Goal: Transaction & Acquisition: Purchase product/service

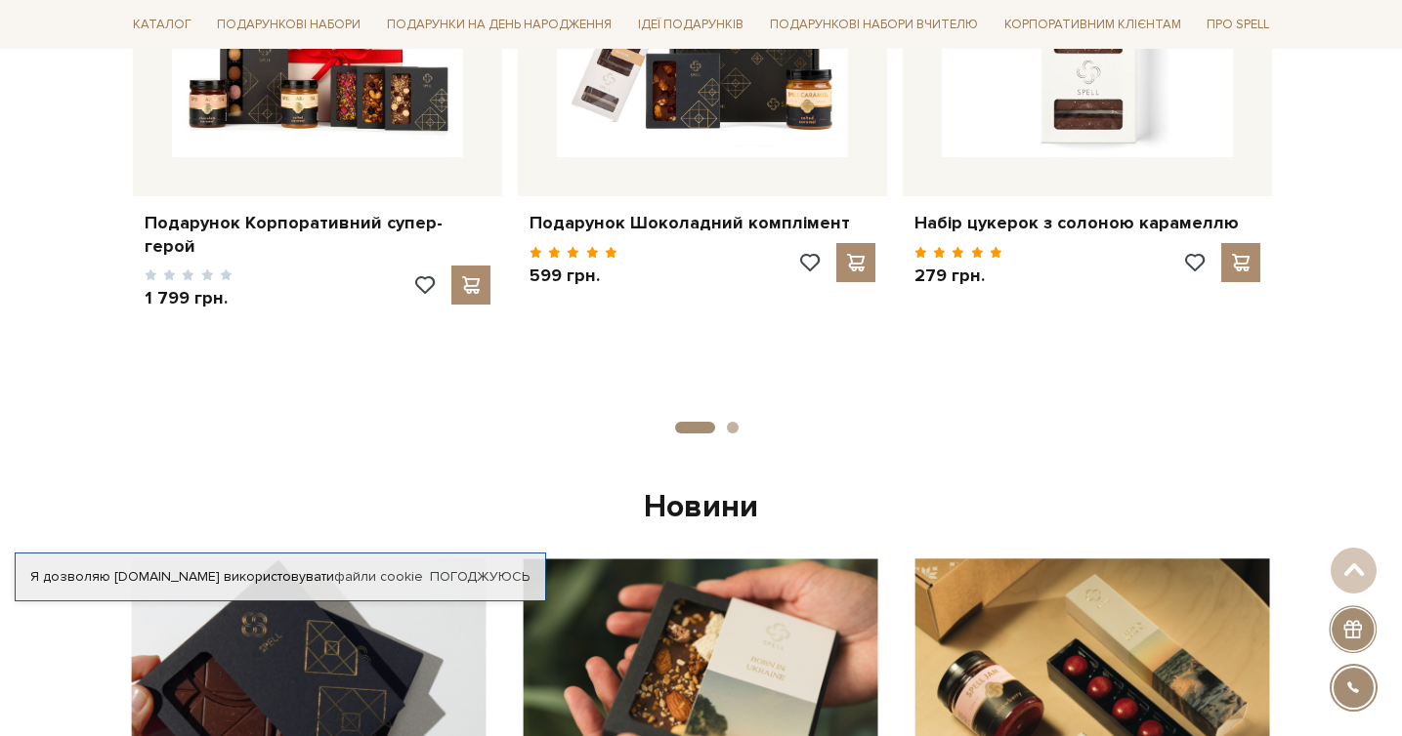
scroll to position [1481, 0]
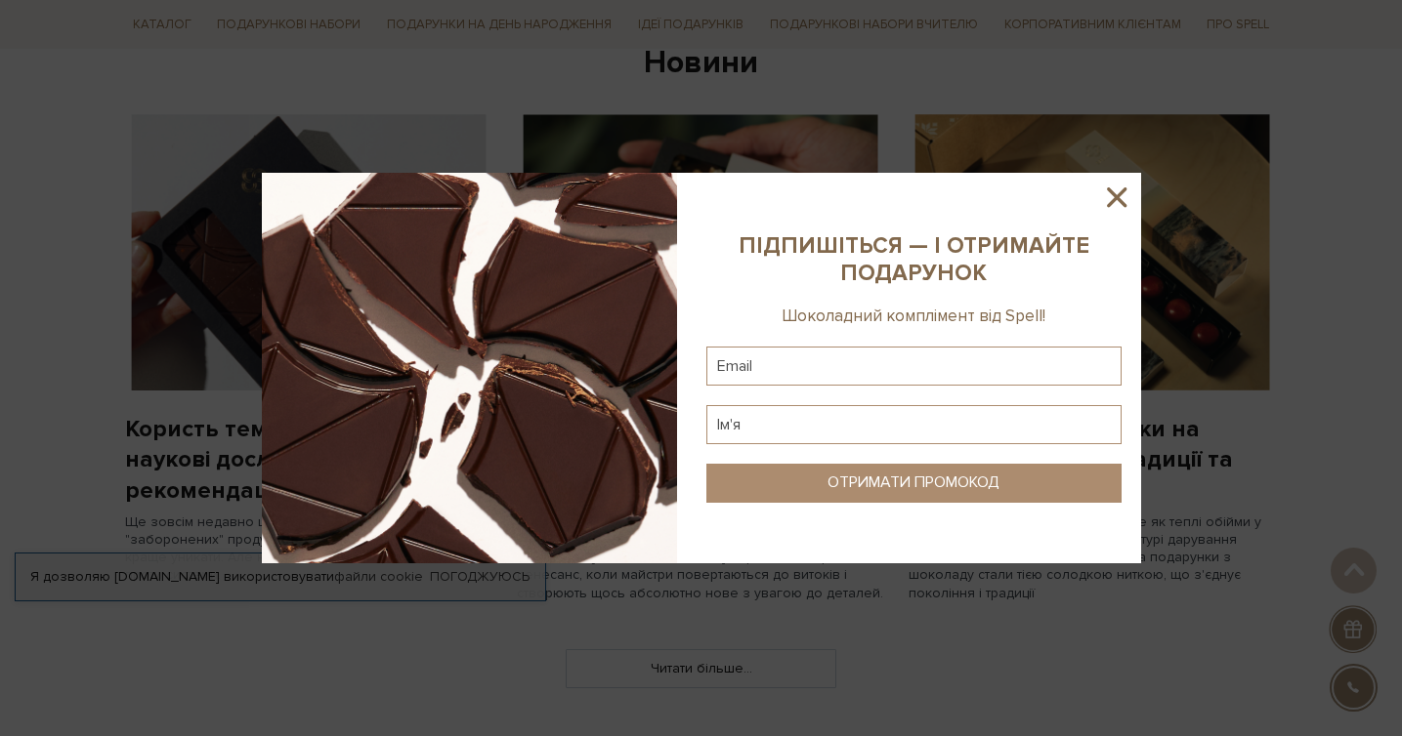
click at [1112, 197] on icon at bounding box center [1116, 197] width 33 height 33
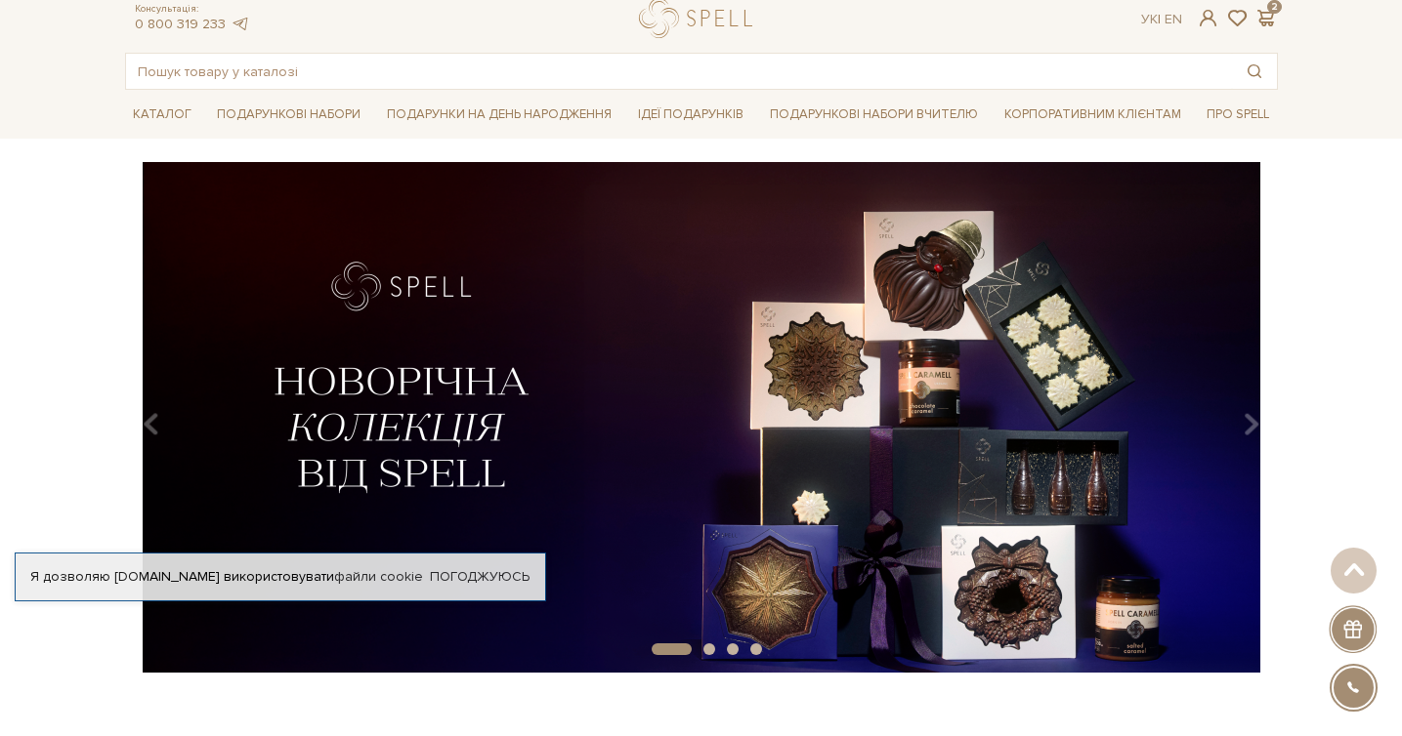
scroll to position [0, 0]
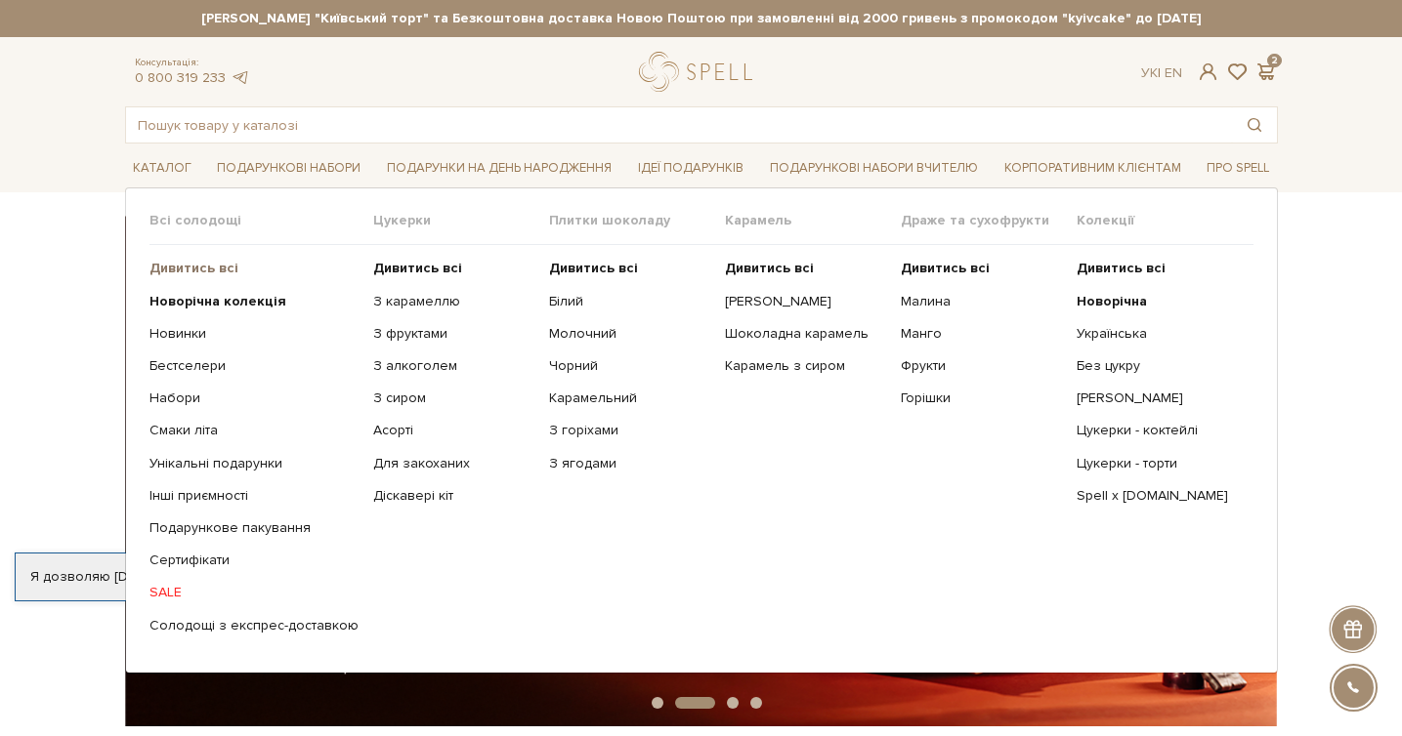
click at [171, 272] on b "Дивитись всі" at bounding box center [193, 268] width 89 height 17
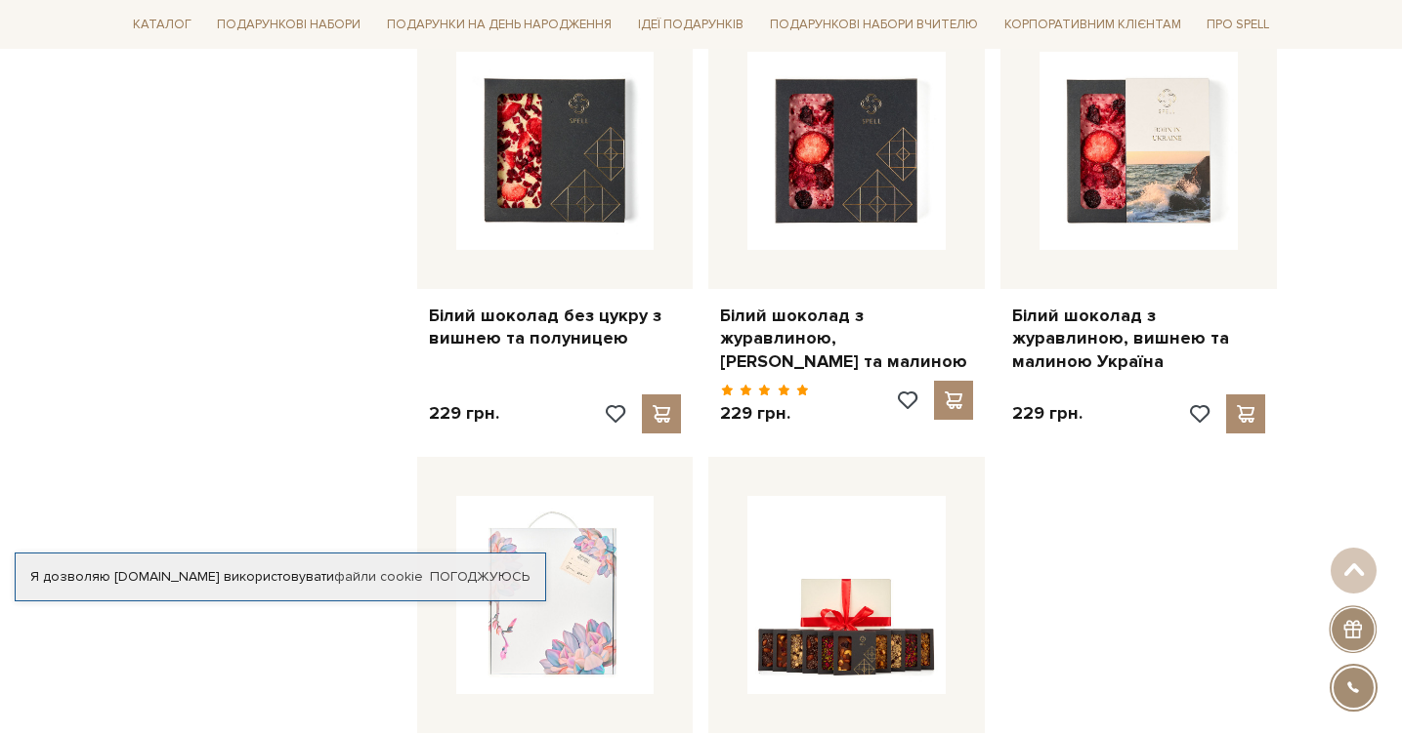
scroll to position [2020, 0]
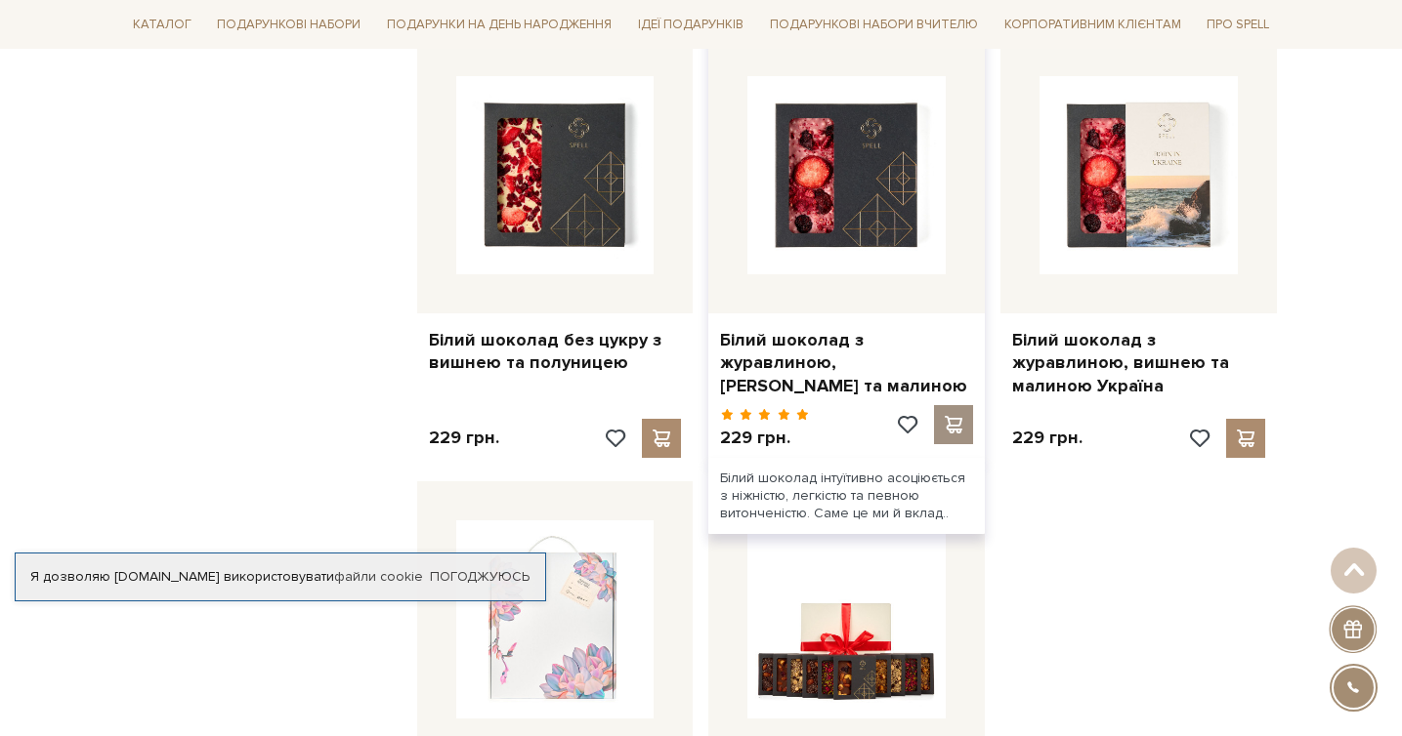
click at [949, 416] on span at bounding box center [954, 425] width 24 height 18
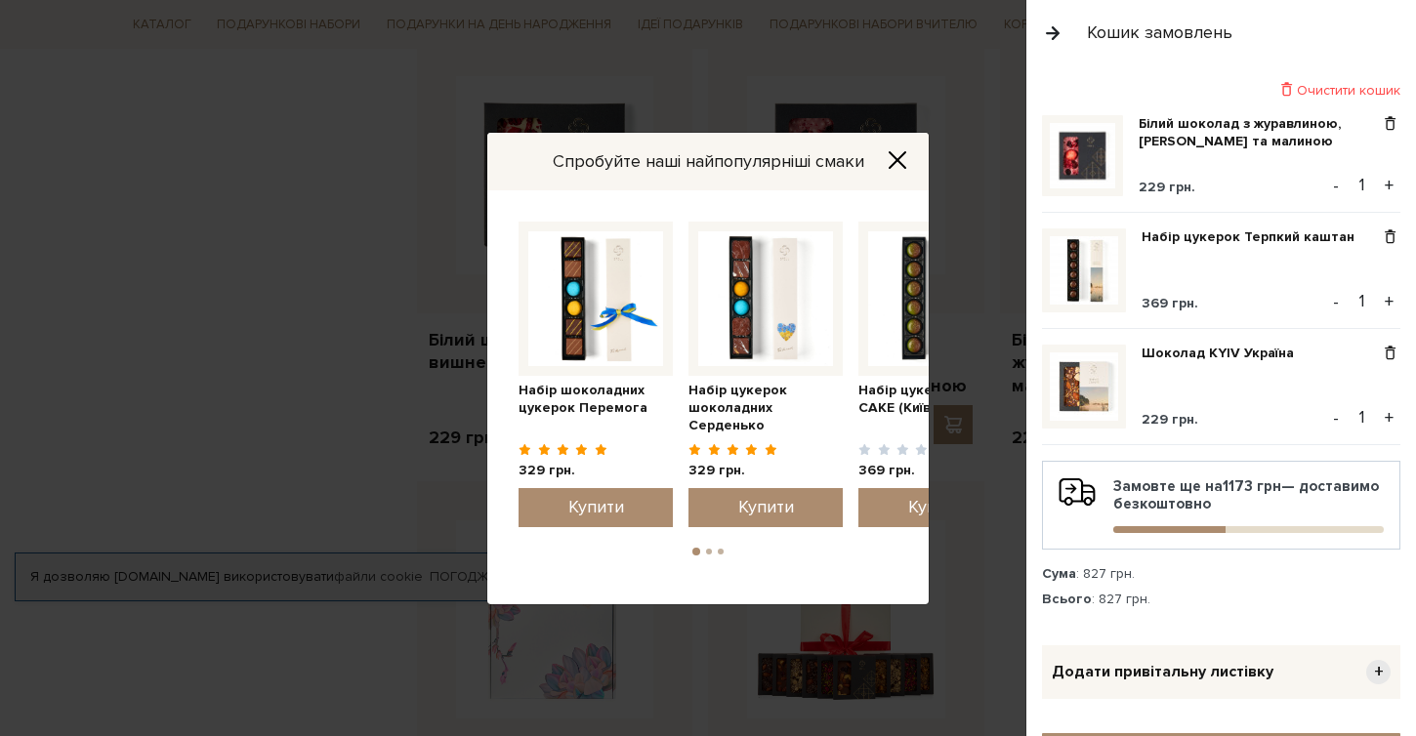
click at [130, 330] on div "Спробуйте наші найпопулярніші смаки Набір цукерок шоколадних [GEOGRAPHIC_DATA] …" at bounding box center [708, 368] width 1416 height 736
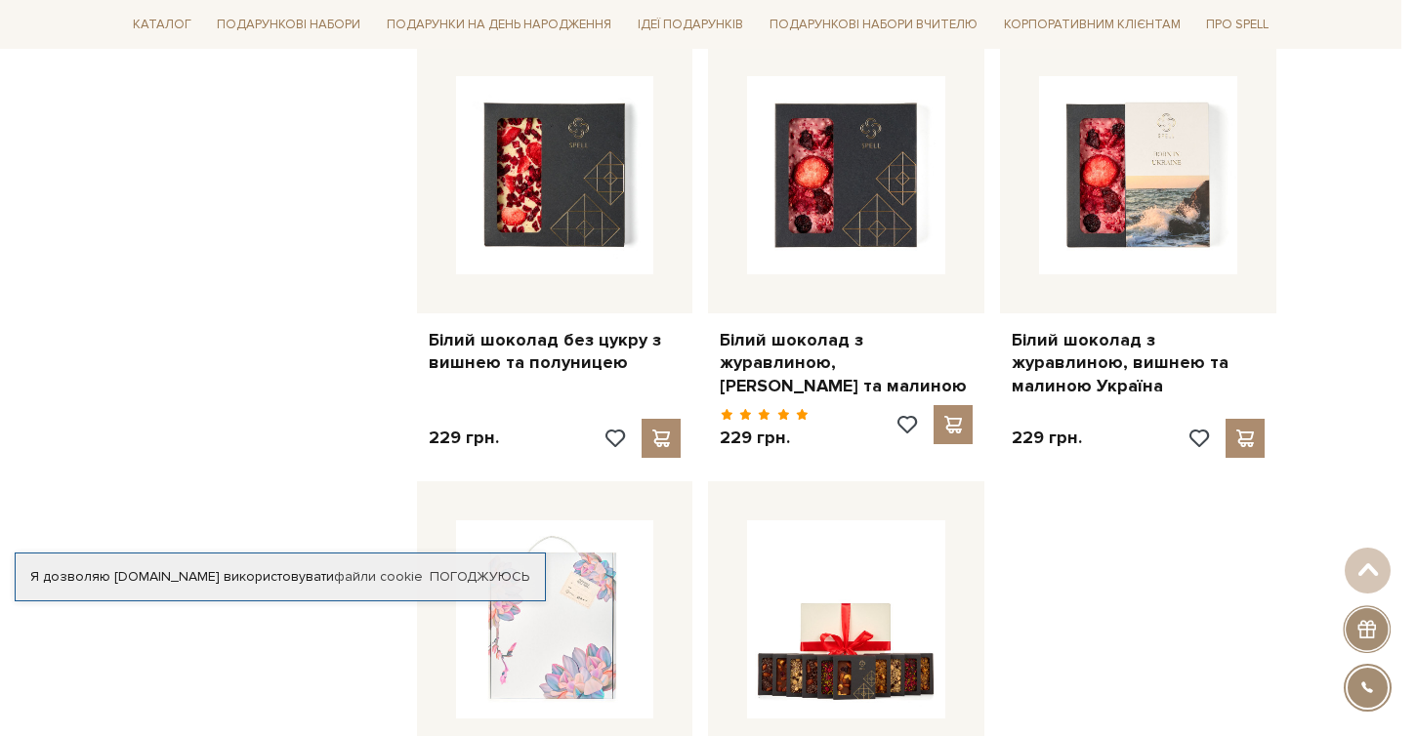
click at [170, 270] on div at bounding box center [708, 368] width 1416 height 736
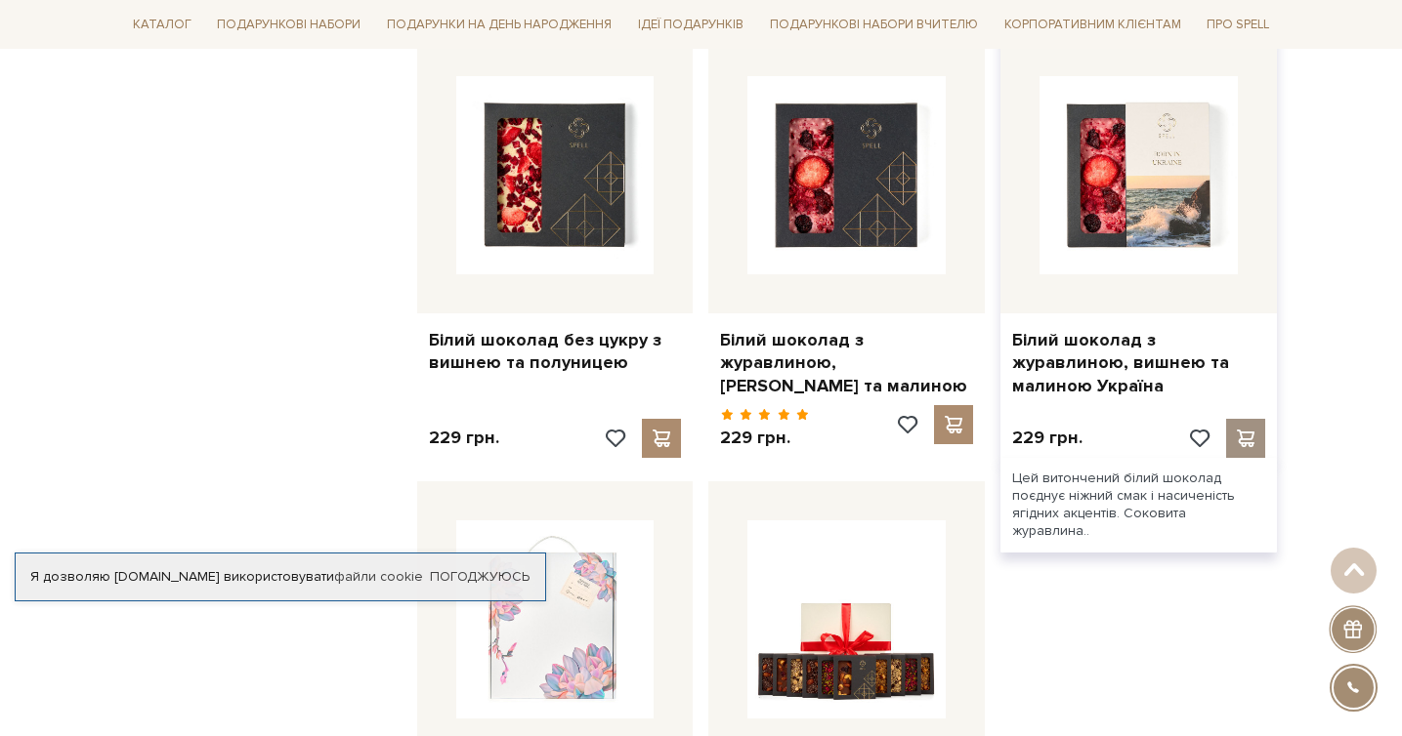
click at [1243, 430] on span at bounding box center [1246, 439] width 24 height 18
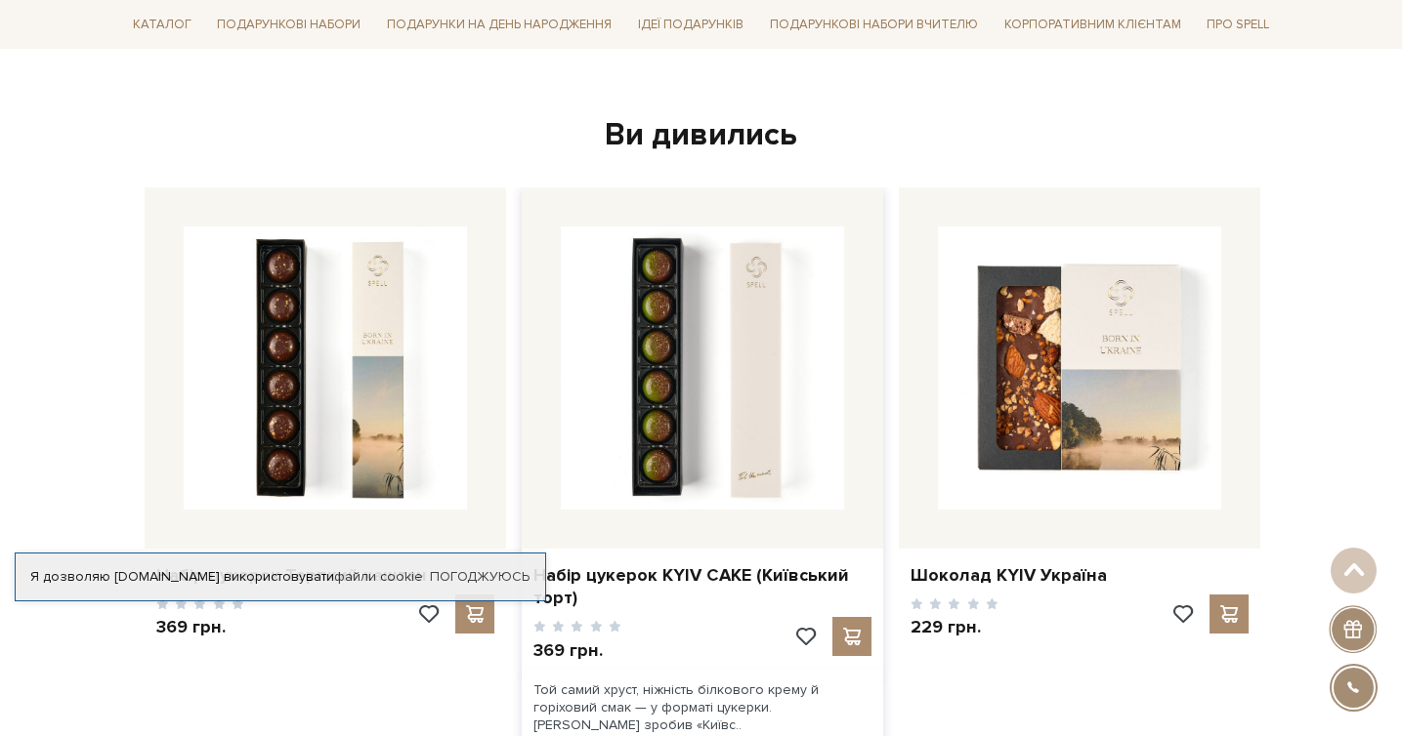
scroll to position [2573, 0]
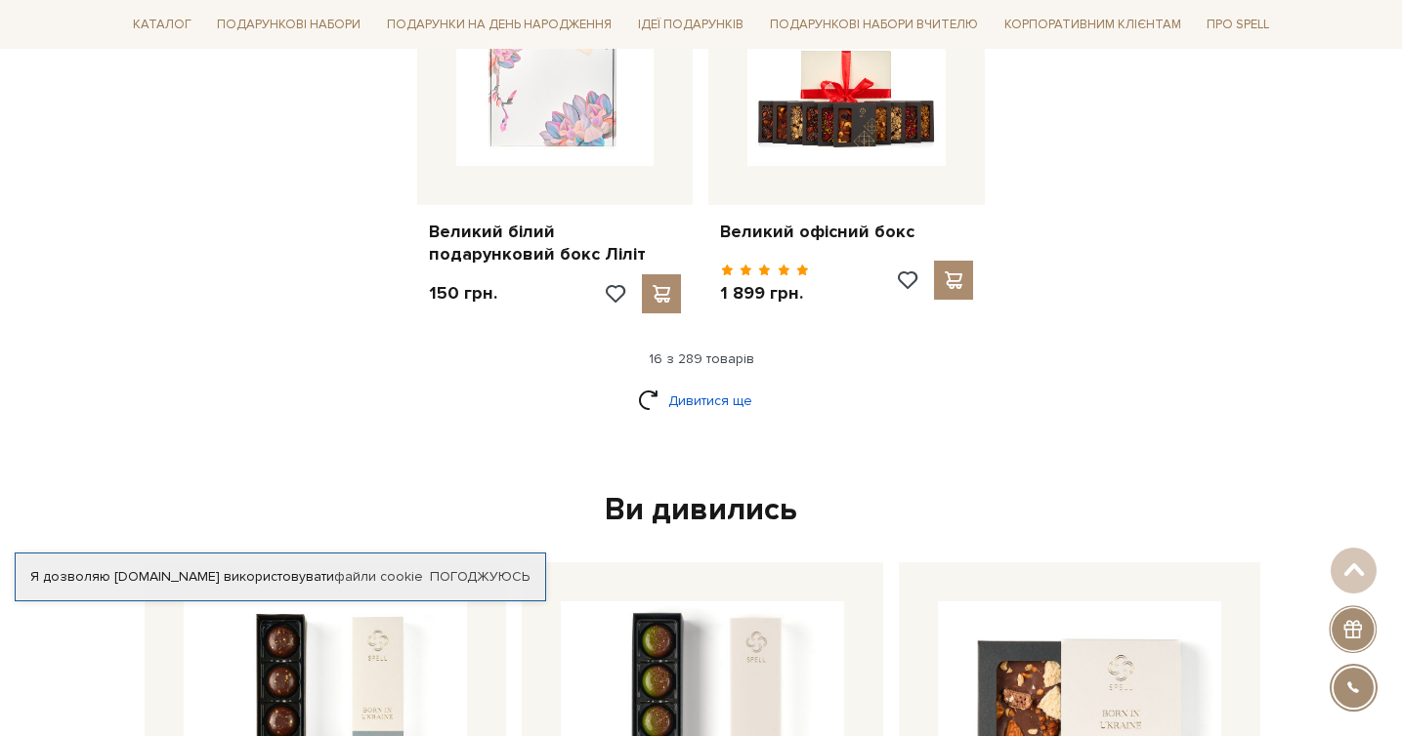
click at [704, 384] on link "Дивитися ще" at bounding box center [701, 401] width 127 height 34
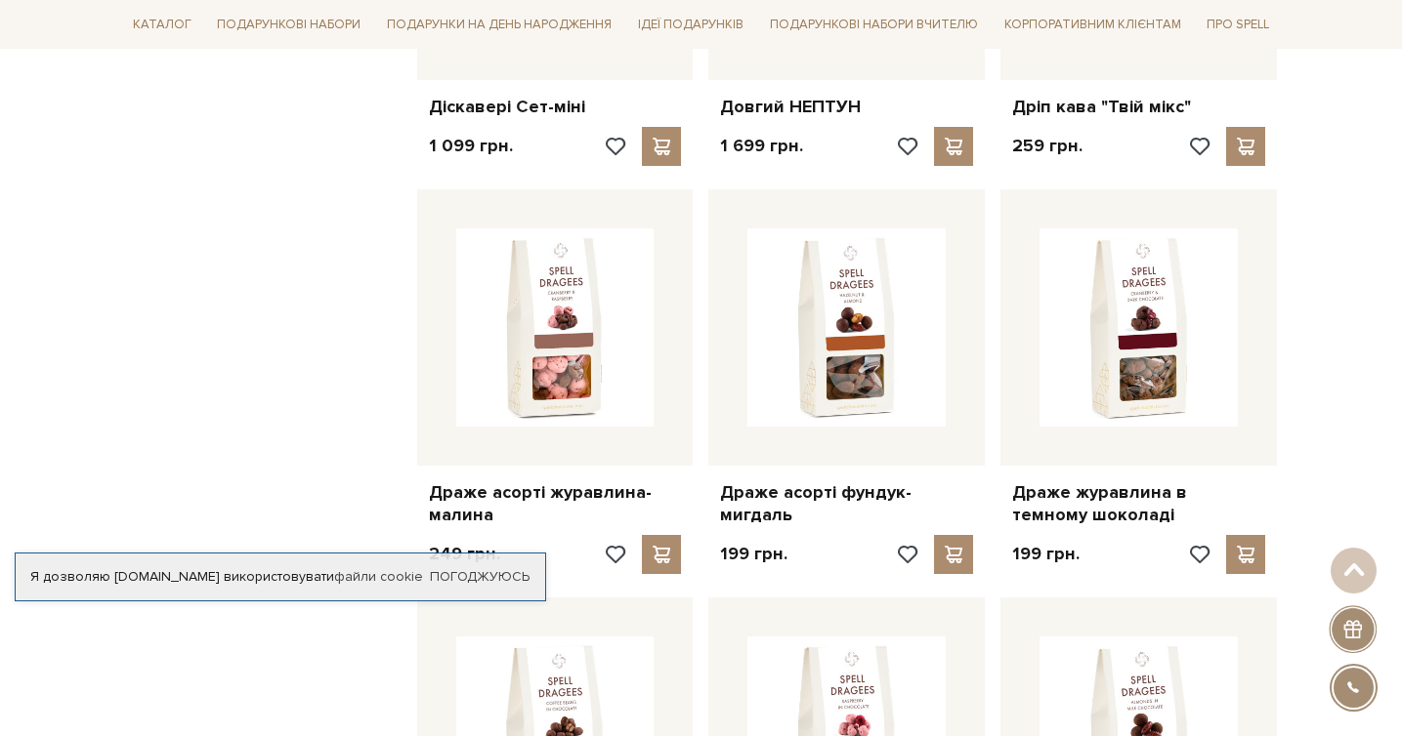
scroll to position [3518, 0]
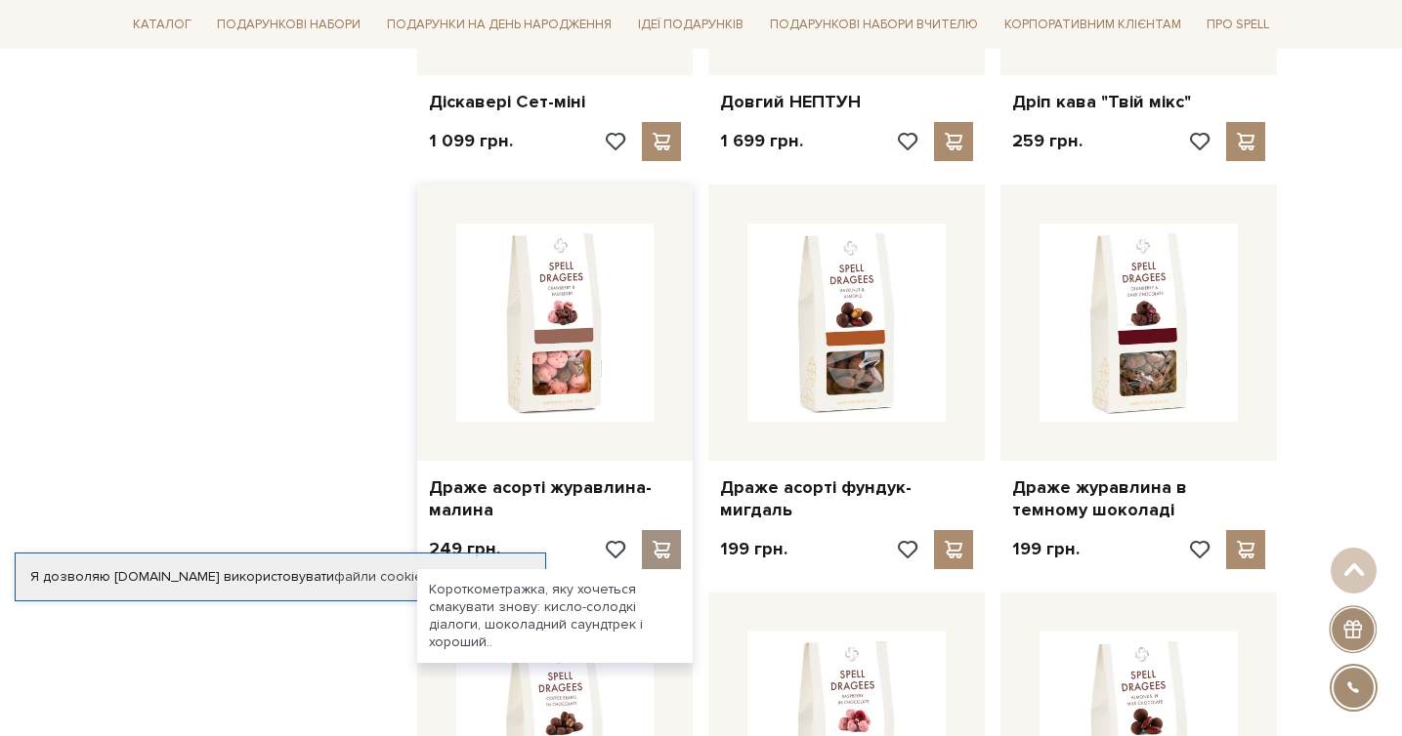
click at [665, 541] on span at bounding box center [662, 550] width 24 height 18
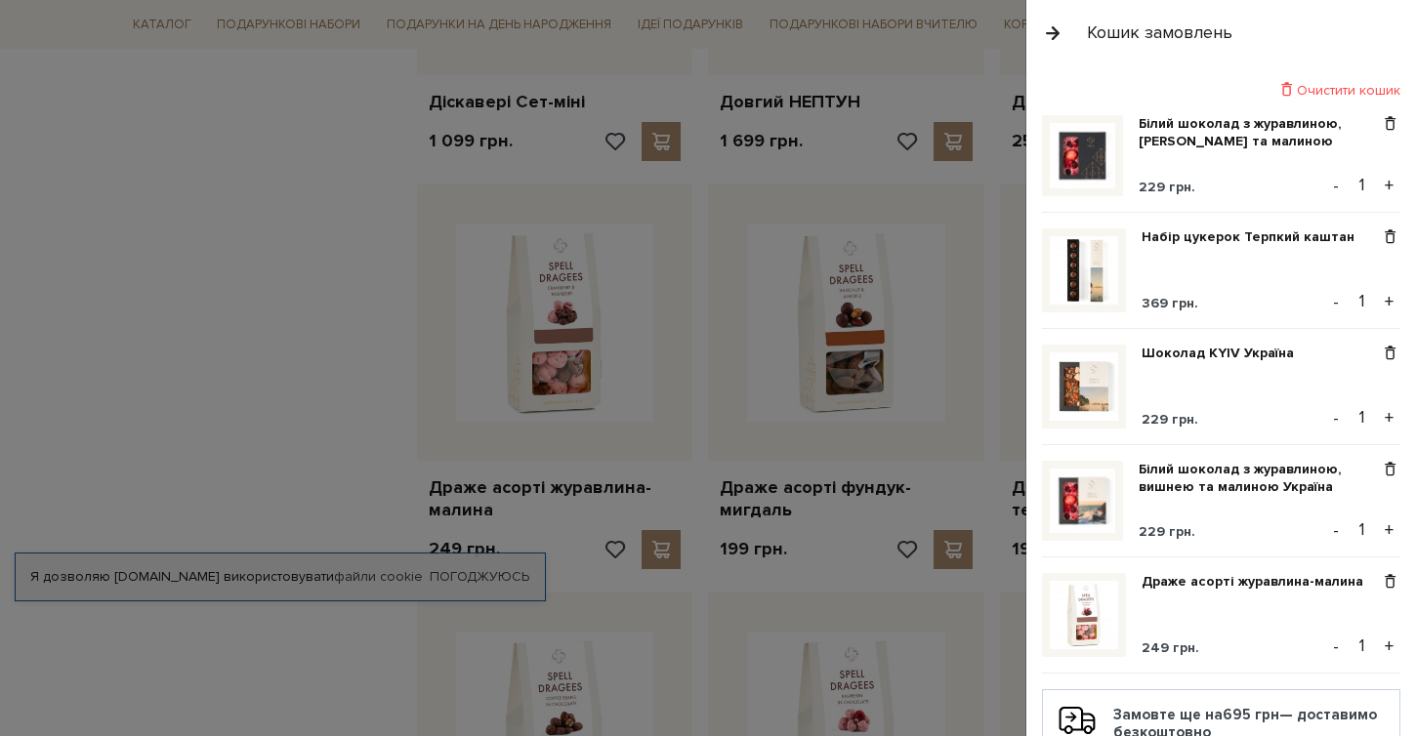
click at [248, 324] on div at bounding box center [708, 368] width 1416 height 736
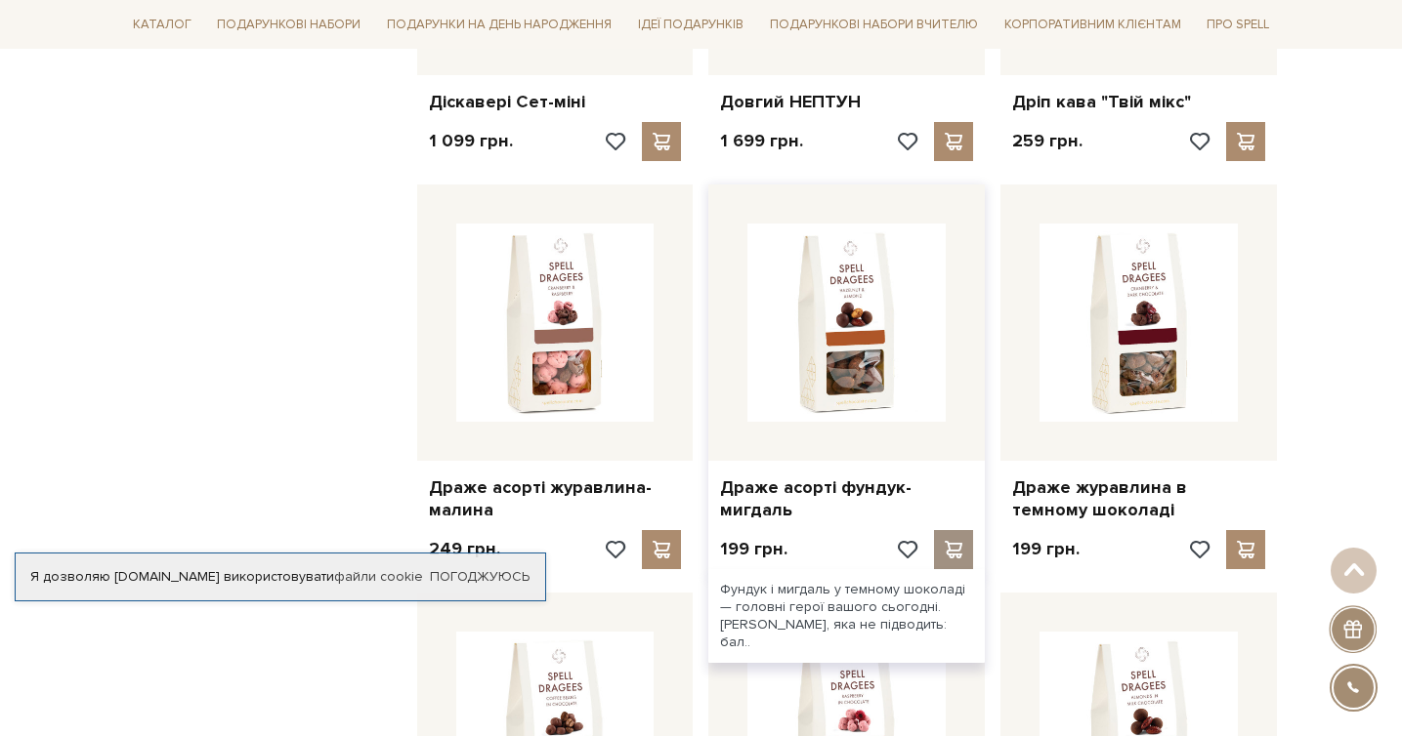
click at [955, 541] on span at bounding box center [954, 550] width 24 height 18
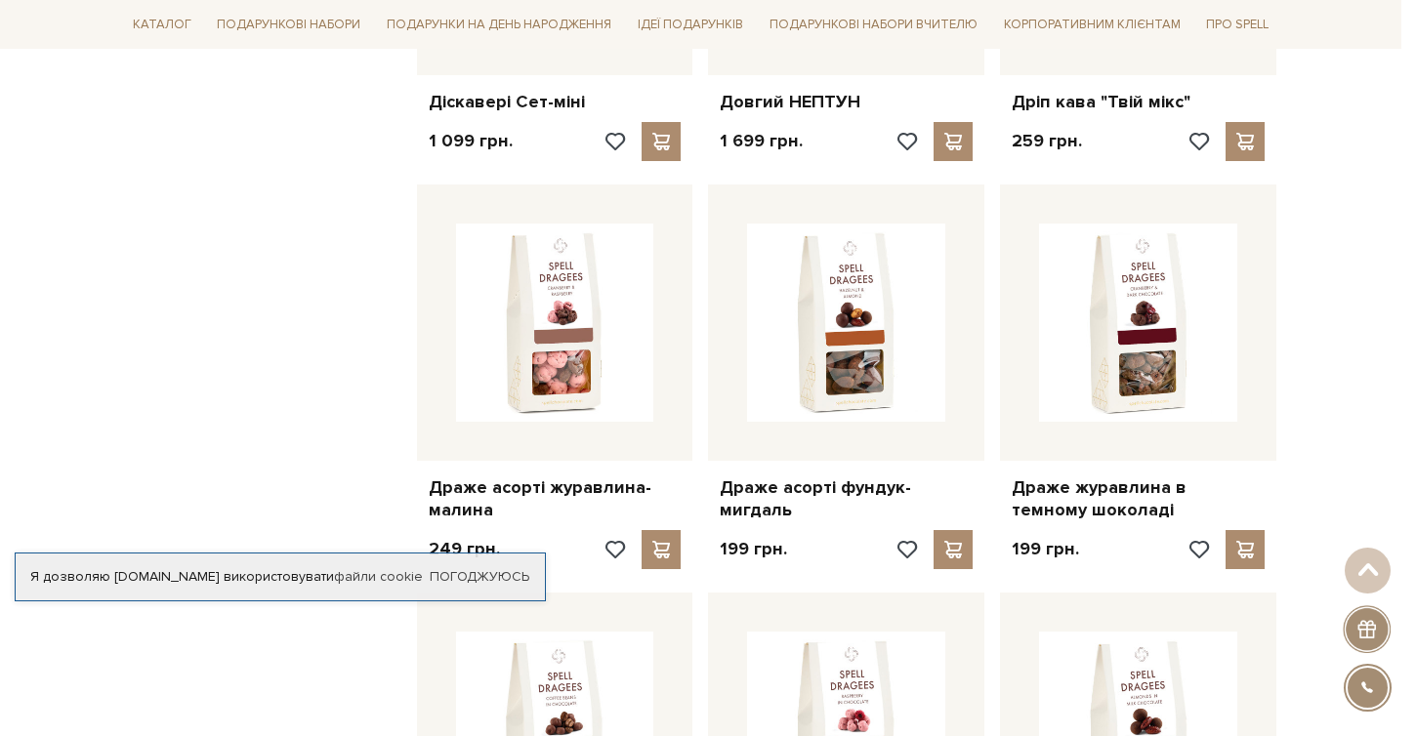
click at [156, 325] on div at bounding box center [708, 368] width 1416 height 736
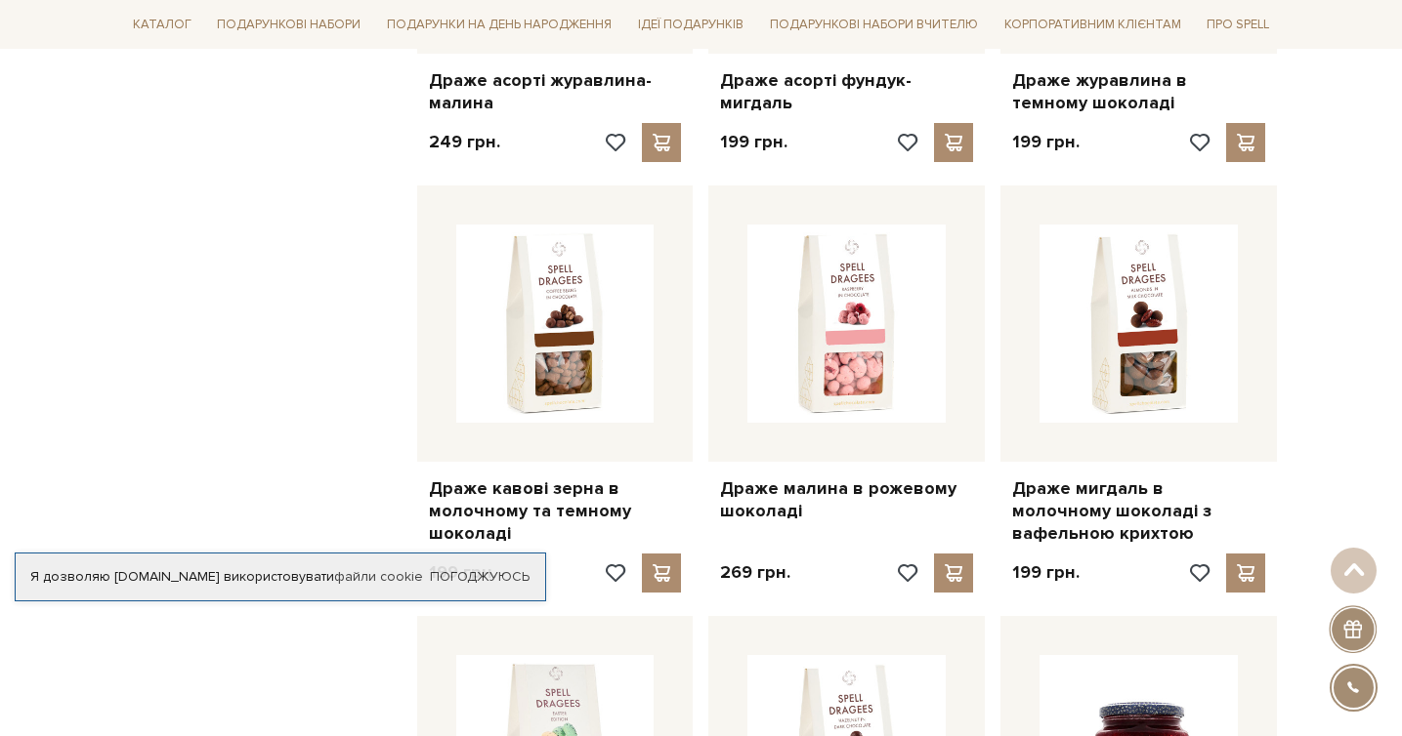
scroll to position [3943, 0]
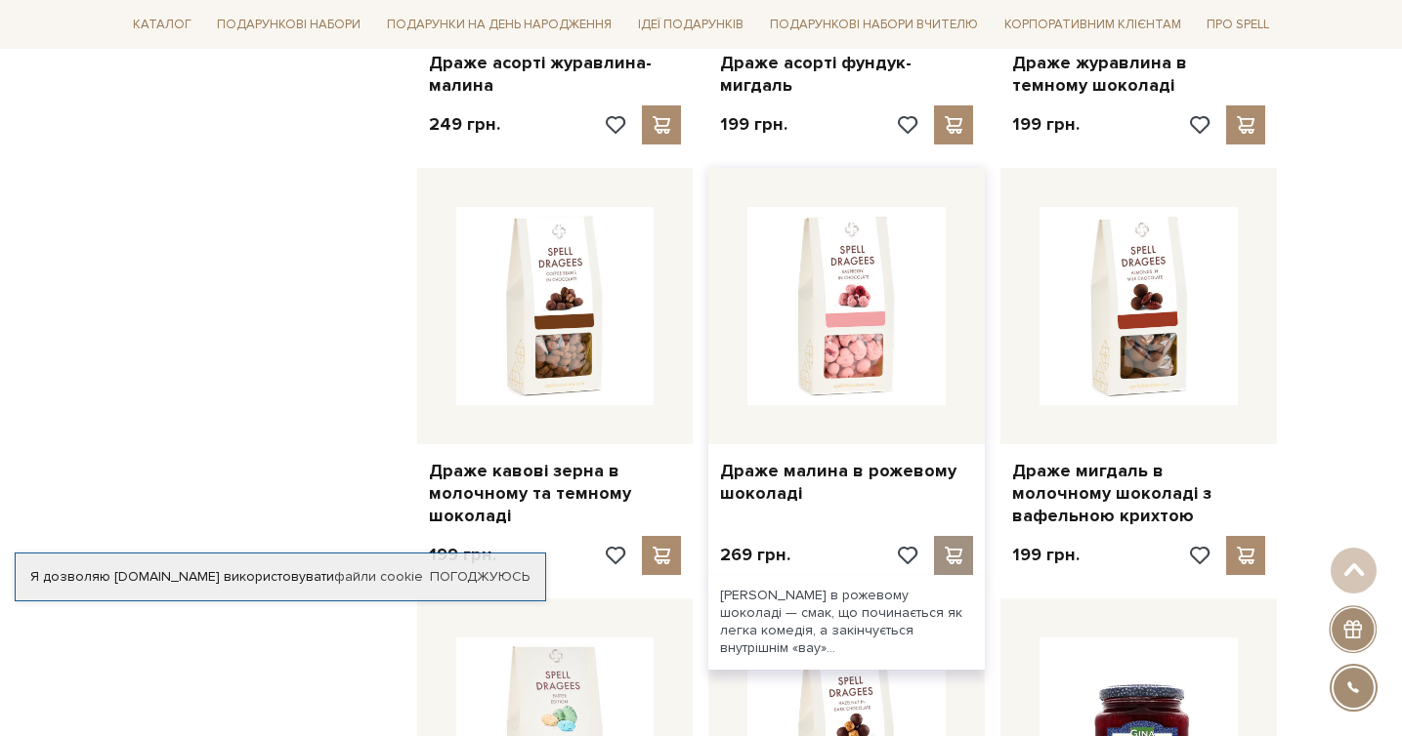
click at [947, 547] on span at bounding box center [954, 556] width 24 height 18
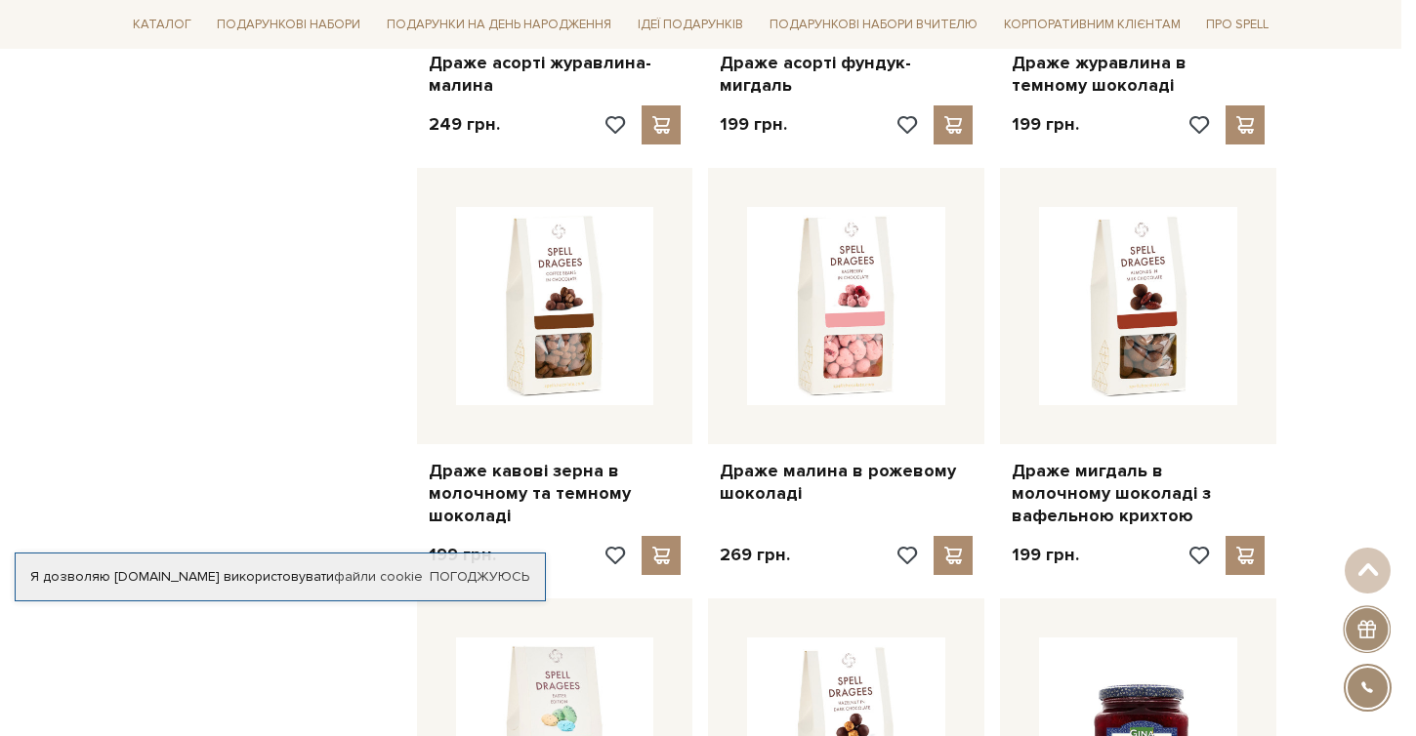
click at [285, 318] on div at bounding box center [708, 368] width 1416 height 736
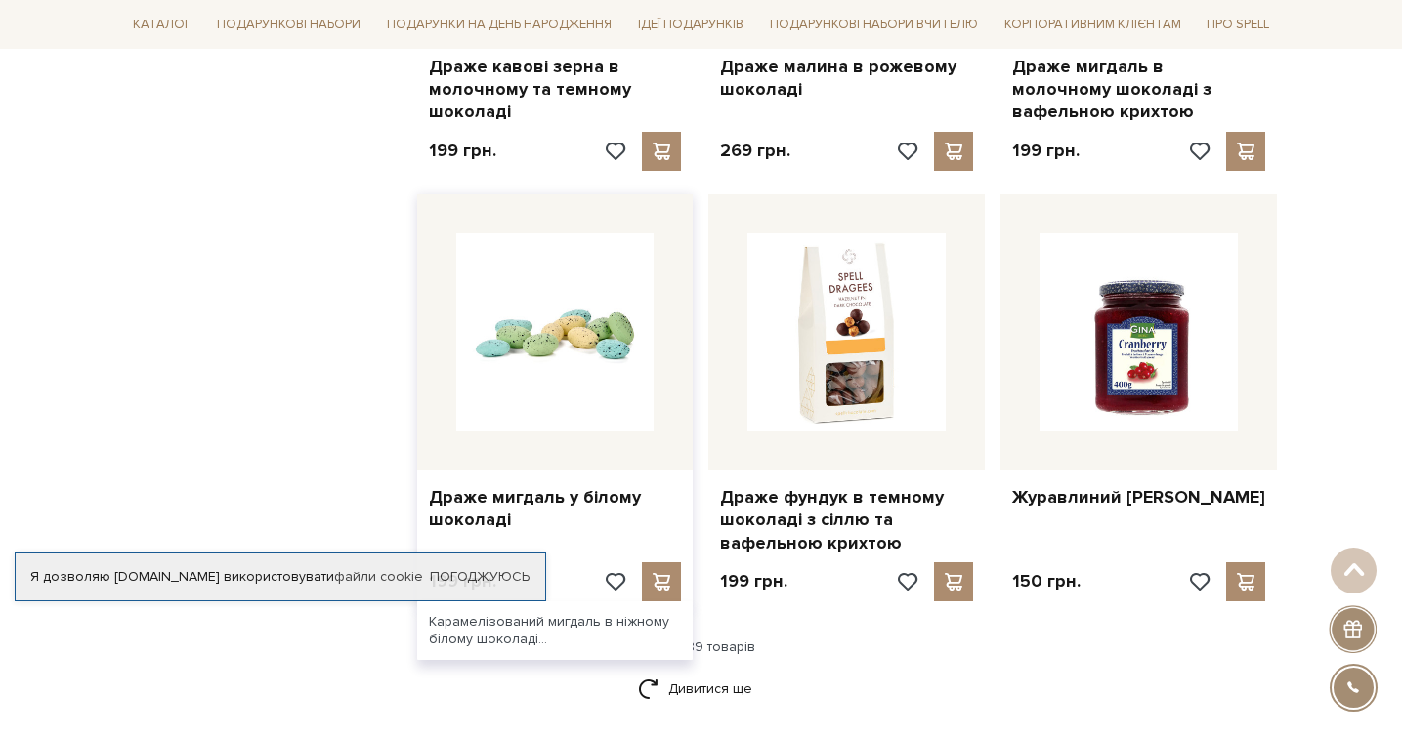
scroll to position [4380, 0]
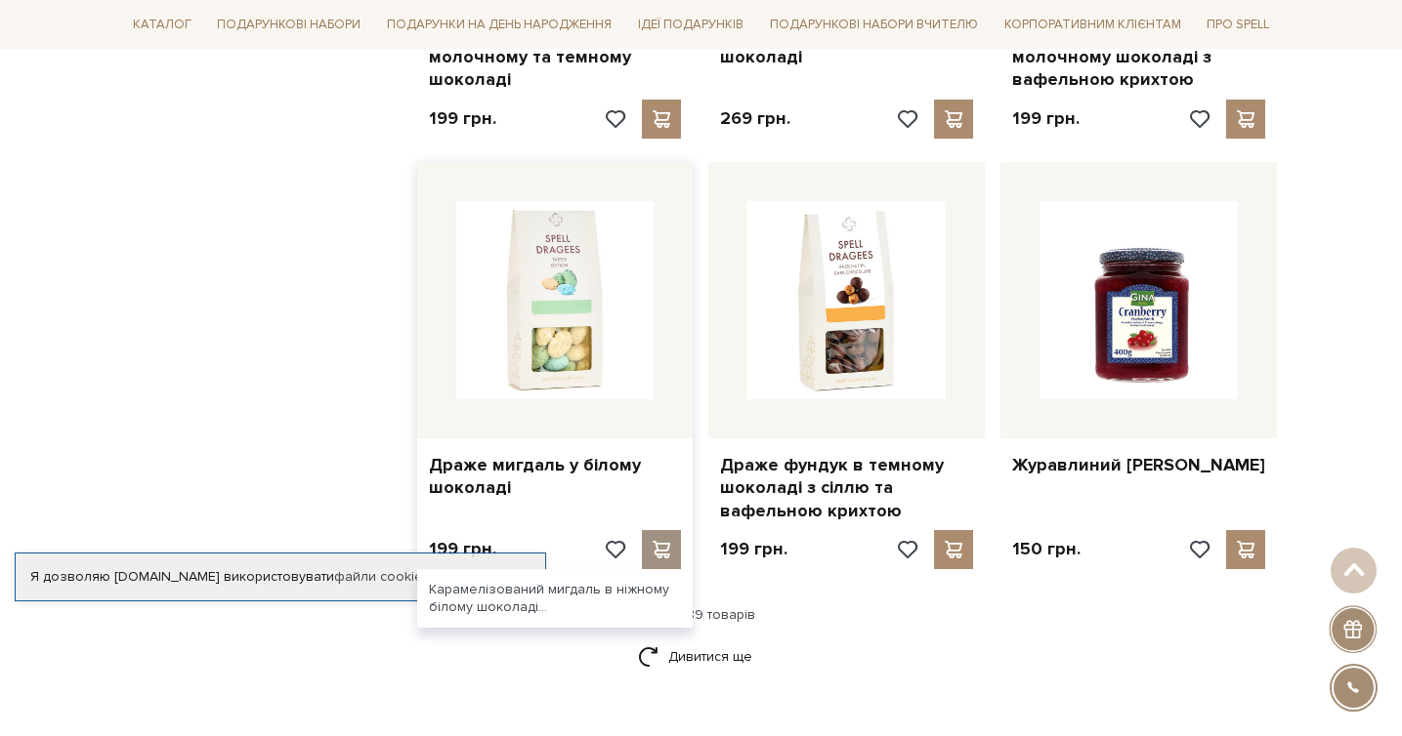
click at [669, 541] on span at bounding box center [662, 550] width 24 height 18
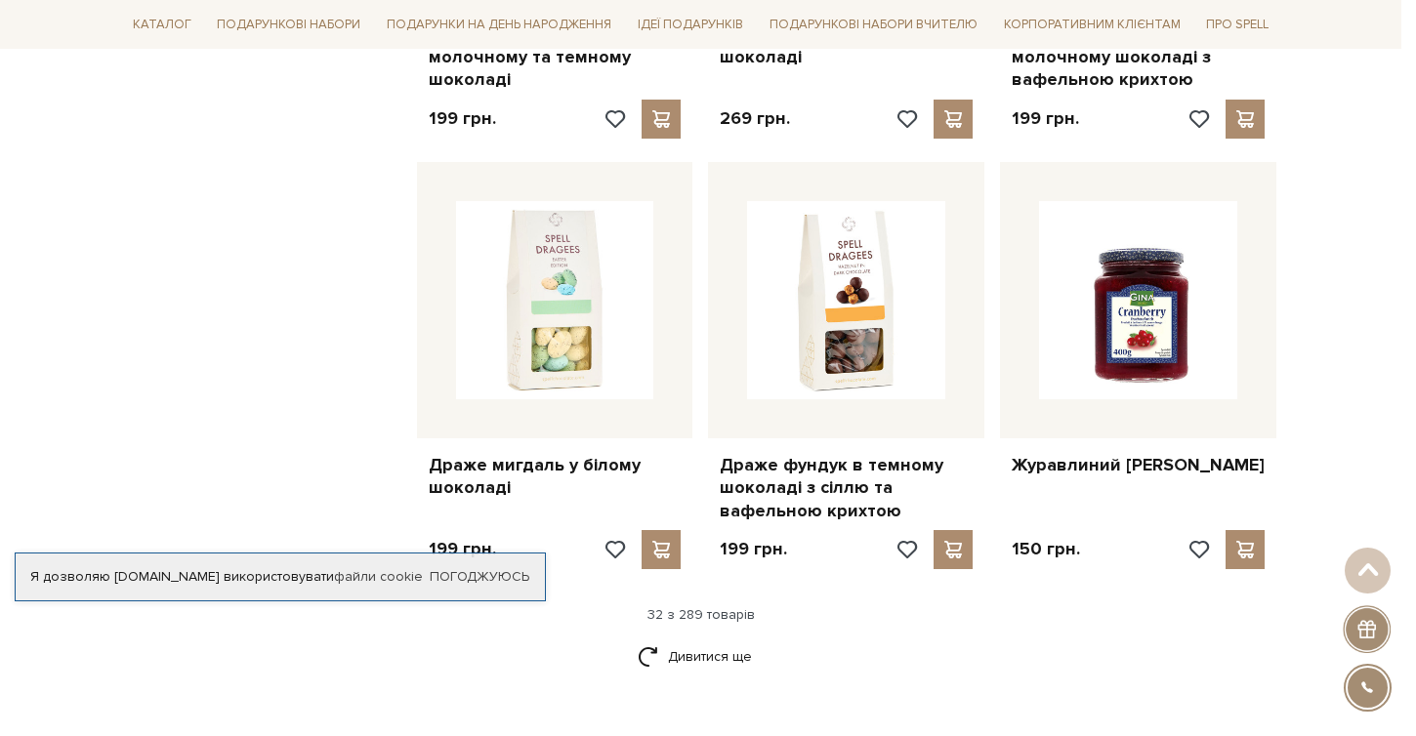
click at [246, 322] on div at bounding box center [708, 368] width 1416 height 736
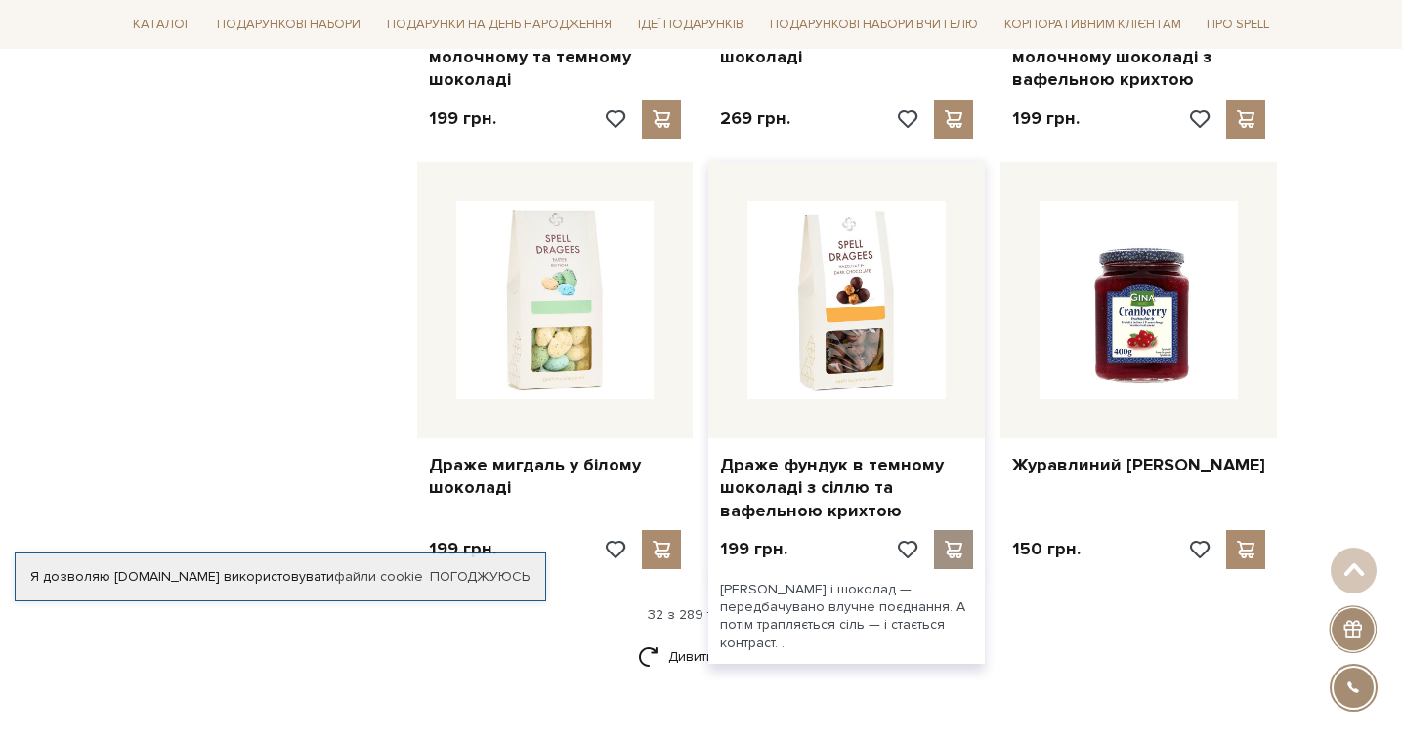
click at [951, 541] on span at bounding box center [954, 550] width 24 height 18
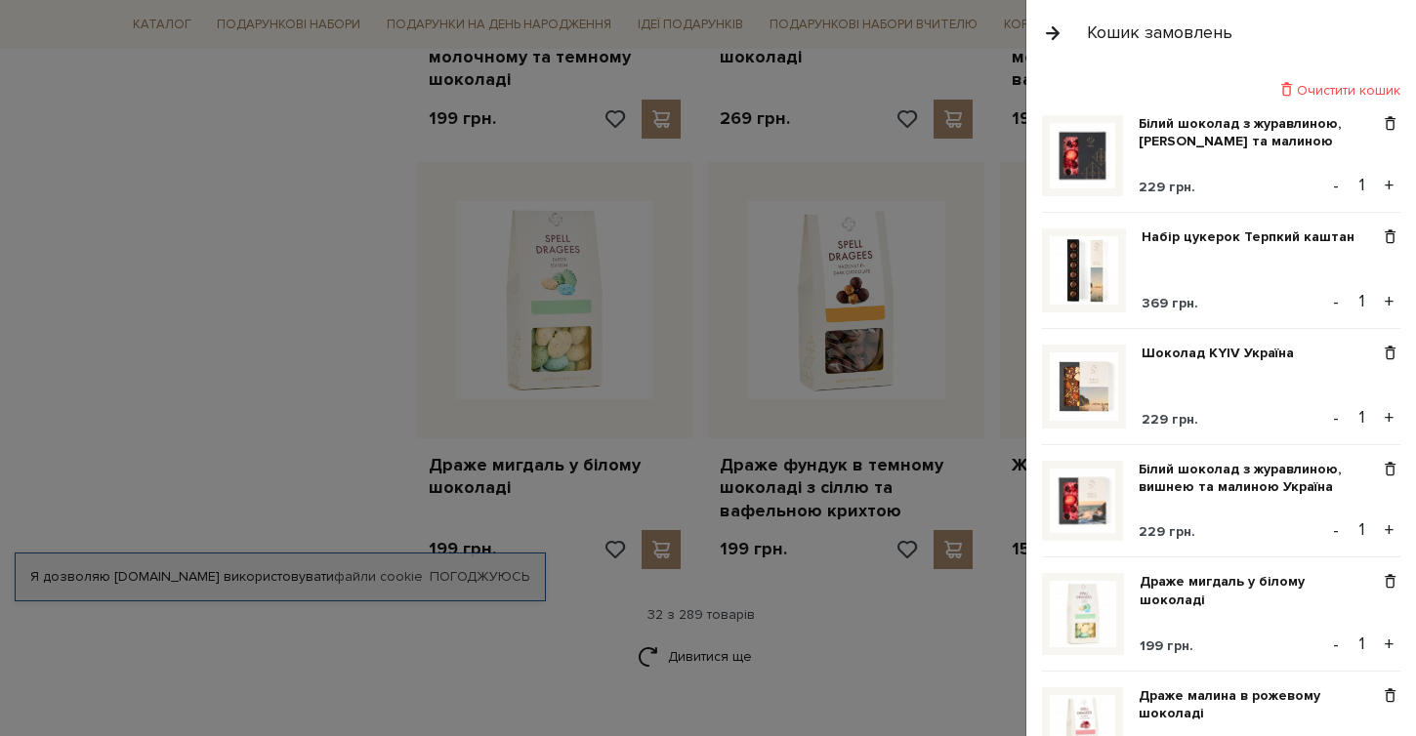
click at [267, 315] on div at bounding box center [708, 368] width 1416 height 736
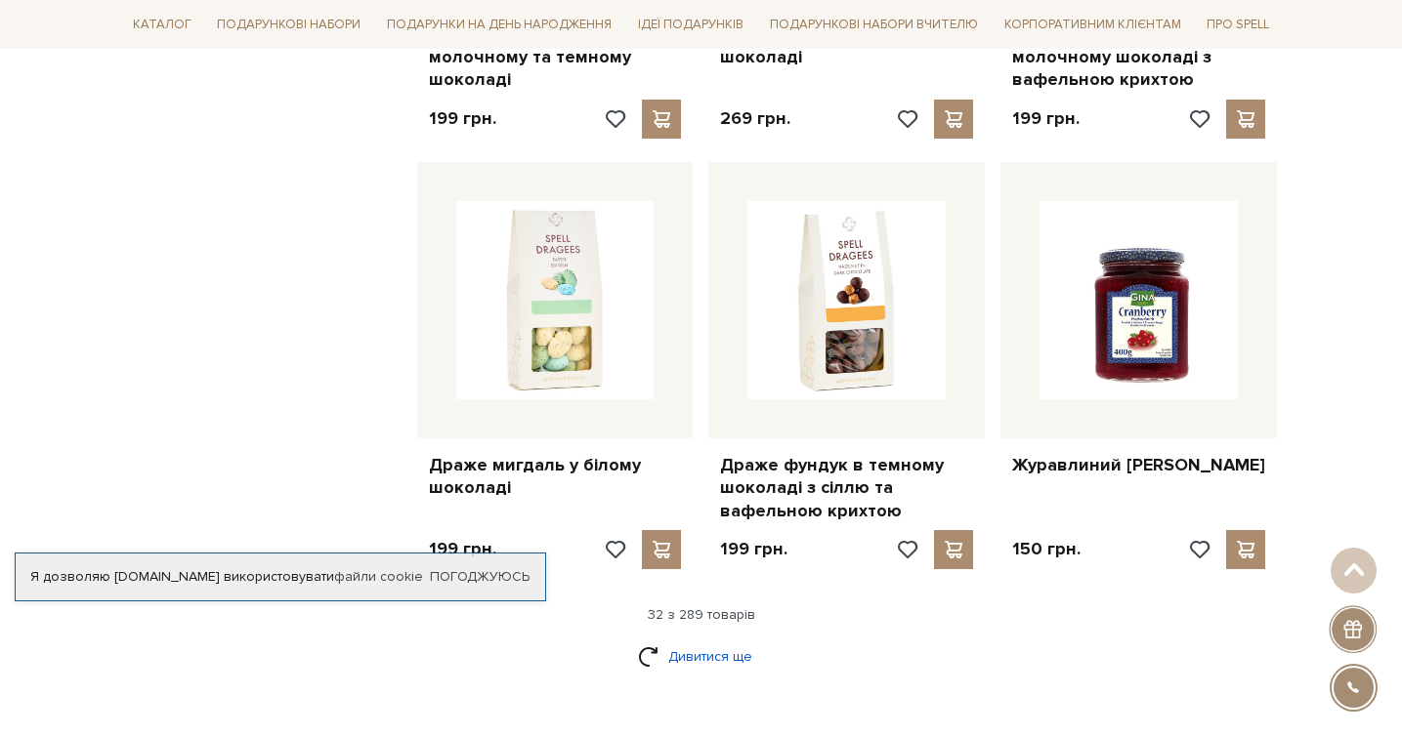
click at [680, 640] on link "Дивитися ще" at bounding box center [701, 657] width 127 height 34
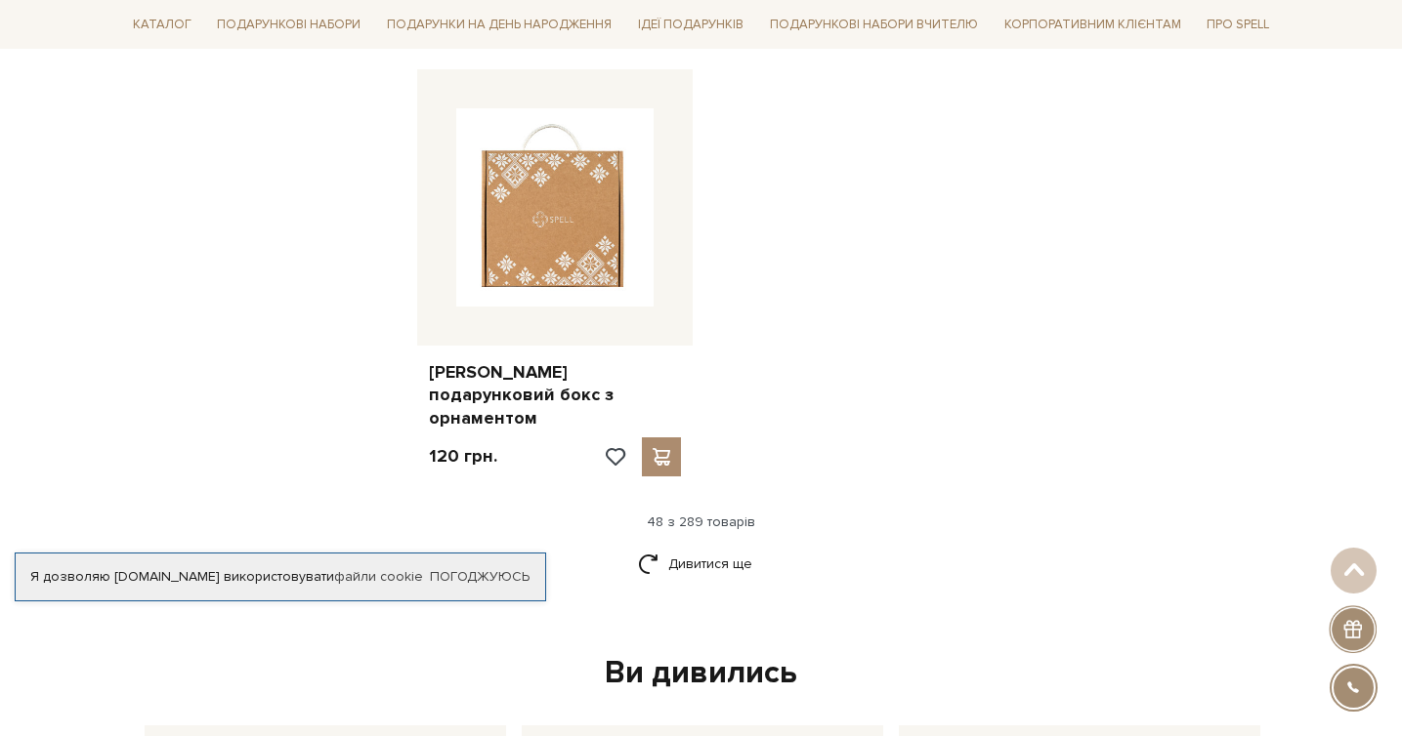
scroll to position [6948, 0]
click at [708, 547] on link "Дивитися ще" at bounding box center [701, 564] width 127 height 34
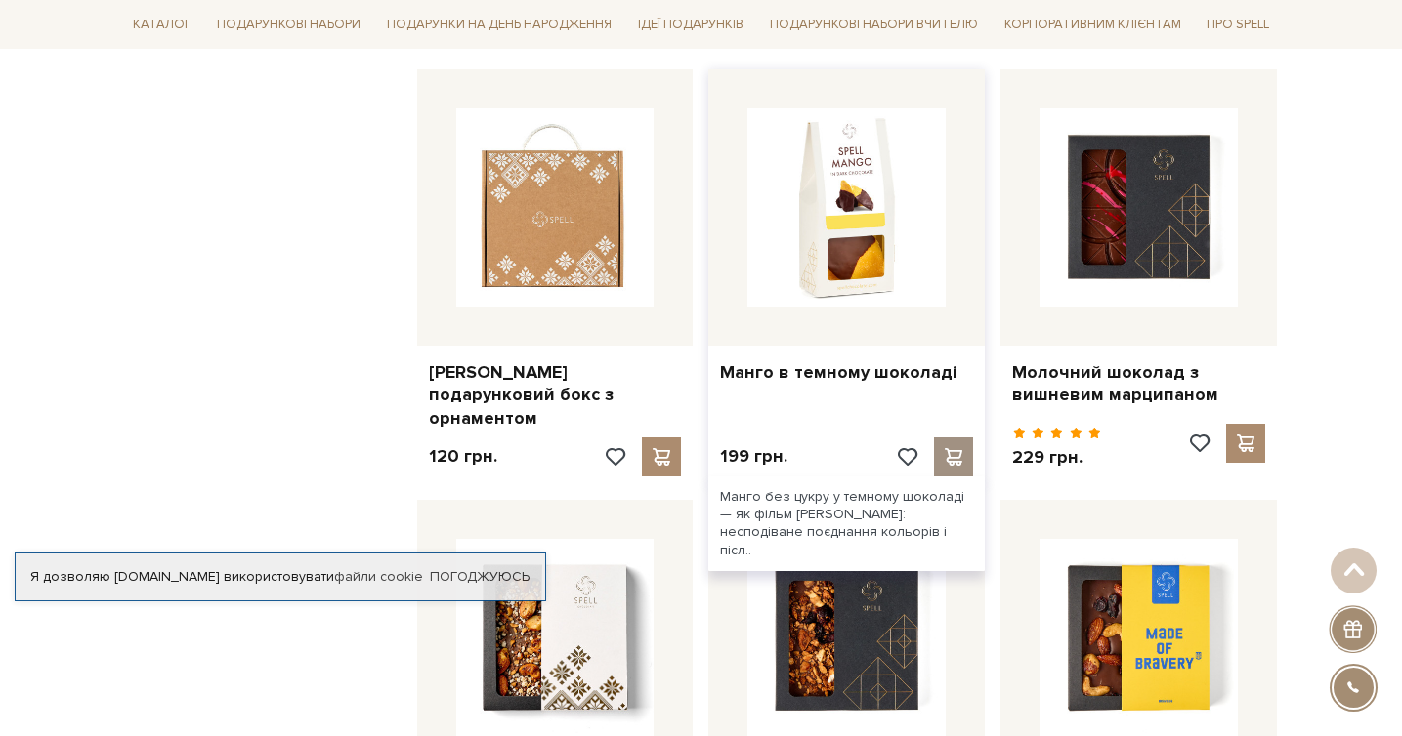
click at [957, 448] on span at bounding box center [954, 457] width 24 height 18
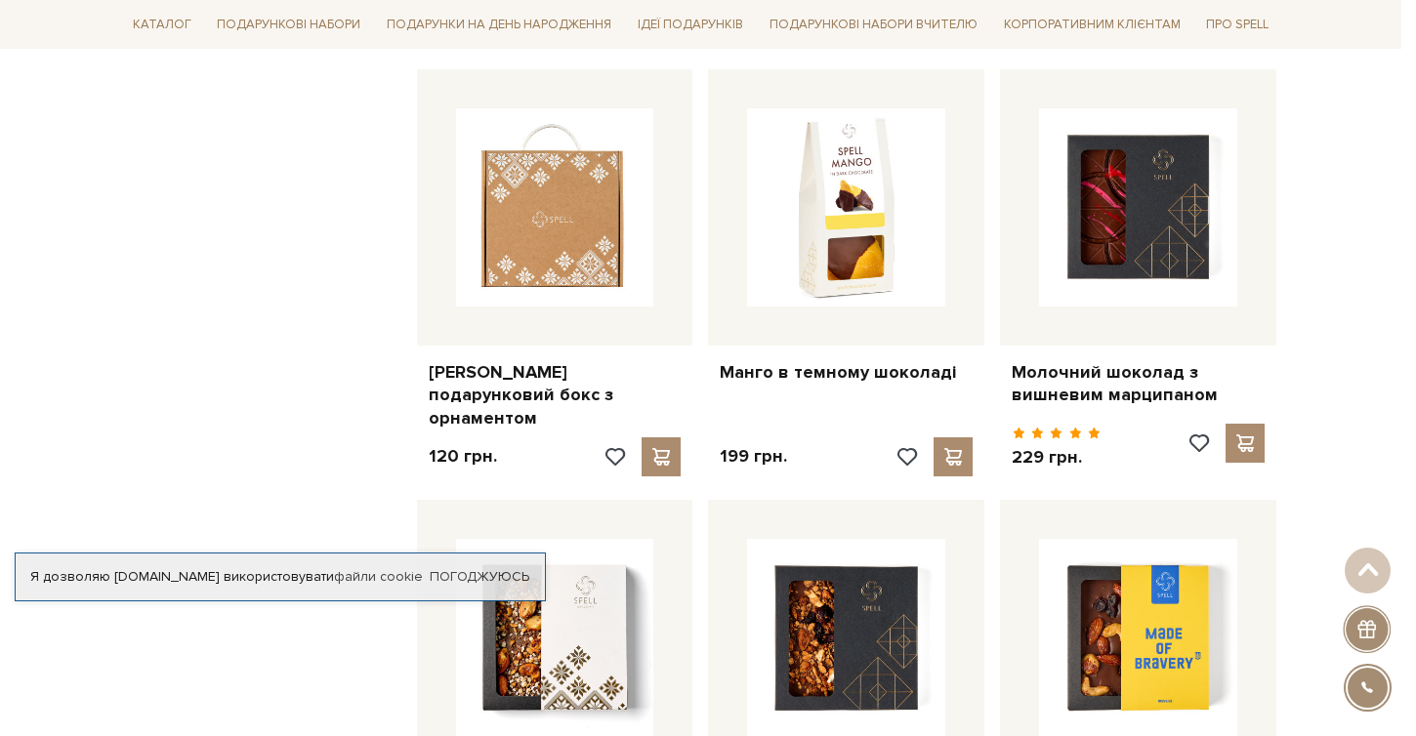
click at [261, 282] on div at bounding box center [708, 368] width 1416 height 736
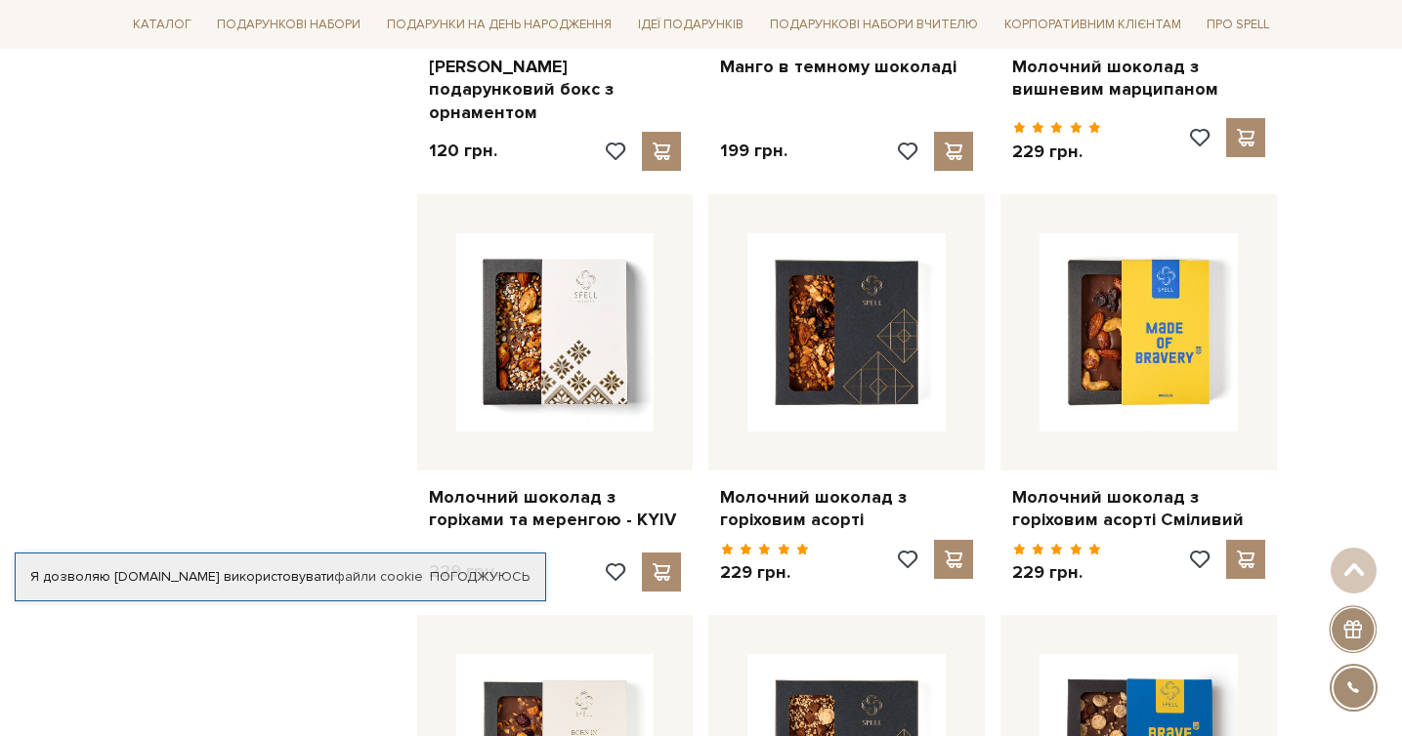
scroll to position [7264, 0]
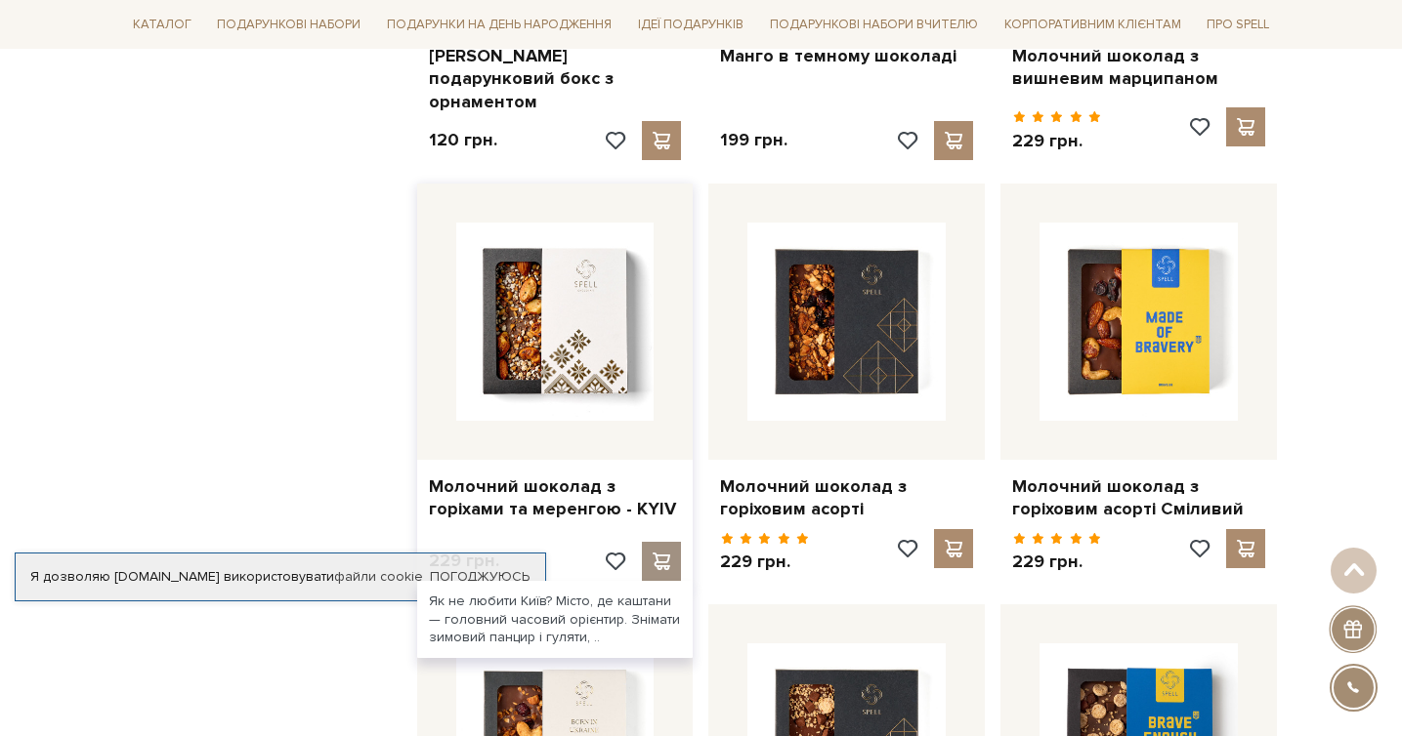
click at [664, 553] on span at bounding box center [662, 562] width 24 height 18
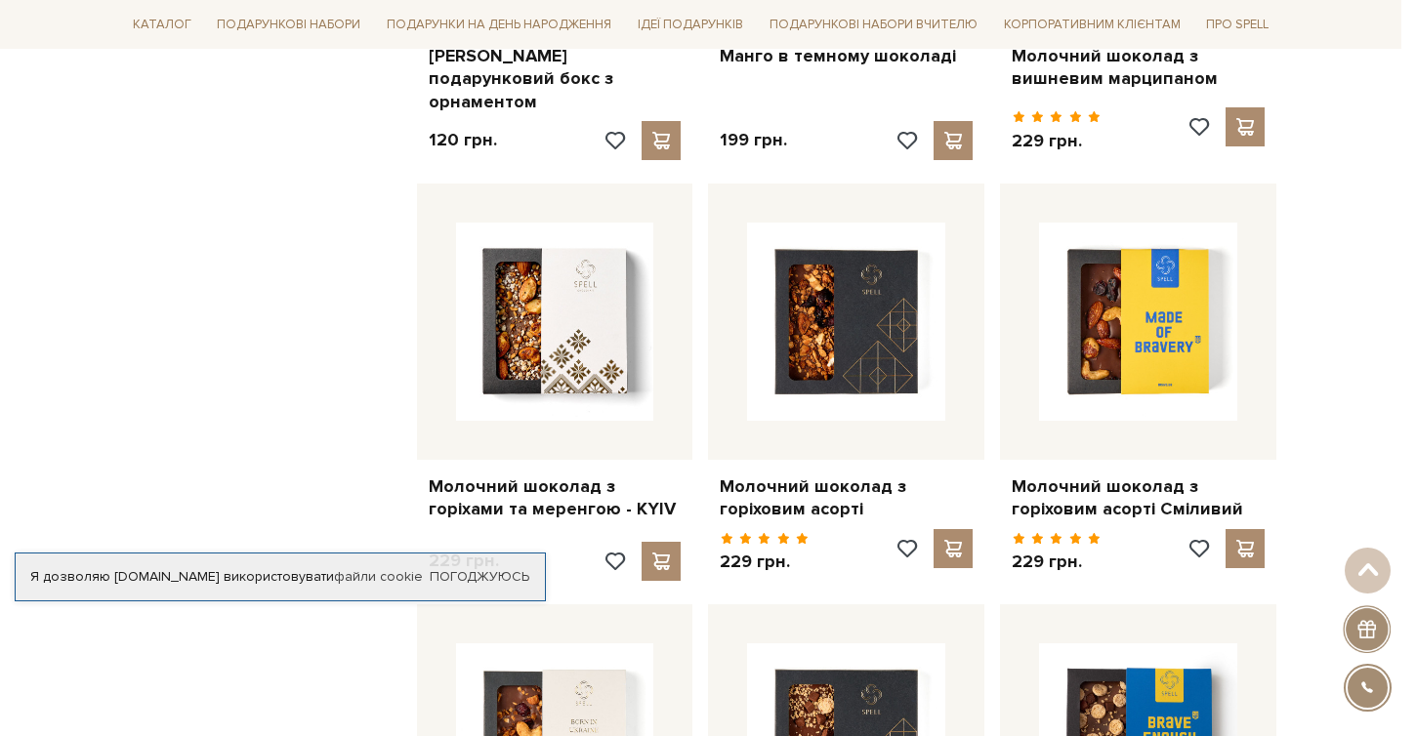
click at [179, 240] on div at bounding box center [708, 368] width 1416 height 736
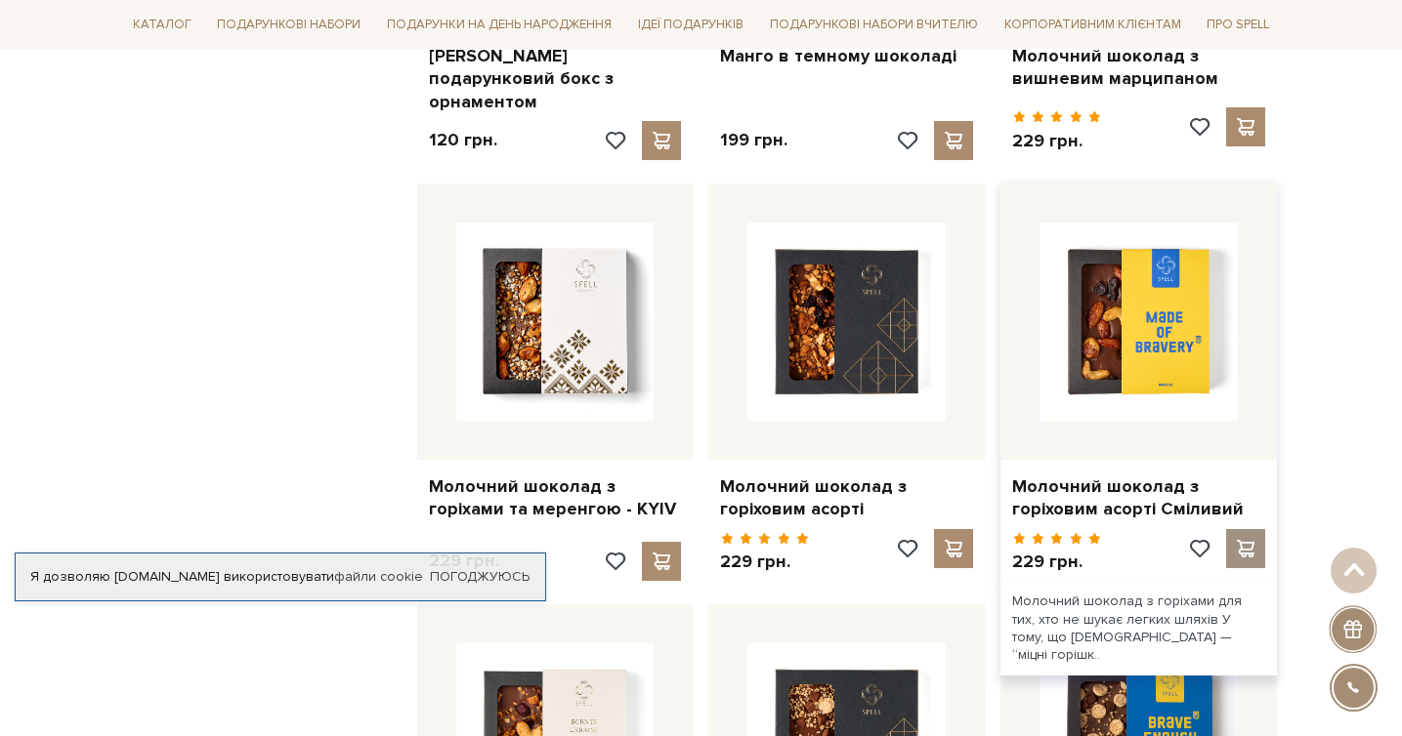
click at [1251, 540] on span at bounding box center [1246, 549] width 24 height 18
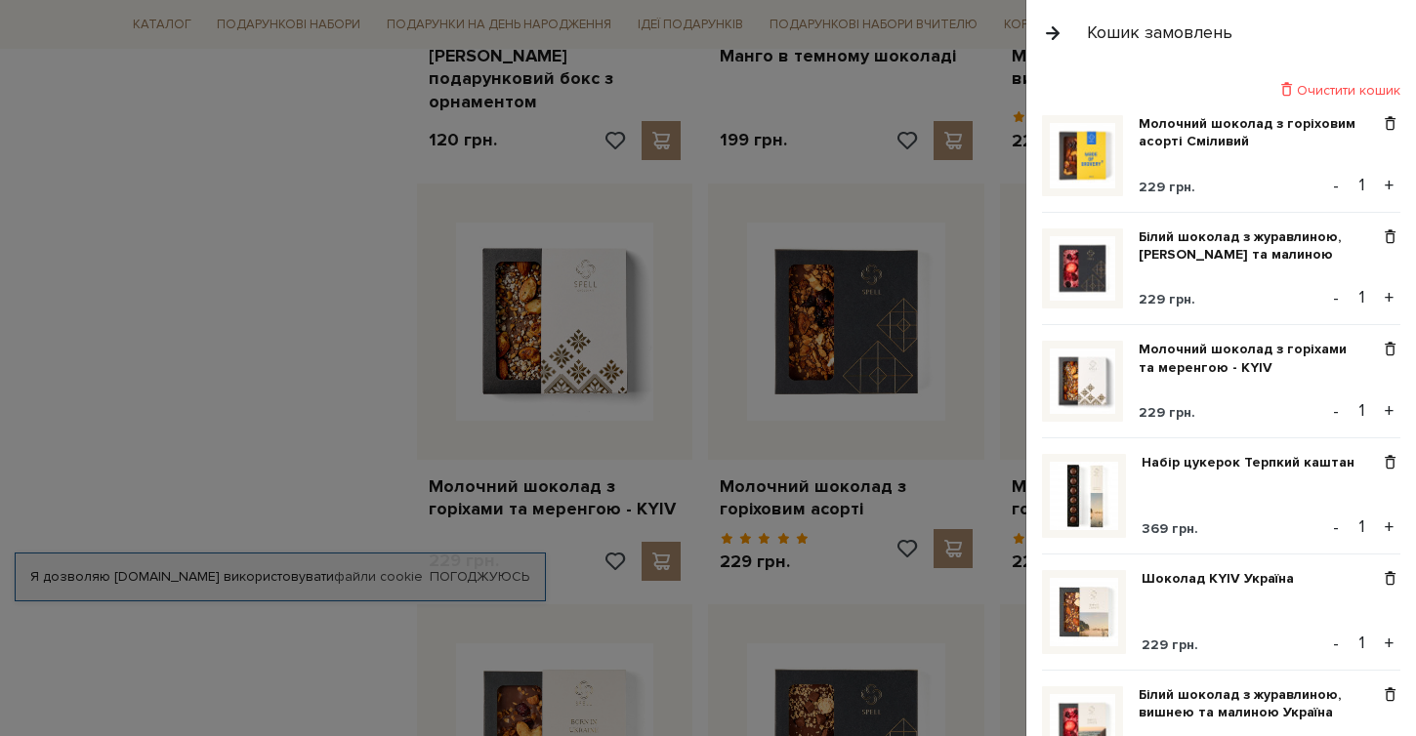
click at [145, 306] on div at bounding box center [708, 368] width 1416 height 736
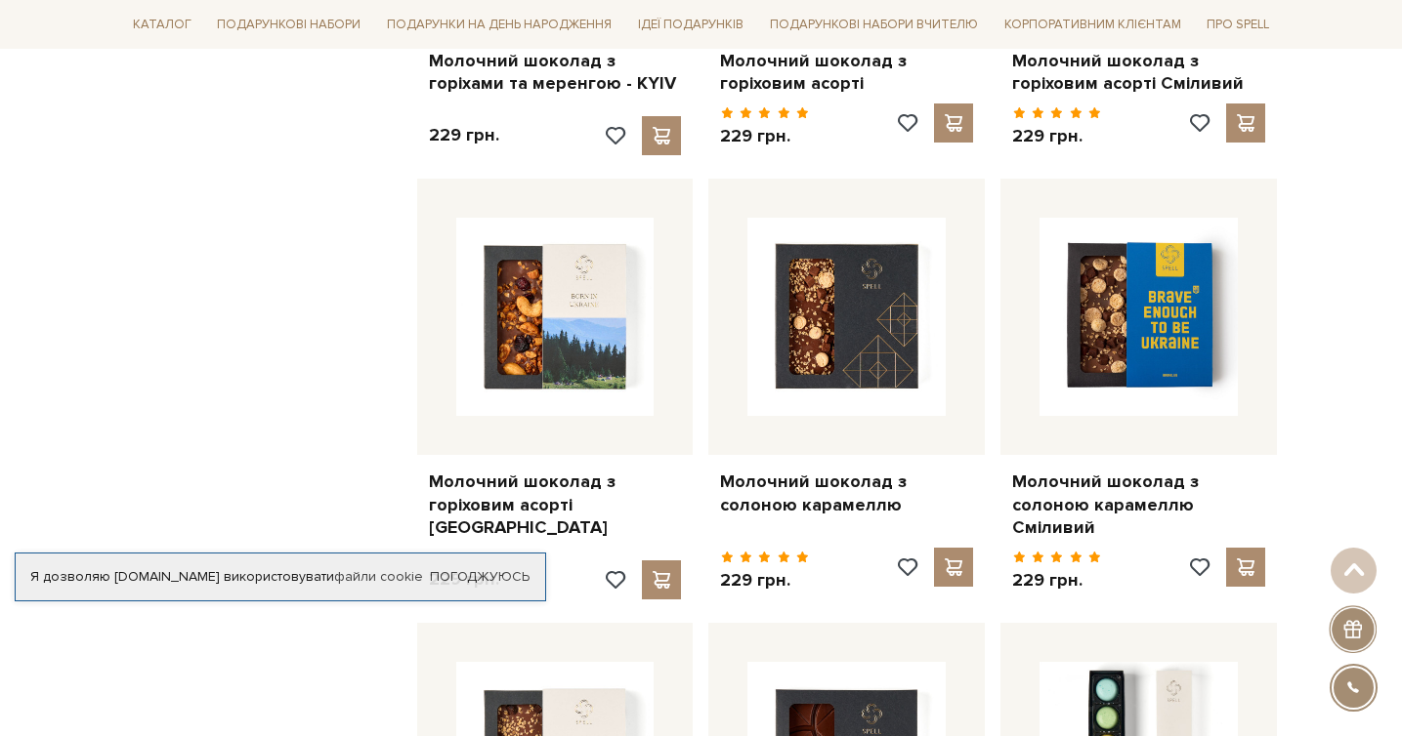
scroll to position [7691, 0]
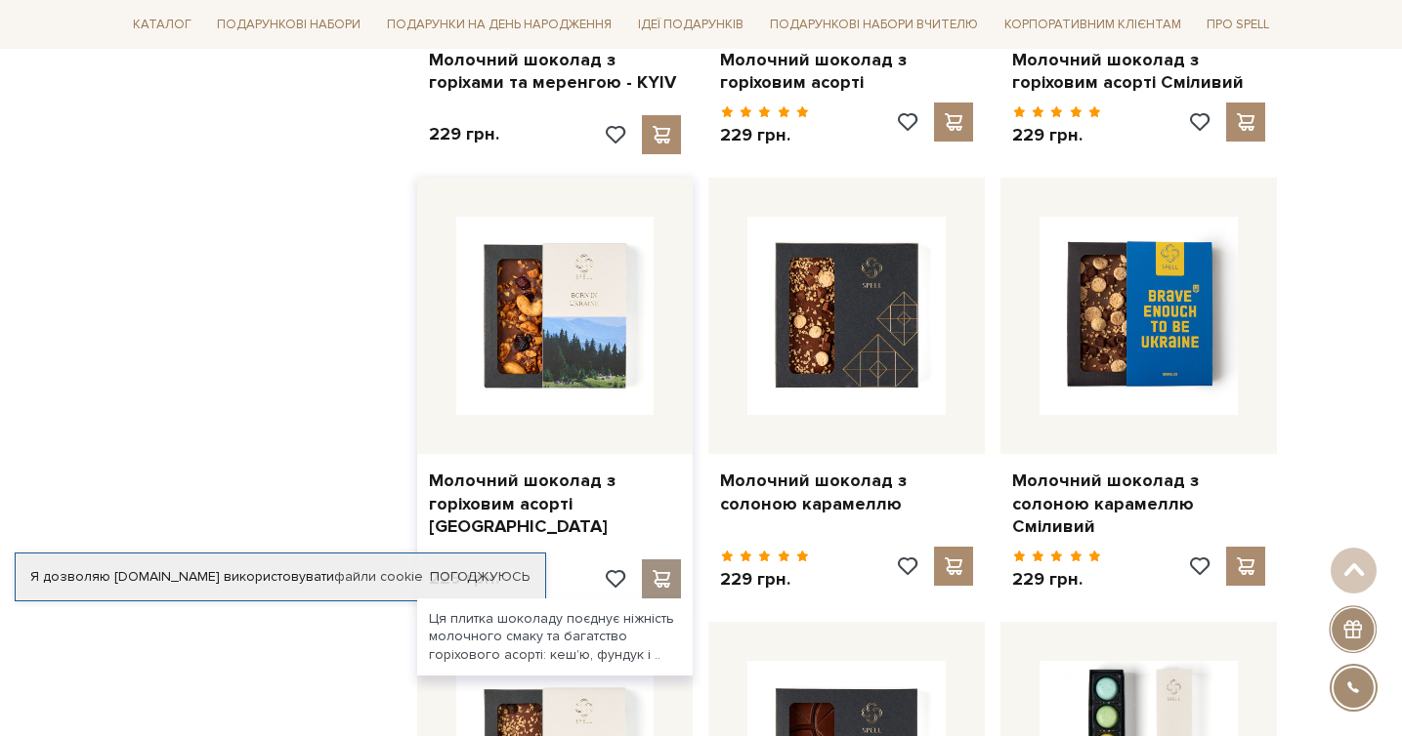
click at [658, 570] on span at bounding box center [662, 579] width 24 height 18
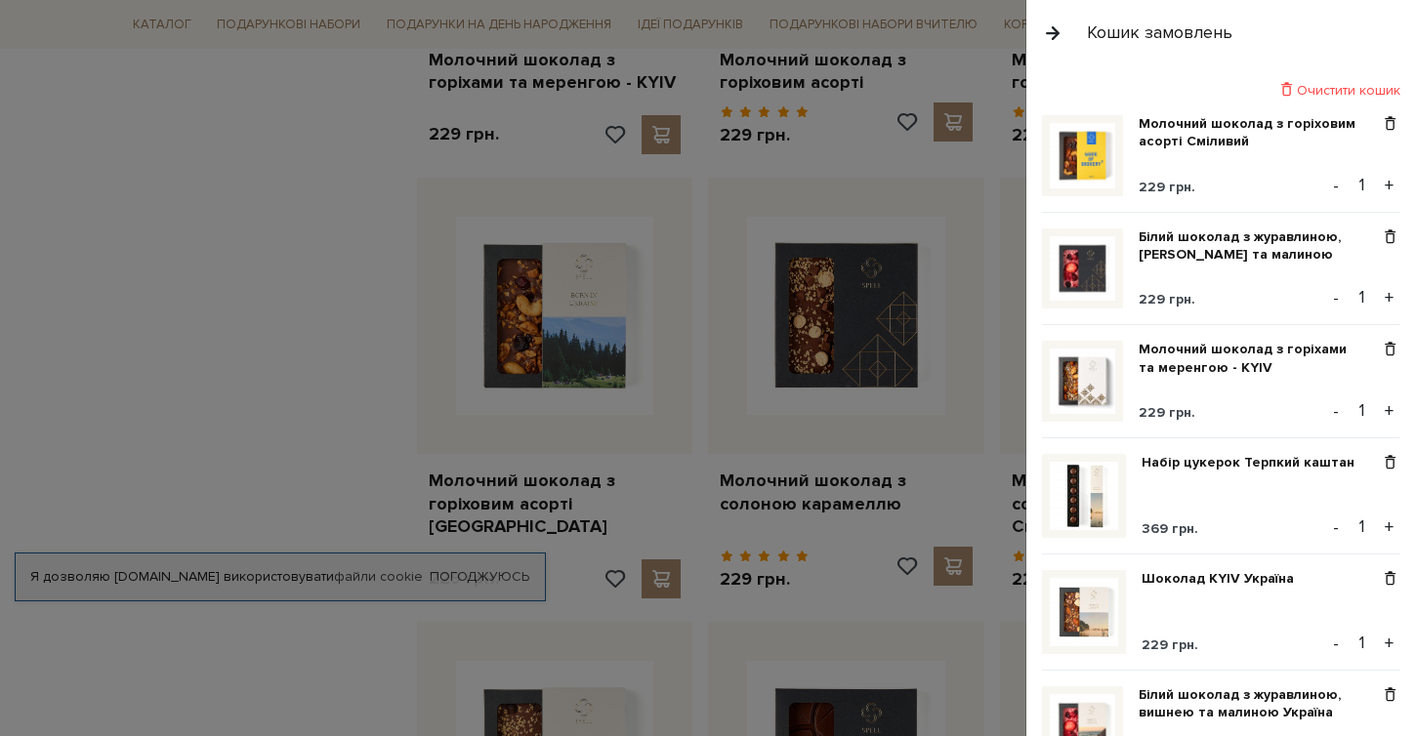
click at [190, 280] on div at bounding box center [708, 368] width 1416 height 736
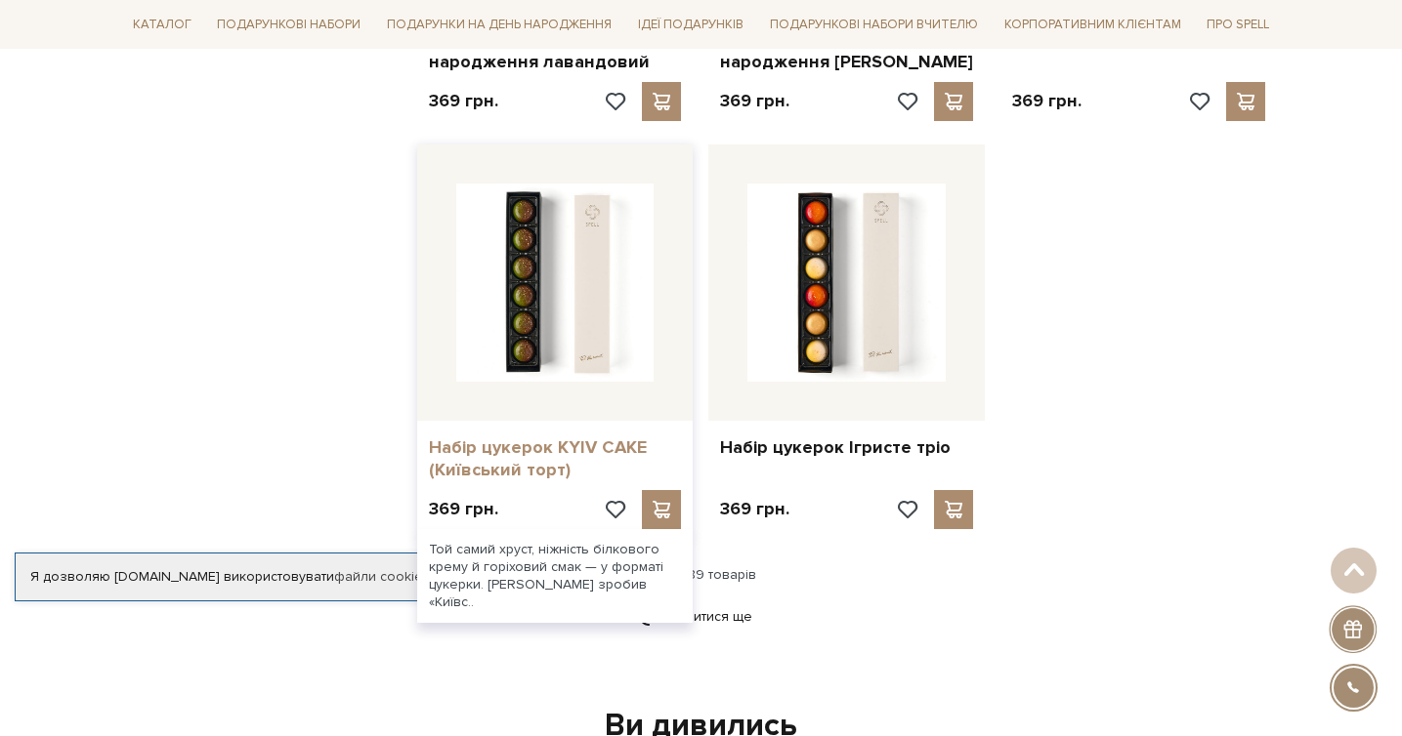
scroll to position [9022, 0]
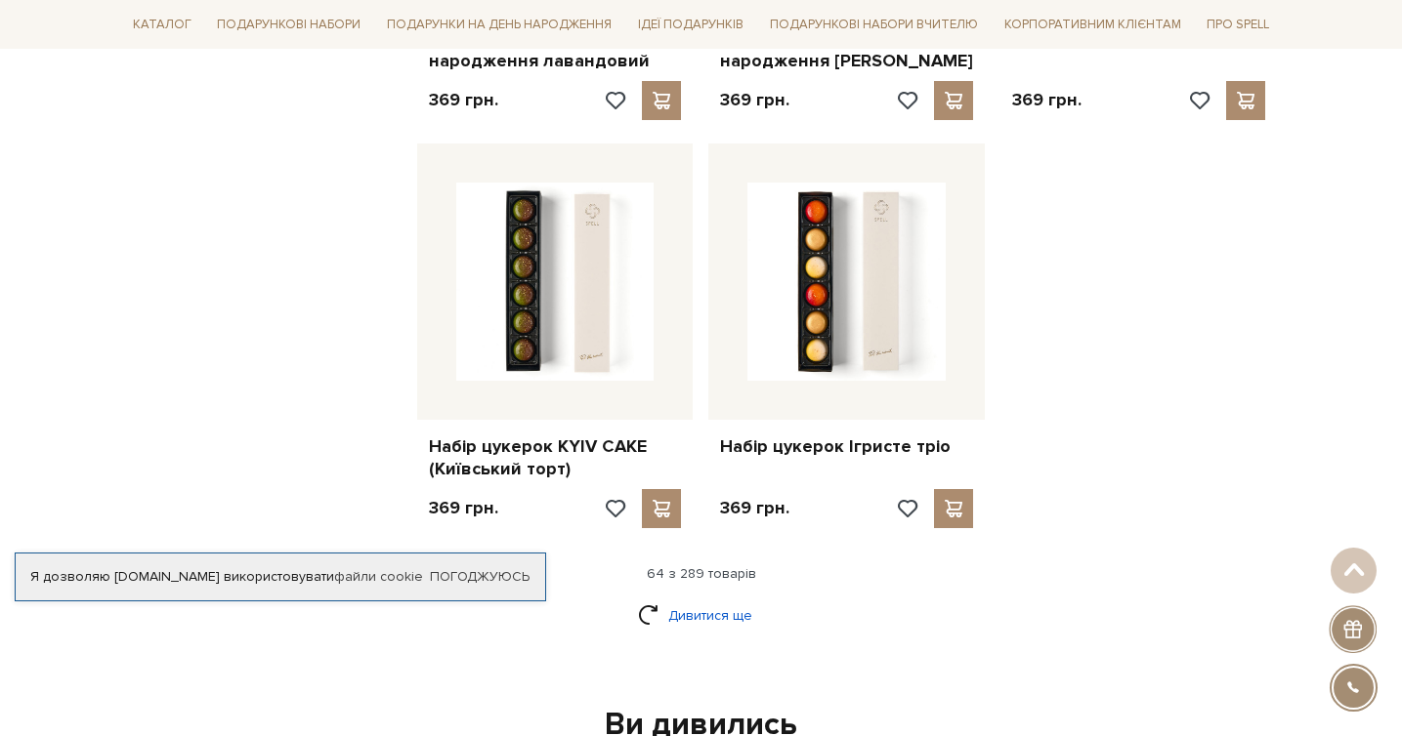
click at [715, 599] on link "Дивитися ще" at bounding box center [701, 616] width 127 height 34
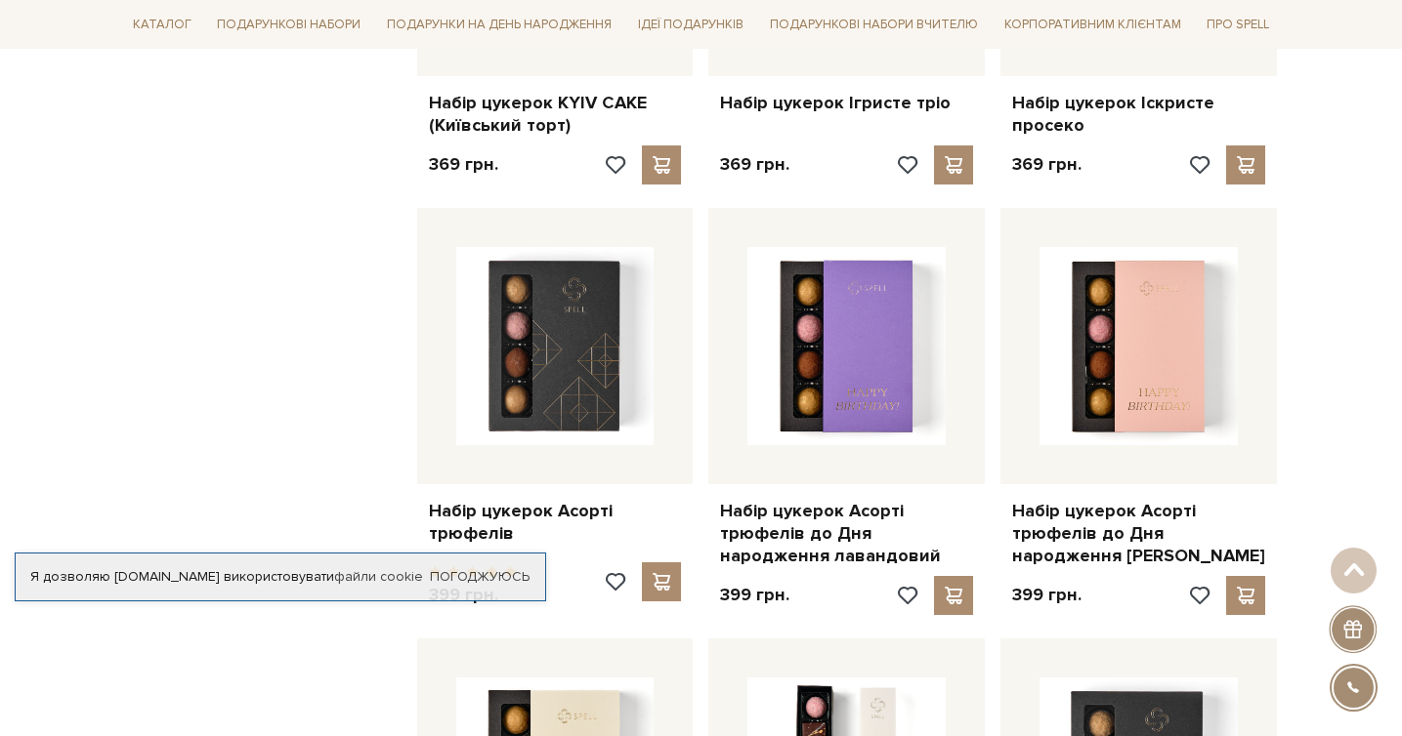
scroll to position [9383, 0]
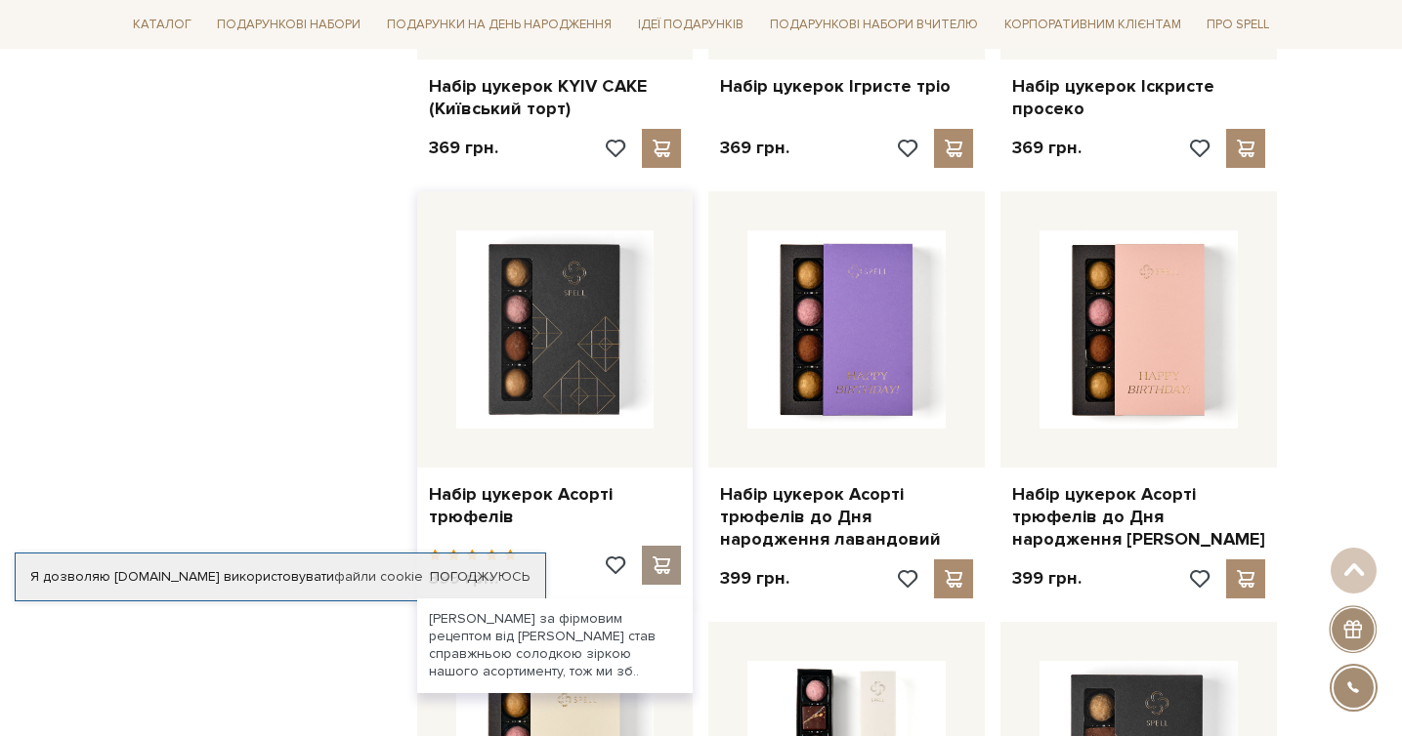
click at [662, 557] on span at bounding box center [662, 566] width 24 height 18
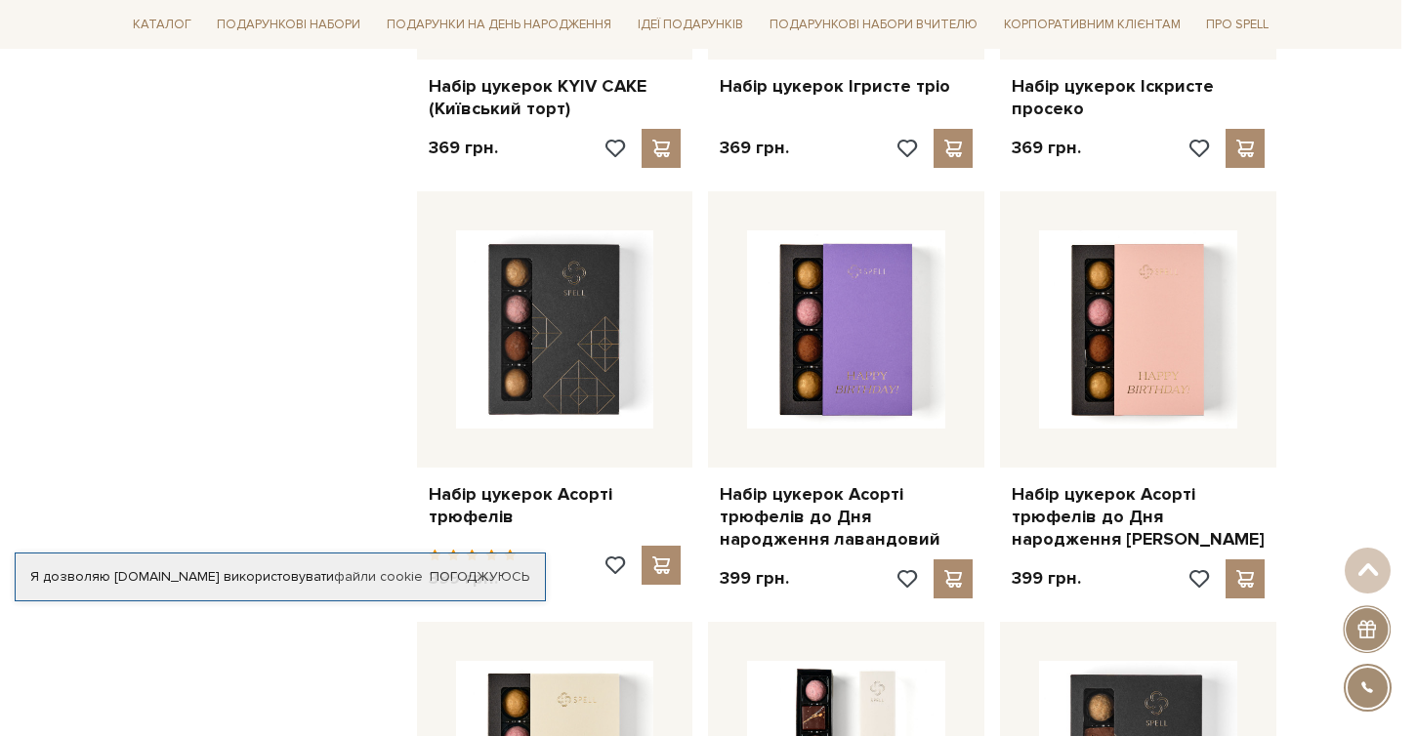
click at [240, 360] on div at bounding box center [708, 368] width 1416 height 736
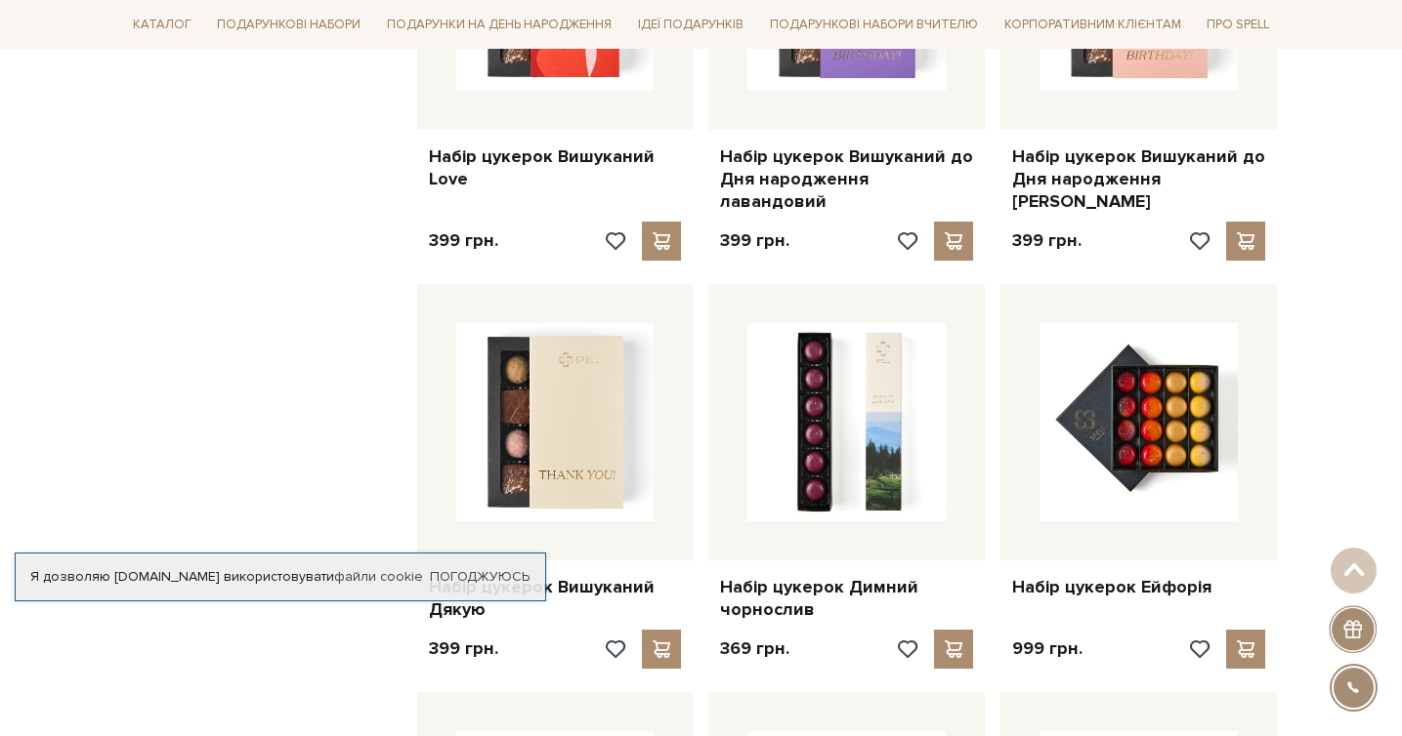
scroll to position [10566, 0]
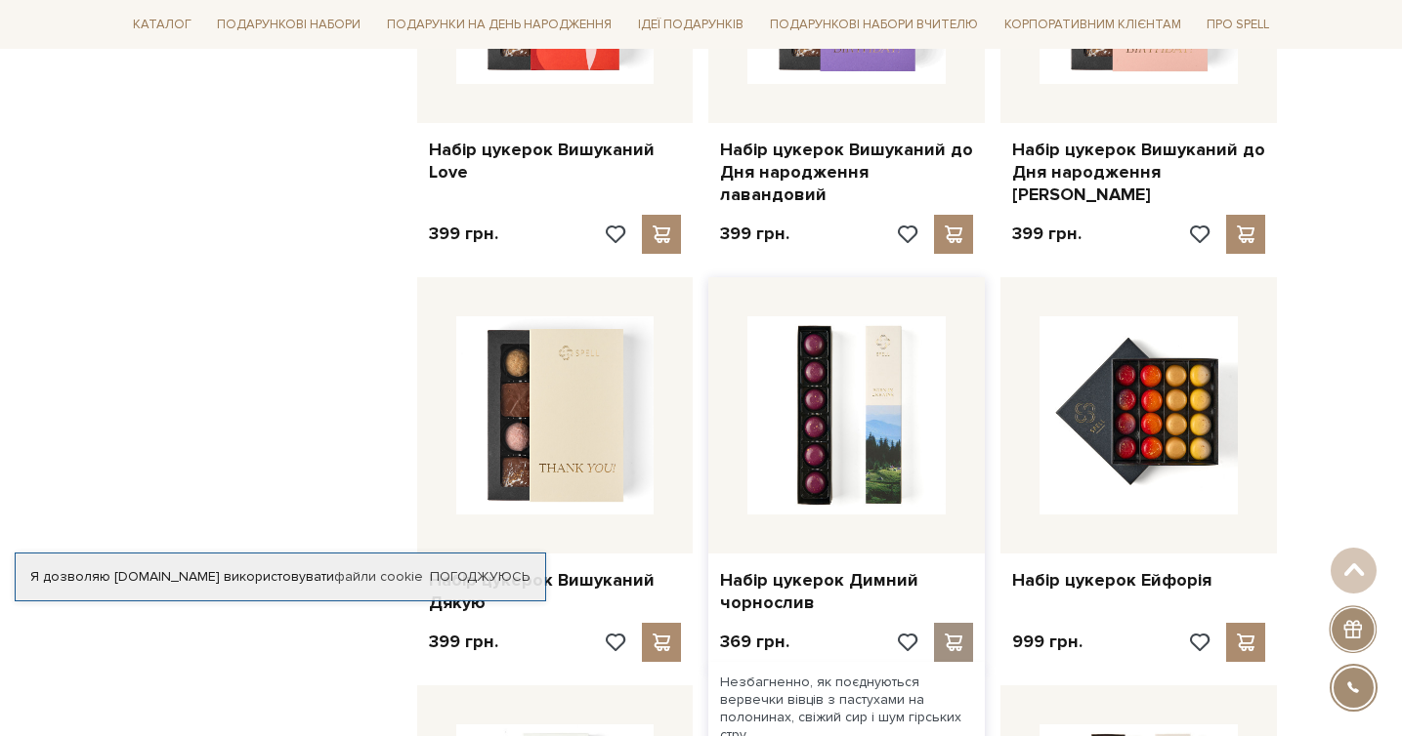
click at [957, 634] on span at bounding box center [954, 643] width 24 height 18
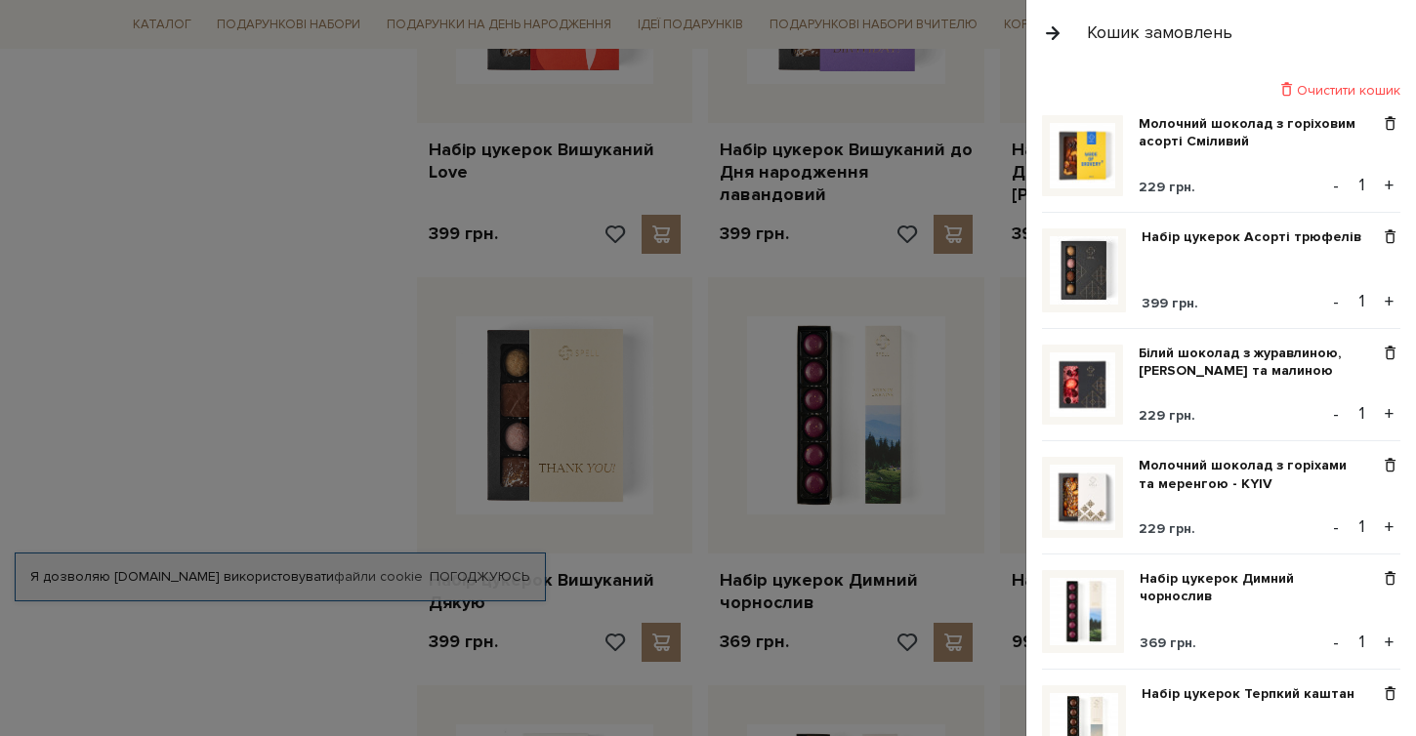
click at [281, 388] on div at bounding box center [708, 368] width 1416 height 736
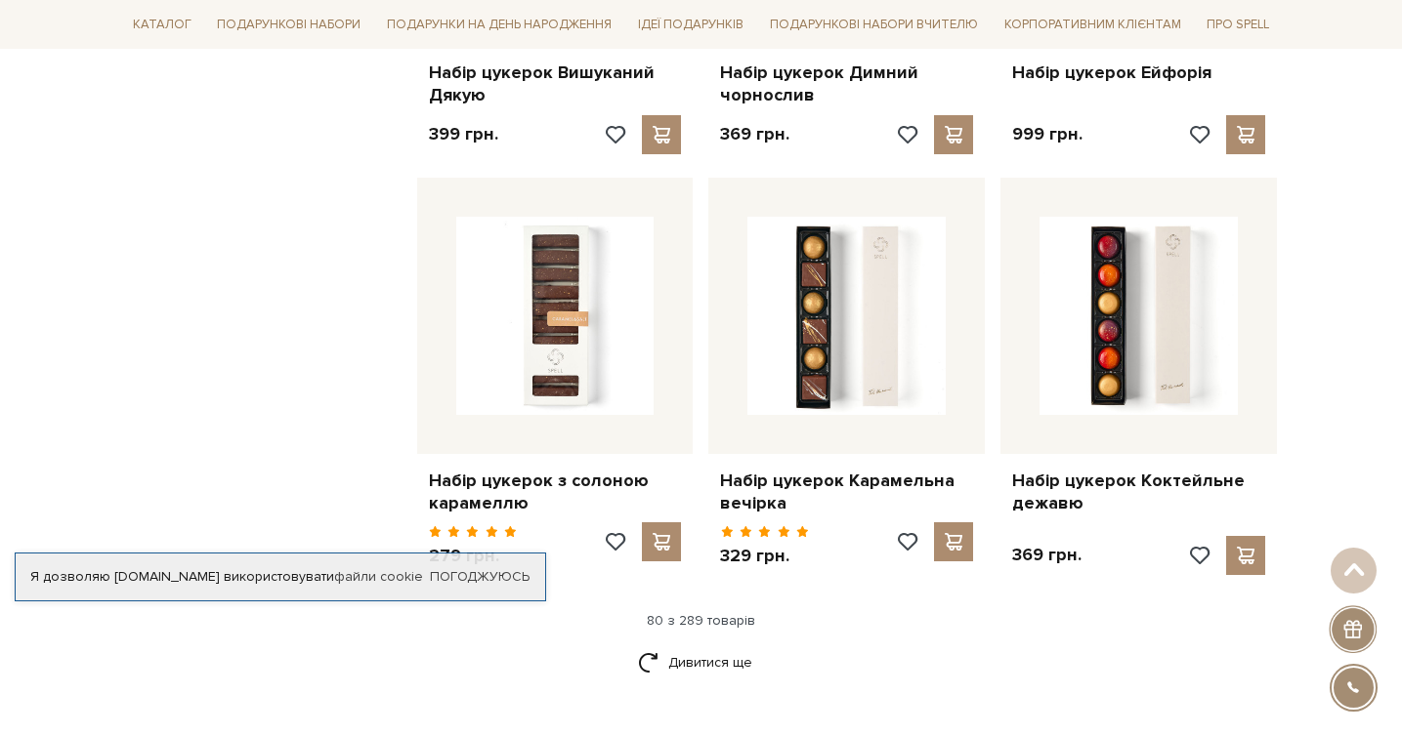
scroll to position [11233, 0]
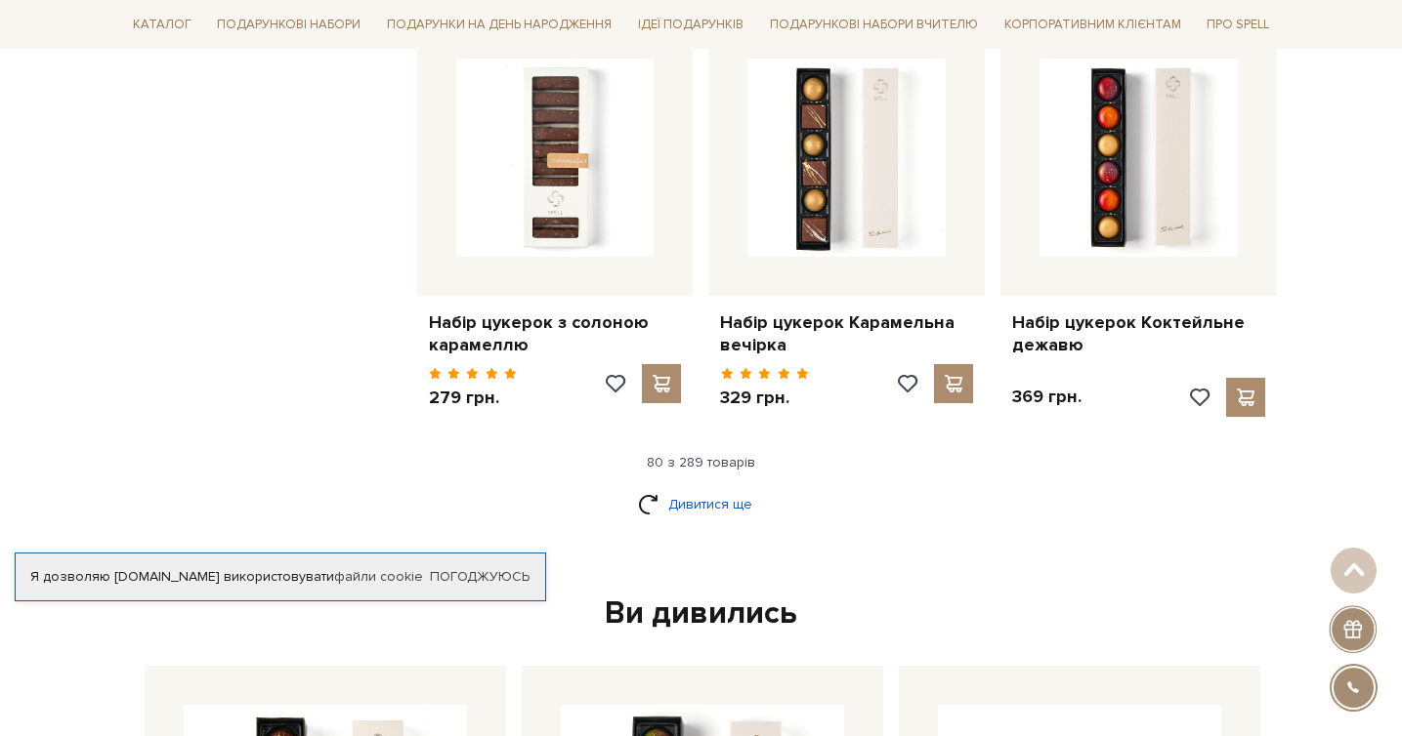
click at [698, 487] on link "Дивитися ще" at bounding box center [701, 504] width 127 height 34
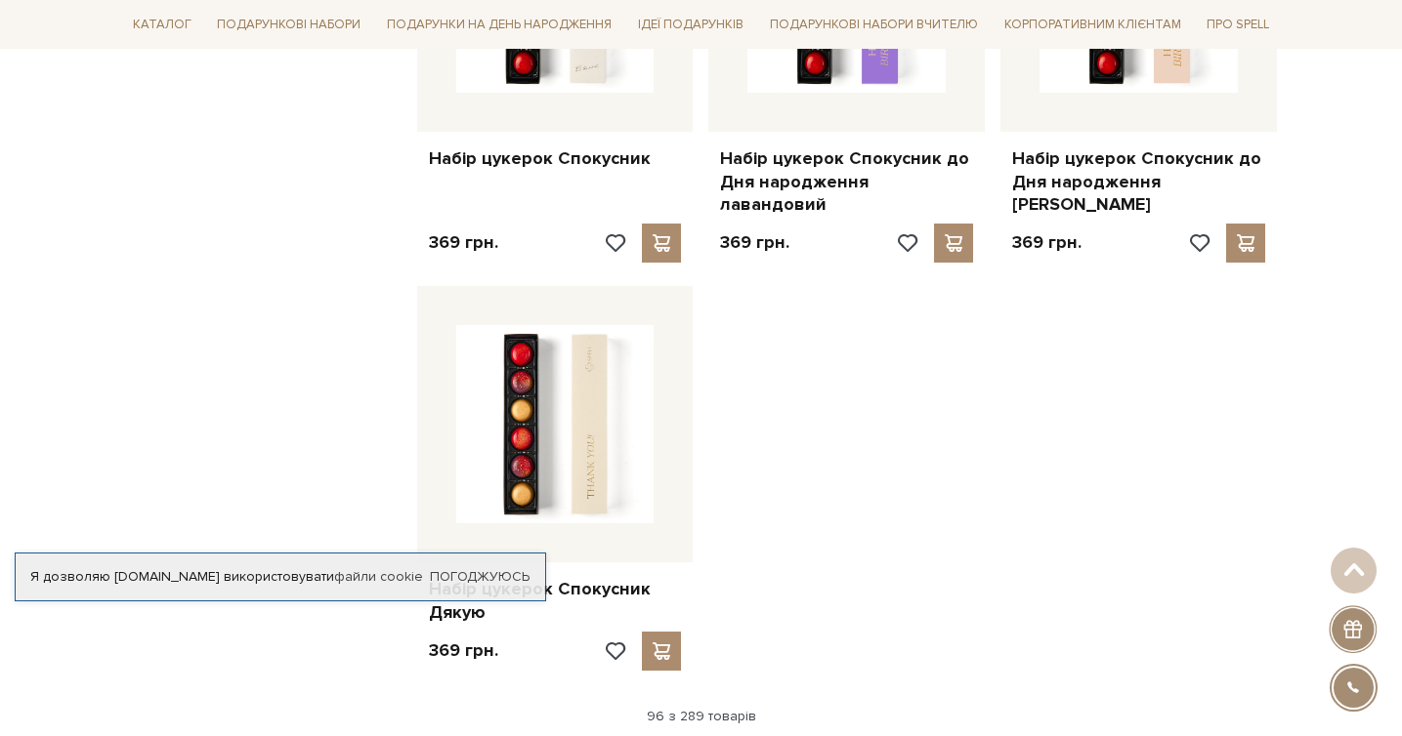
scroll to position [13586, 0]
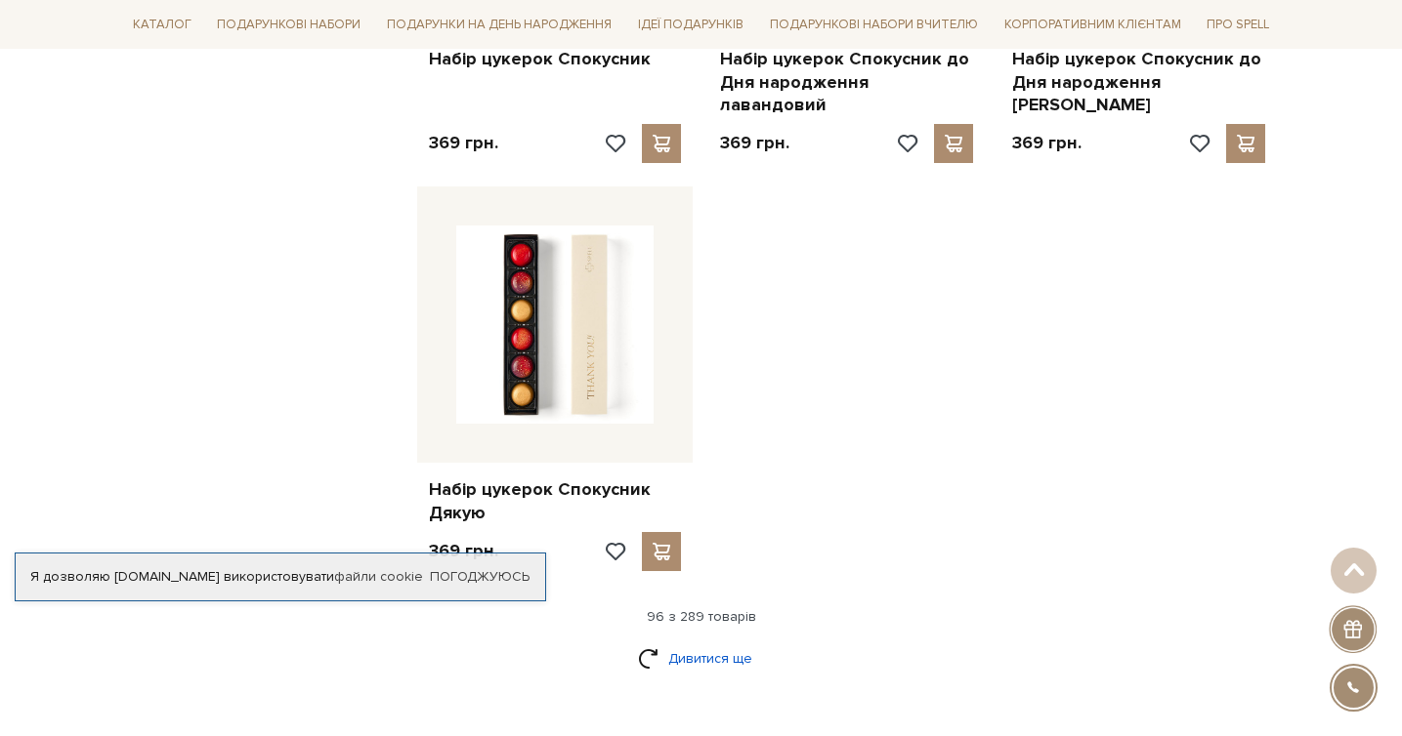
click at [704, 642] on link "Дивитися ще" at bounding box center [701, 659] width 127 height 34
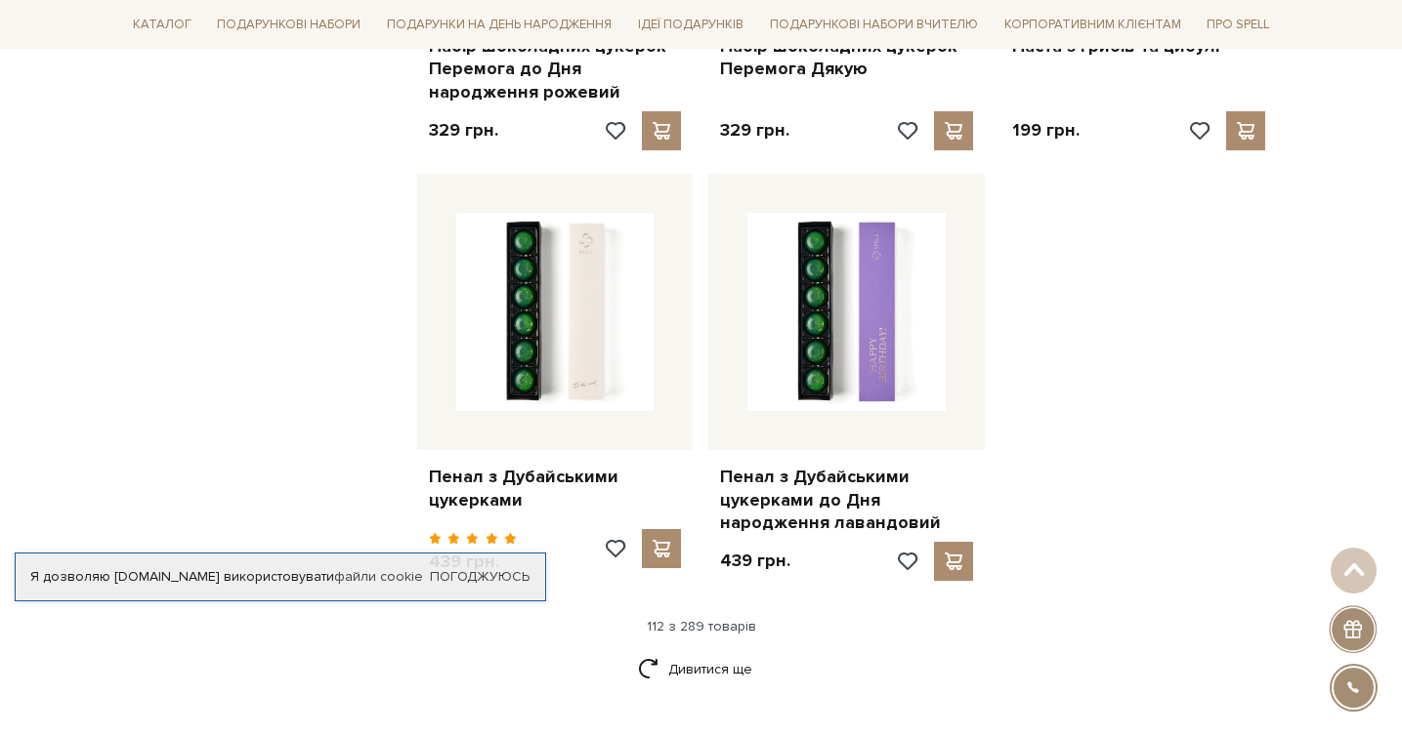
scroll to position [15738, 0]
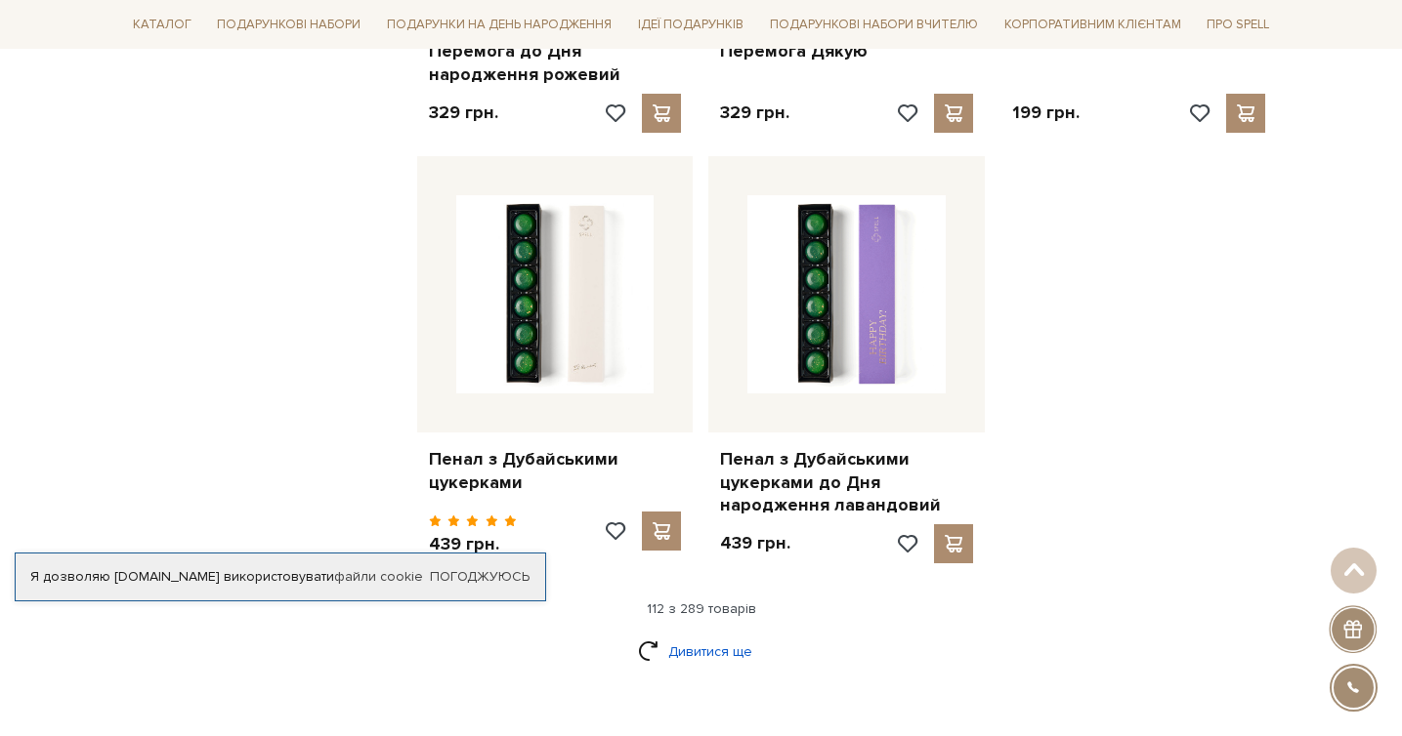
click at [715, 635] on link "Дивитися ще" at bounding box center [701, 652] width 127 height 34
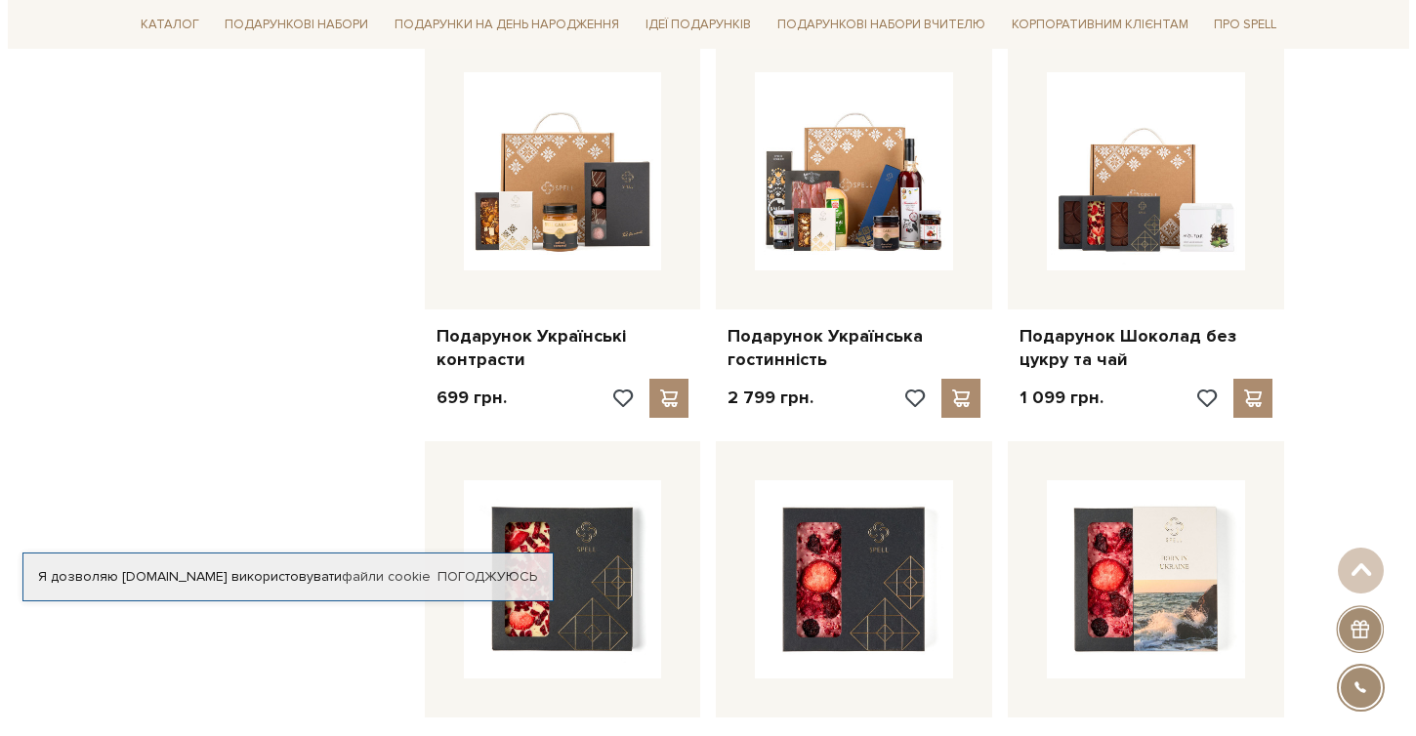
scroll to position [0, 0]
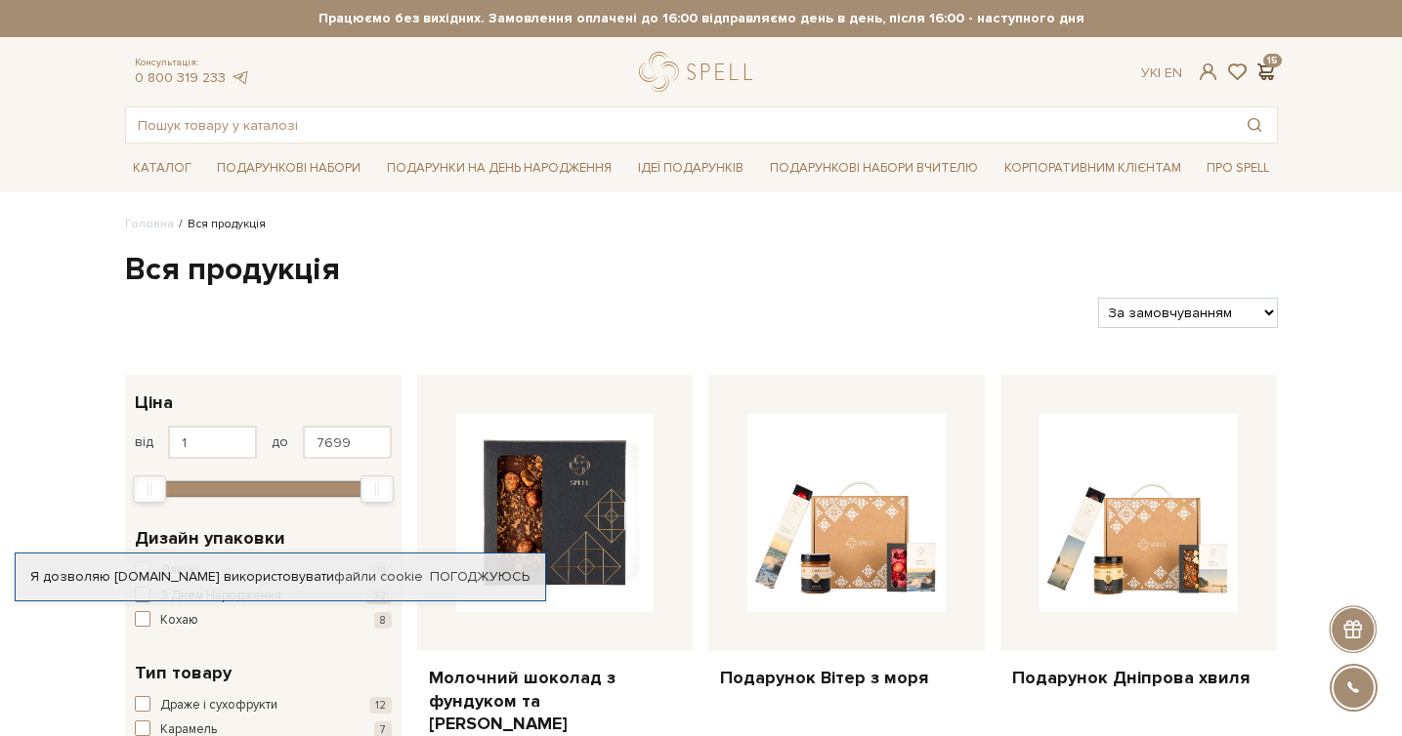
click at [1264, 67] on span at bounding box center [1265, 72] width 23 height 21
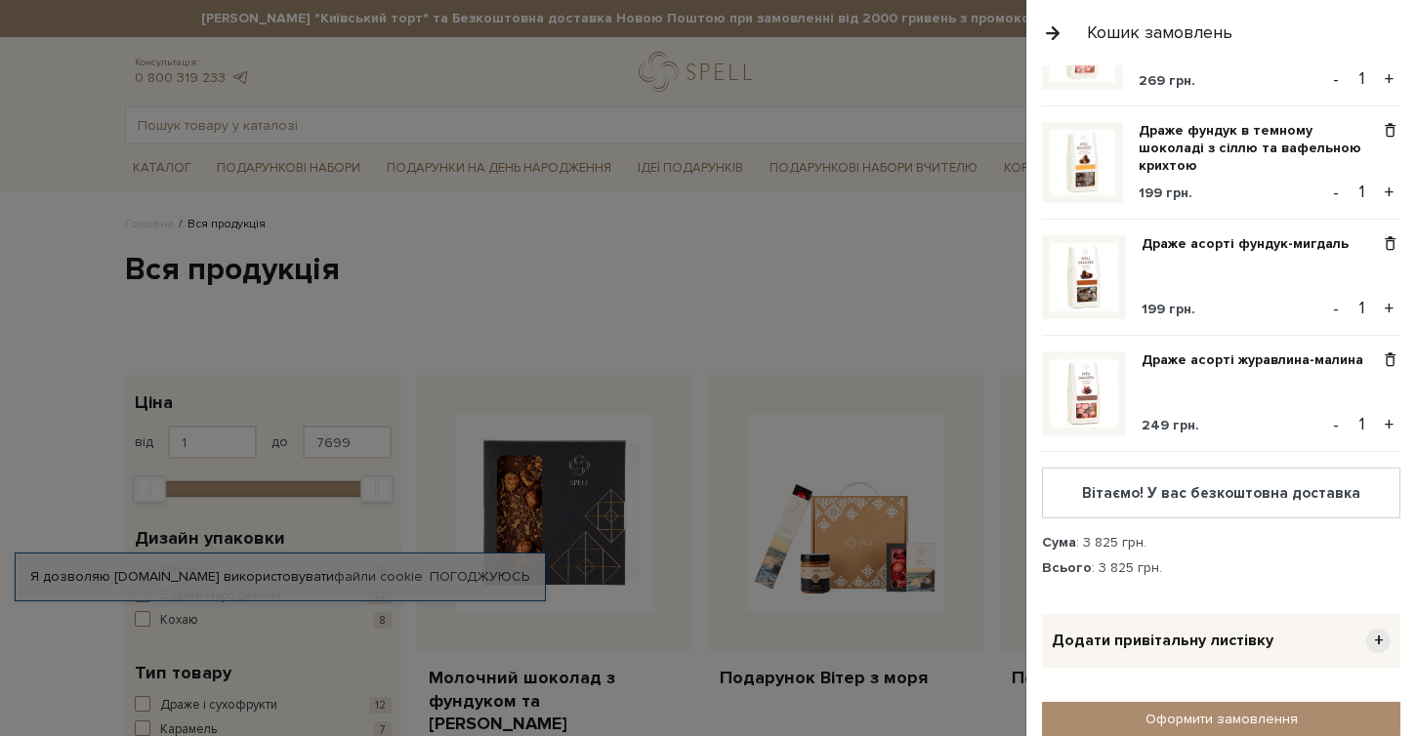
scroll to position [1364, 0]
click at [1378, 295] on button "+" at bounding box center [1389, 309] width 22 height 29
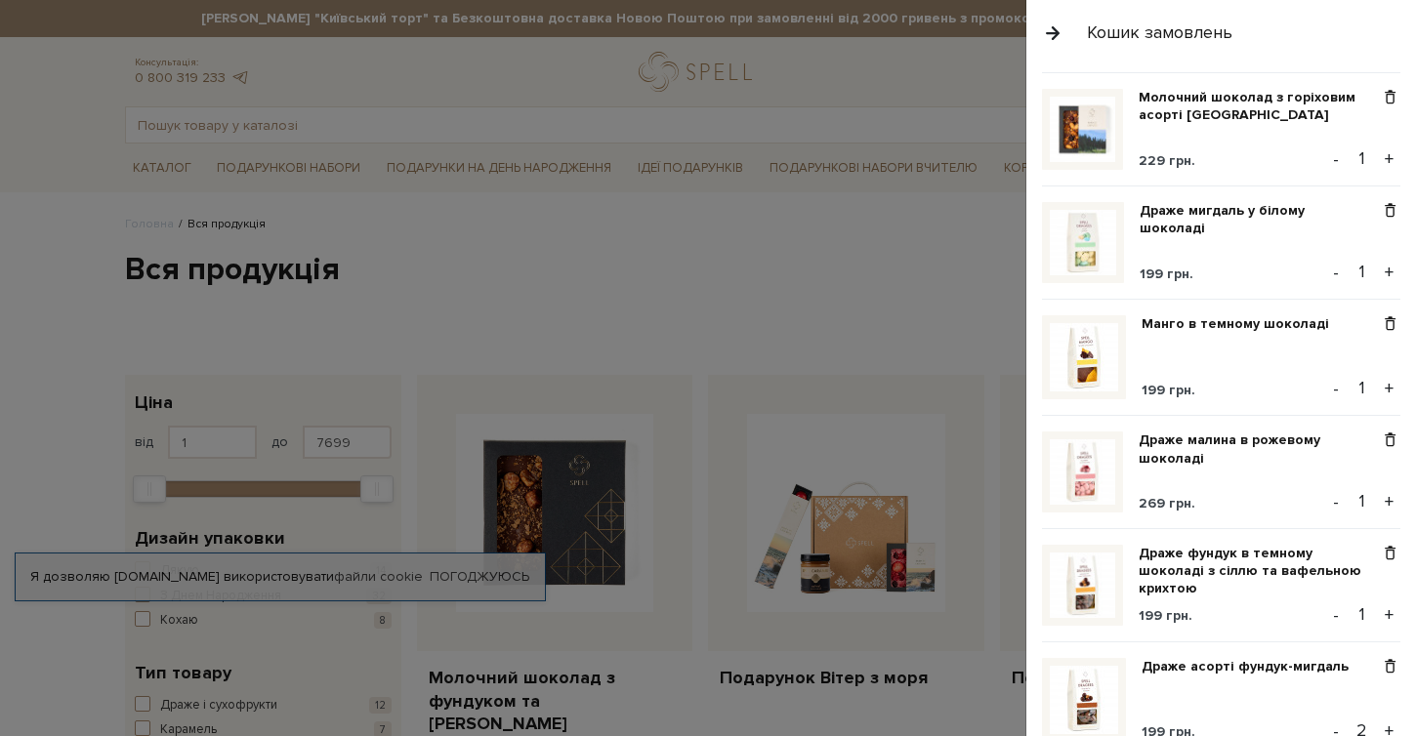
scroll to position [942, 0]
click at [1380, 374] on button "+" at bounding box center [1389, 388] width 22 height 29
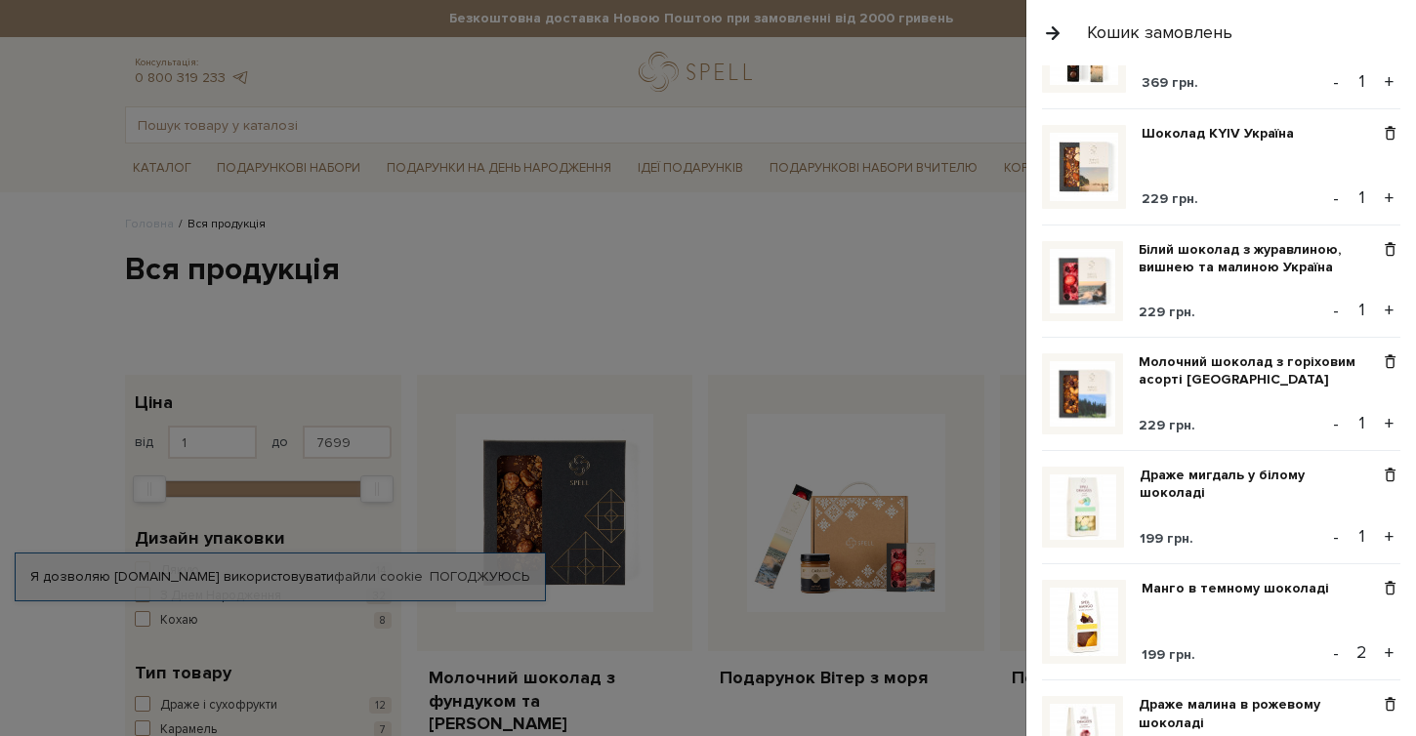
scroll to position [659, 0]
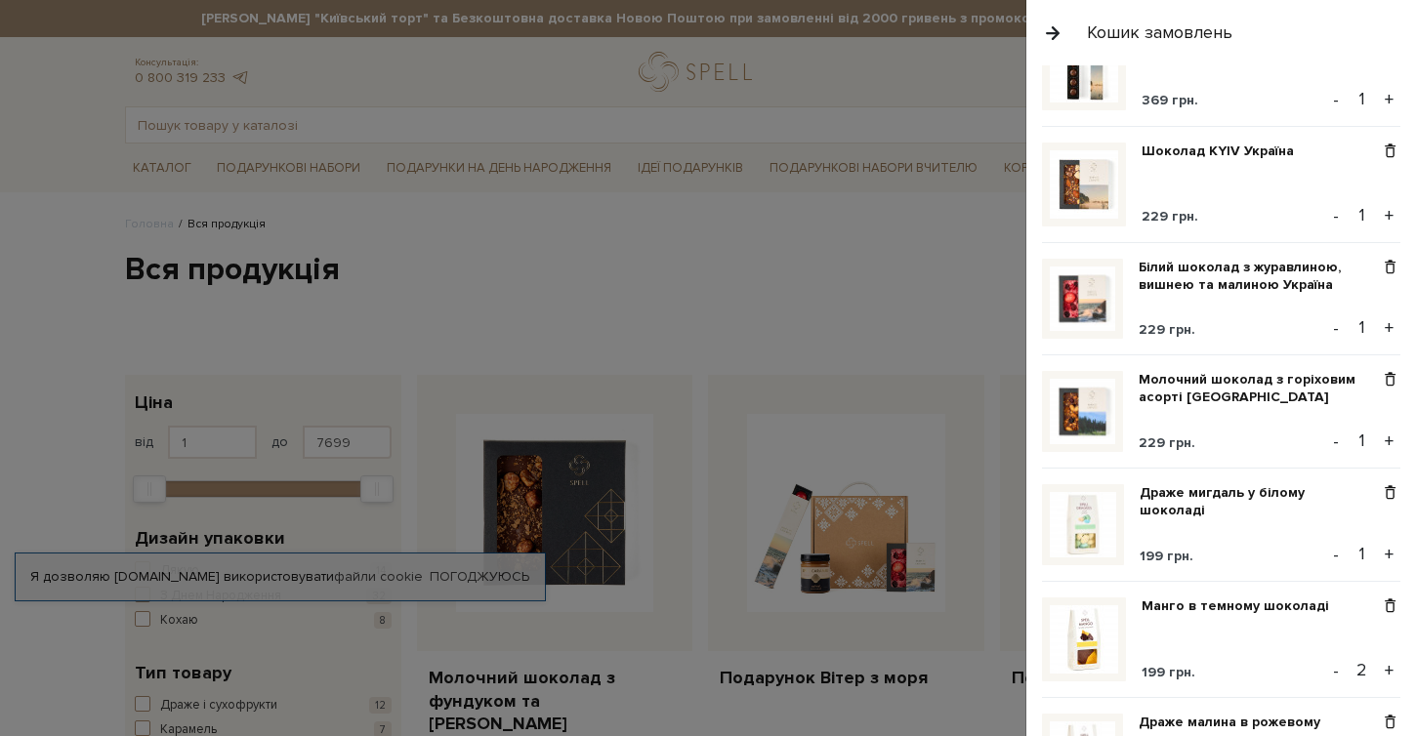
click at [1382, 314] on button "+" at bounding box center [1389, 328] width 22 height 29
click at [1379, 205] on button "+" at bounding box center [1389, 215] width 22 height 29
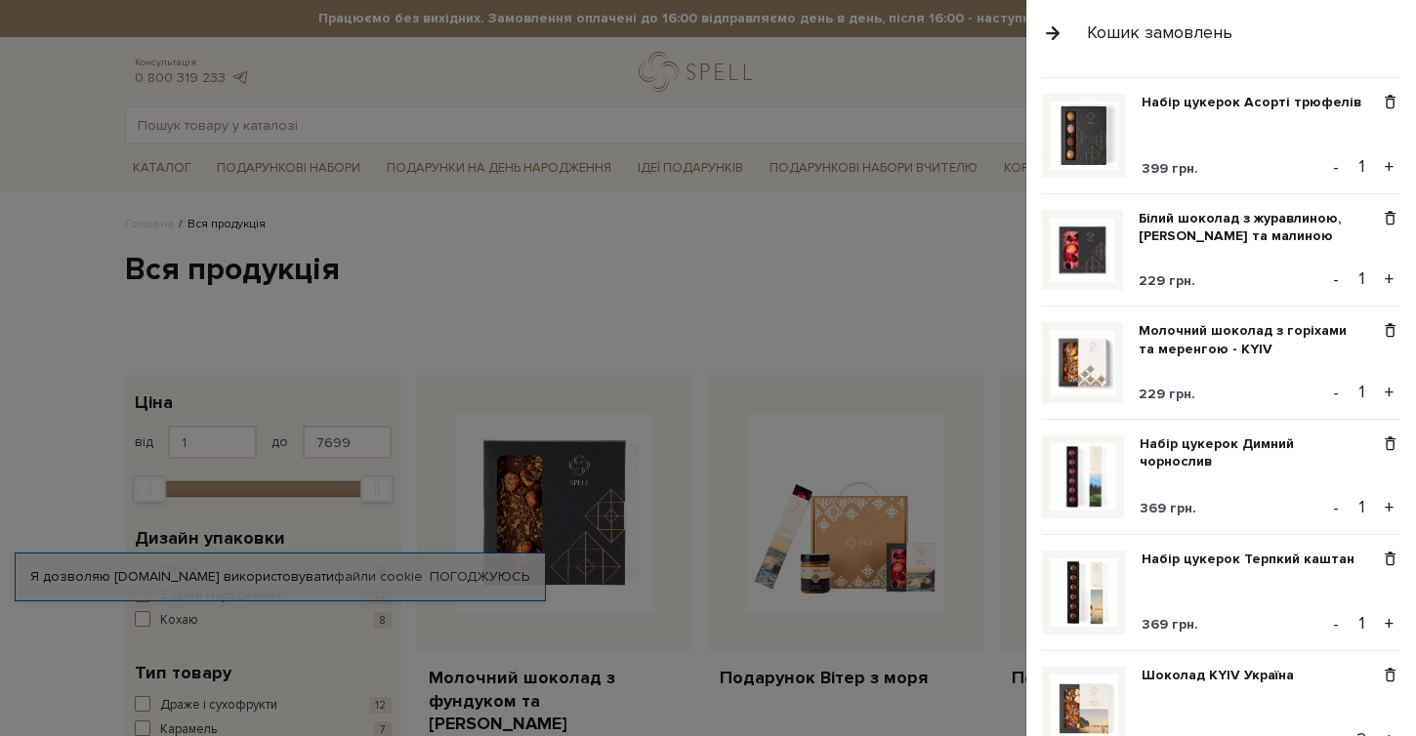
scroll to position [133, 0]
click at [1380, 384] on button "+" at bounding box center [1389, 394] width 22 height 29
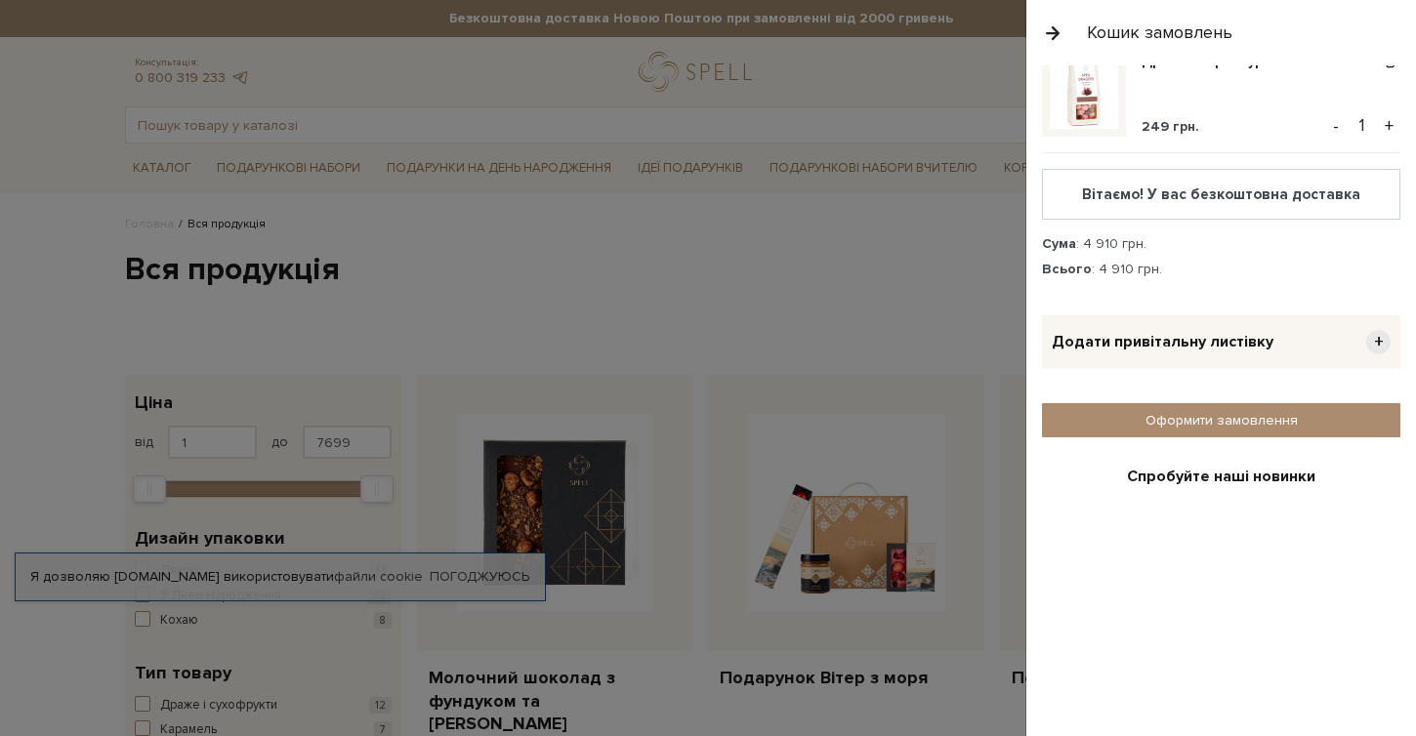
scroll to position [1664, 0]
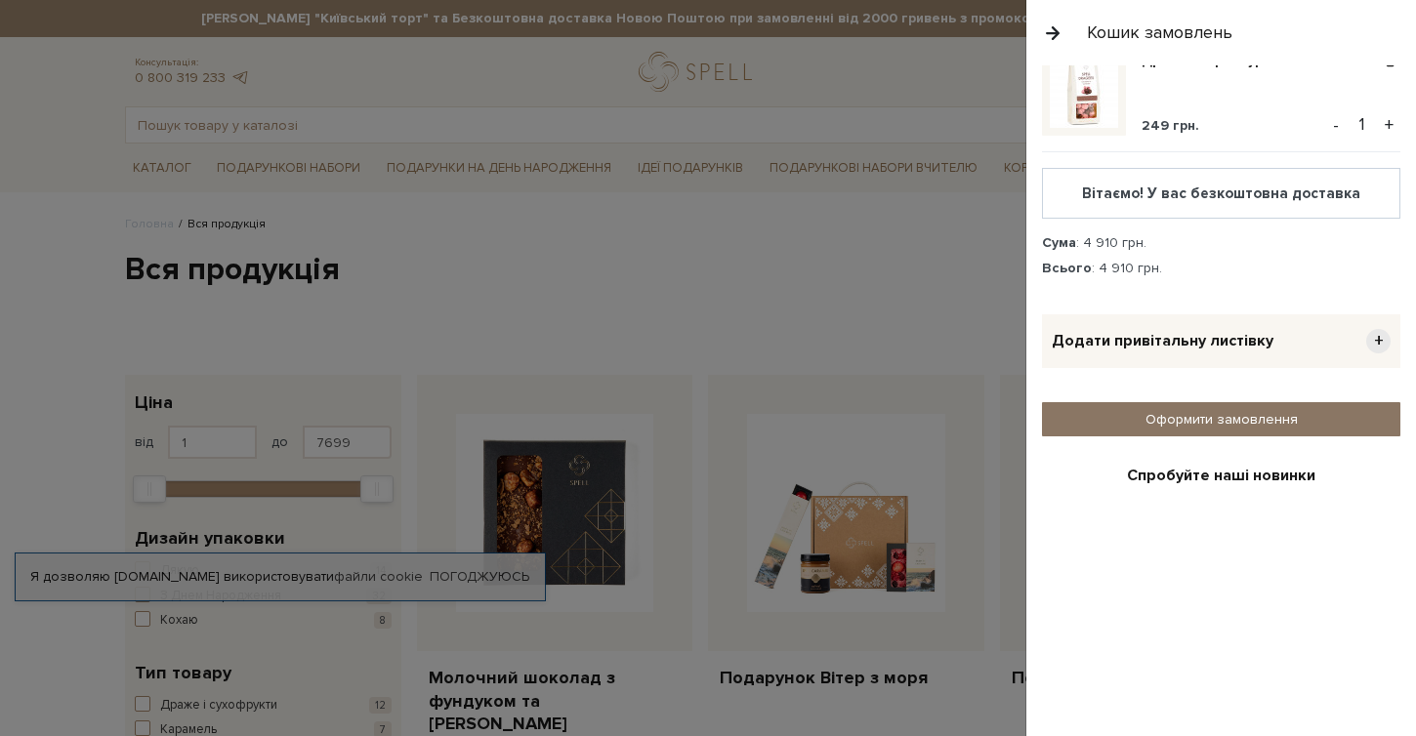
click at [1173, 403] on link "Оформити замовлення" at bounding box center [1221, 419] width 358 height 34
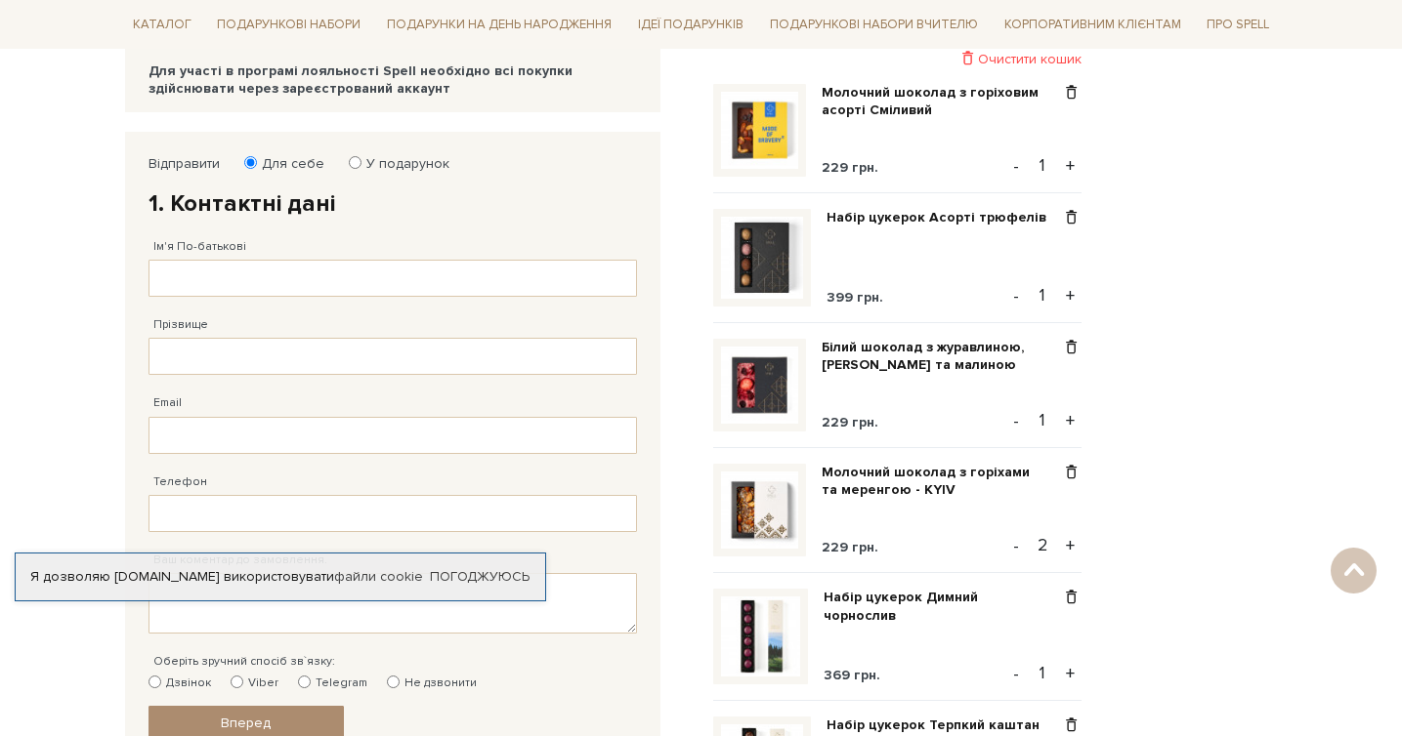
scroll to position [250, 0]
click at [320, 278] on input "Ім'я По-батькові" at bounding box center [392, 277] width 488 height 37
type input "[PERSON_NAME]"
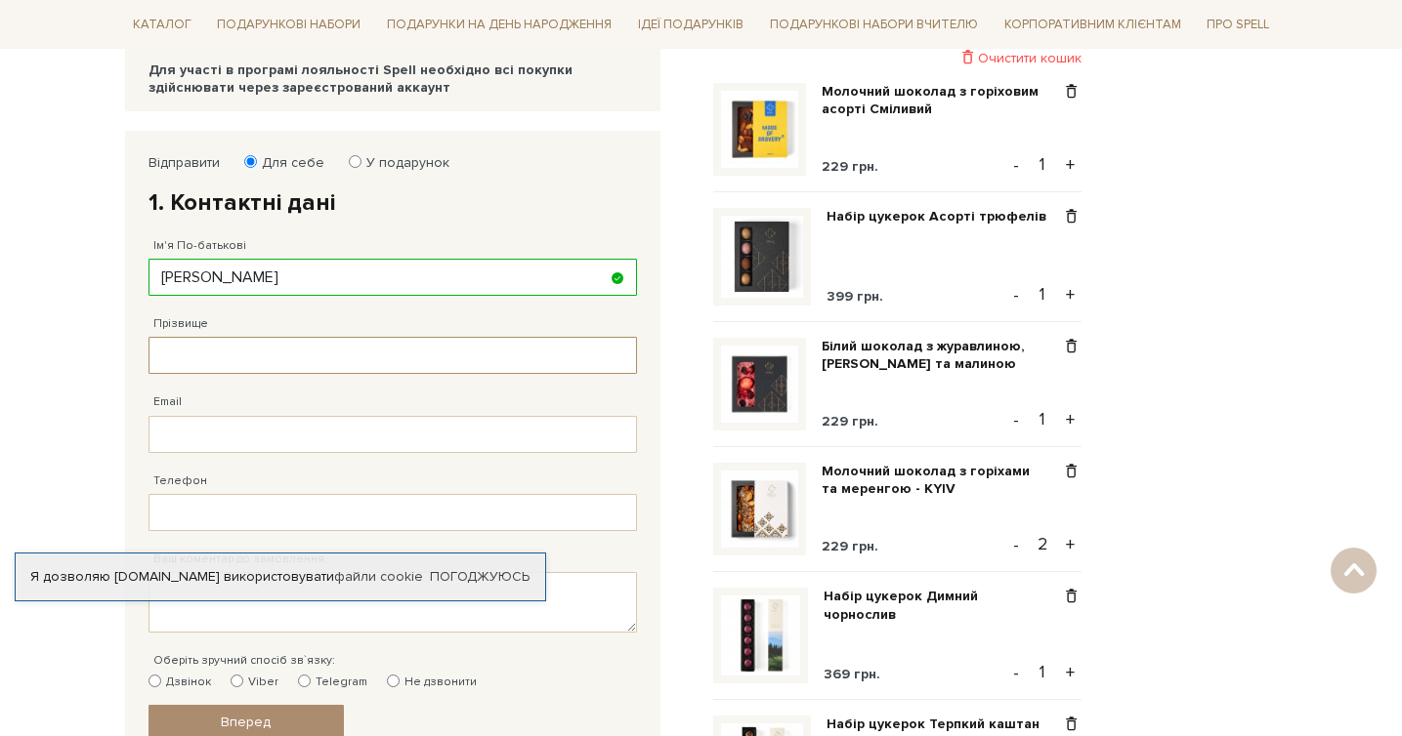
click at [278, 353] on input "Прізвище" at bounding box center [392, 355] width 488 height 37
type input "[PERSON_NAME]"
click at [285, 426] on input "Email" at bounding box center [392, 434] width 488 height 37
type input "[EMAIL_ADDRESS][DOMAIN_NAME]"
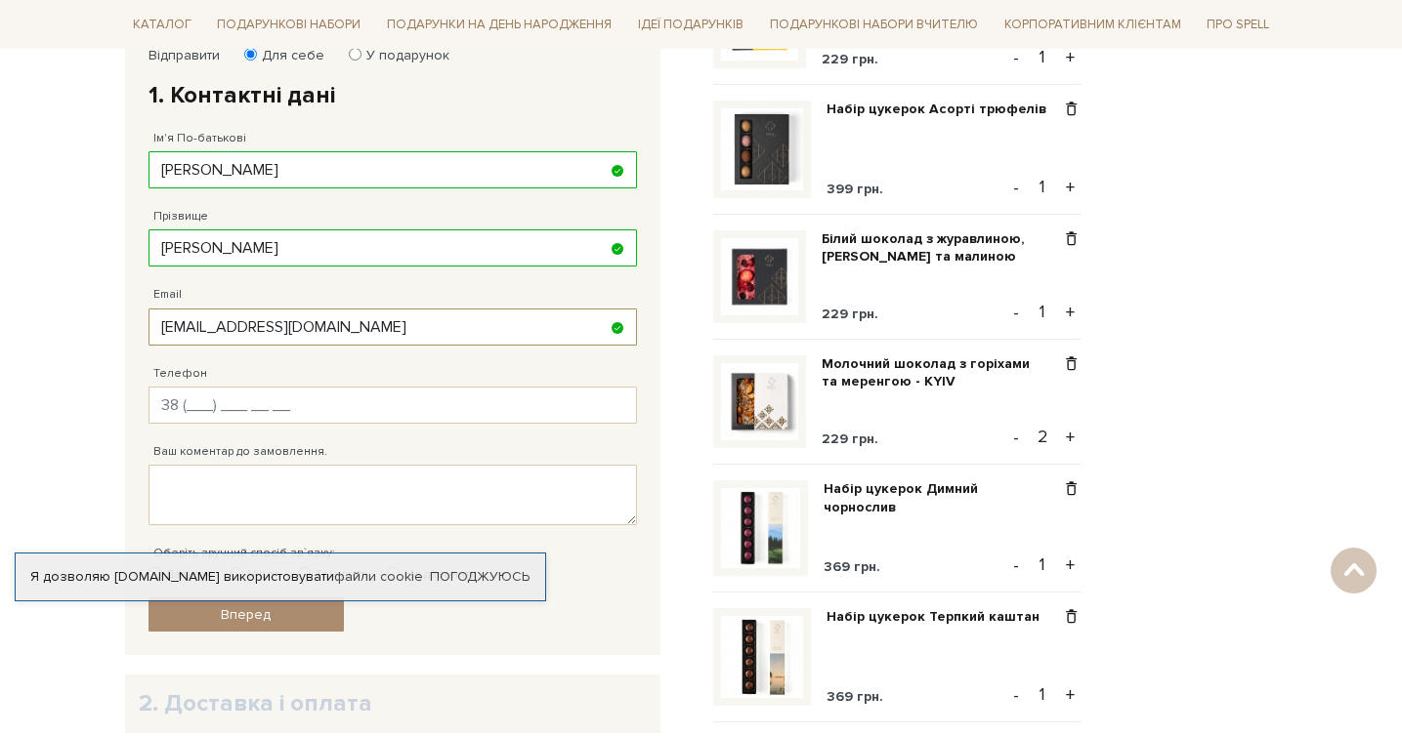
scroll to position [369, 0]
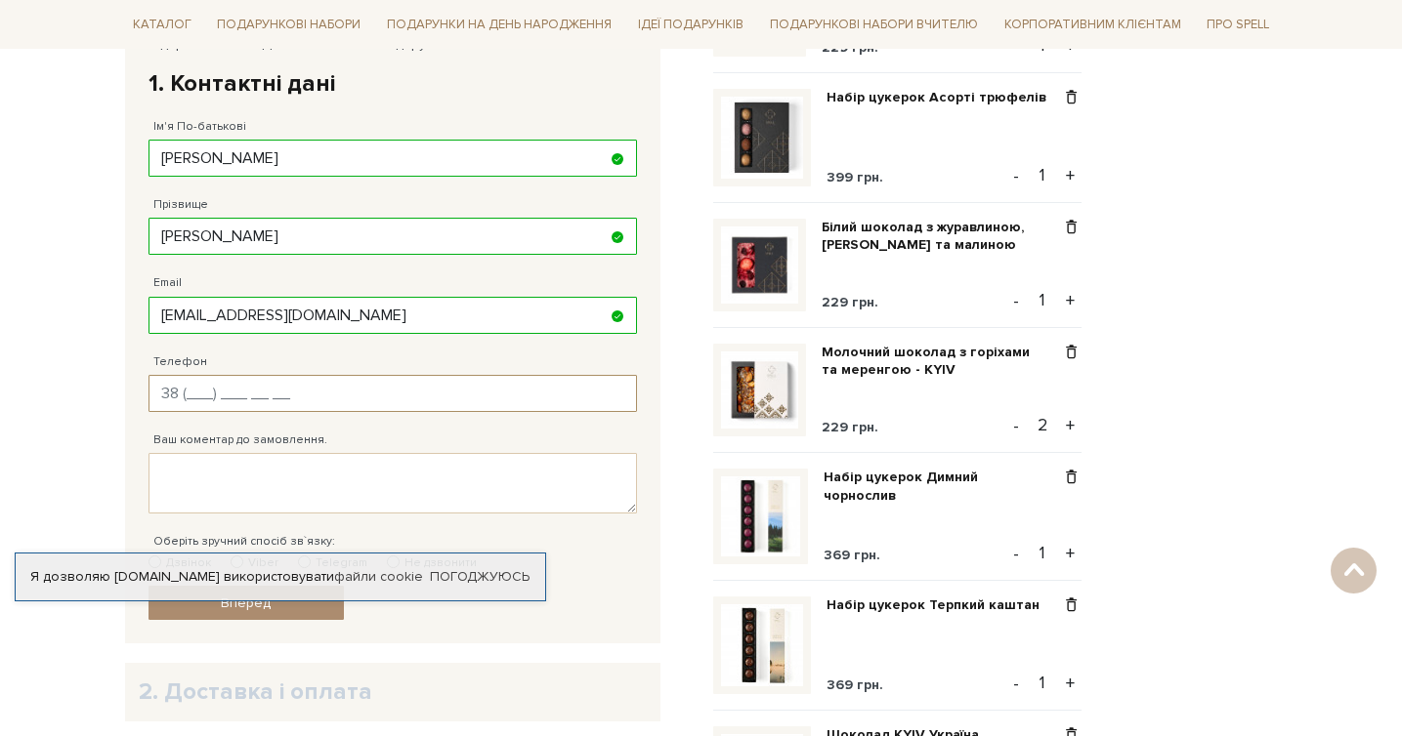
click at [284, 407] on input "Телефон" at bounding box center [392, 393] width 488 height 37
type input "[PHONE_NUMBER]"
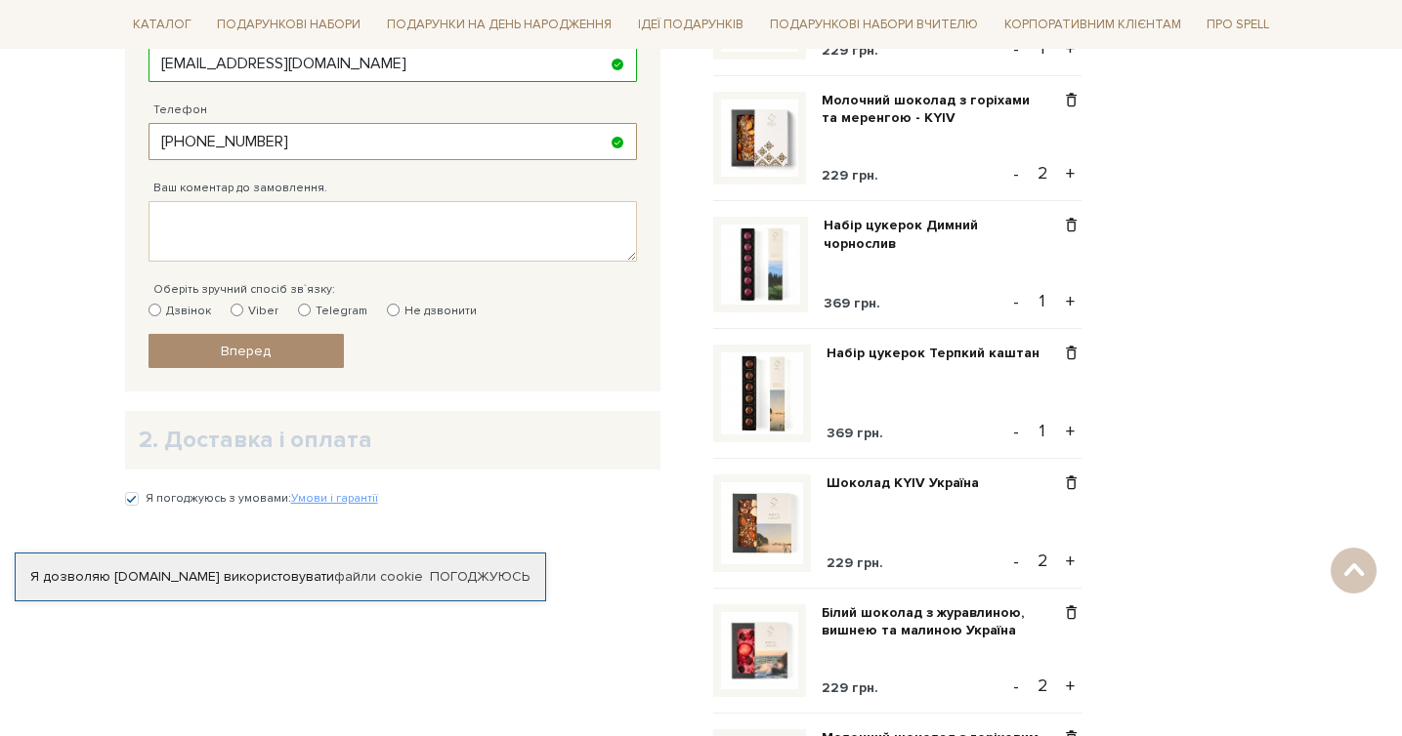
scroll to position [603, 0]
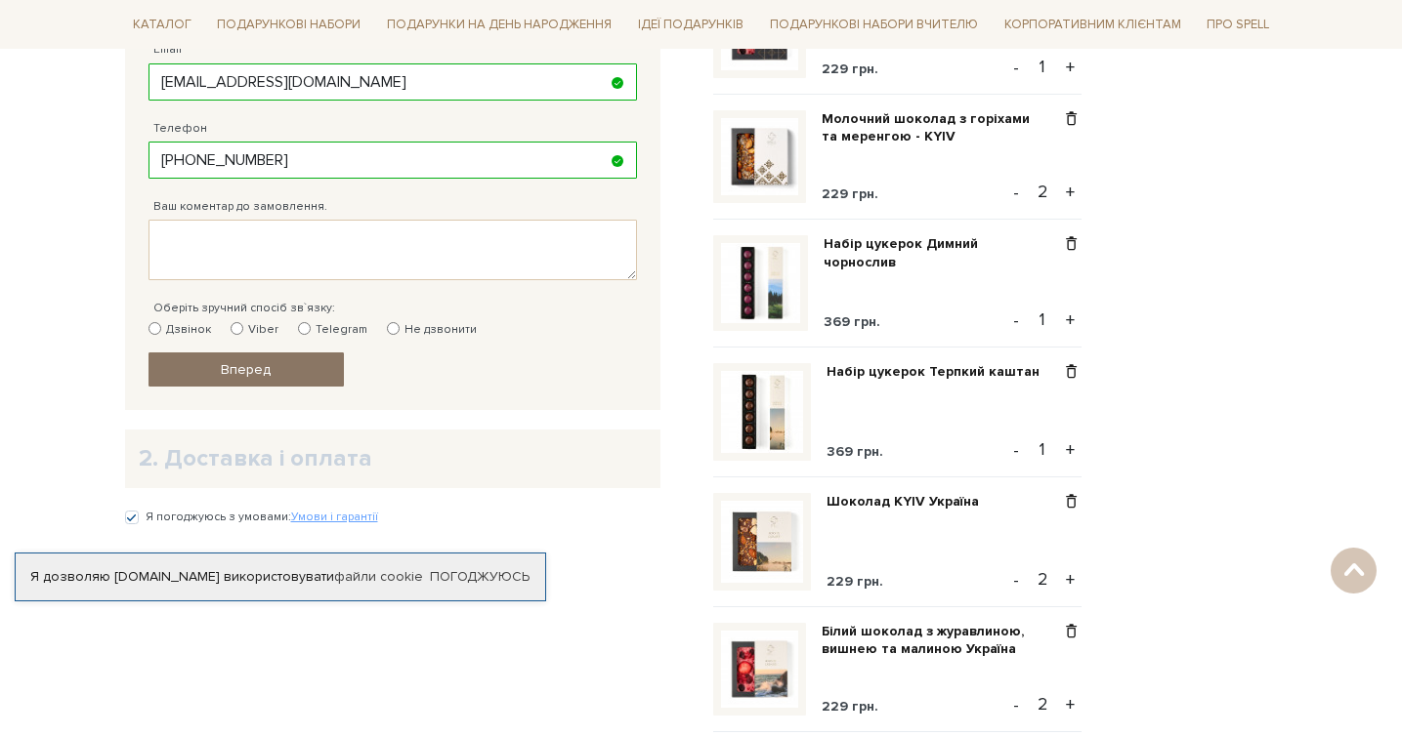
click at [268, 370] on span "Вперед" at bounding box center [246, 369] width 50 height 17
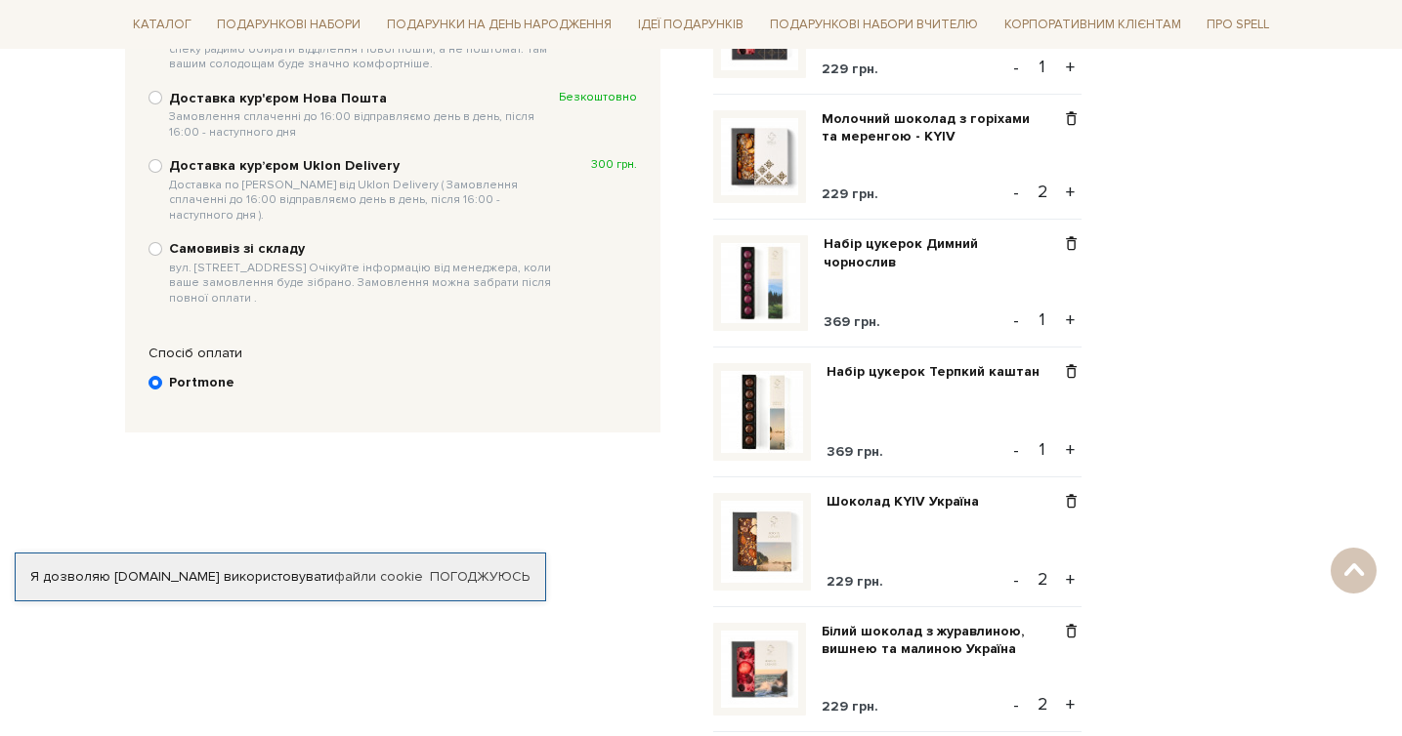
scroll to position [380, 0]
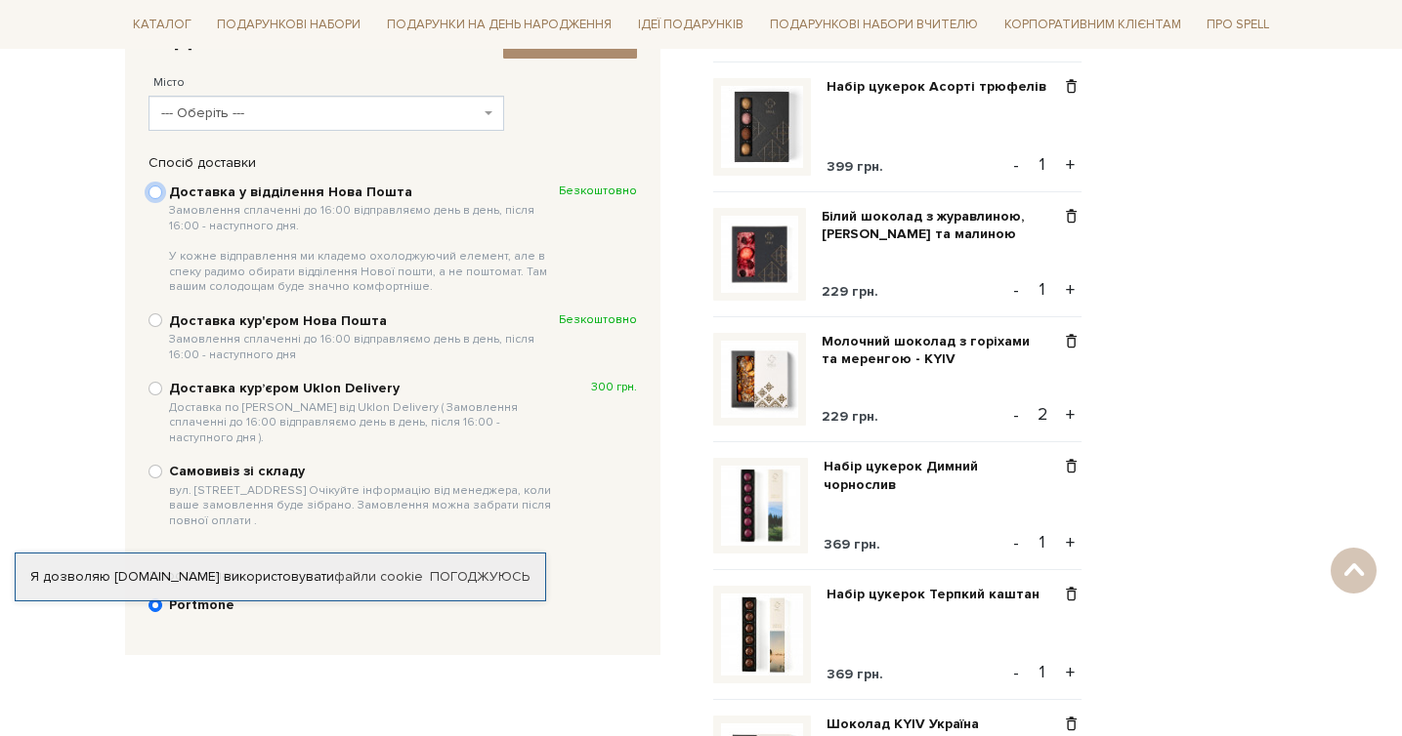
click at [160, 190] on input "Доставка у відділення Нова Пошта Замовлення сплаченні до 16:00 відправляємо ден…" at bounding box center [155, 193] width 14 height 14
radio input "true"
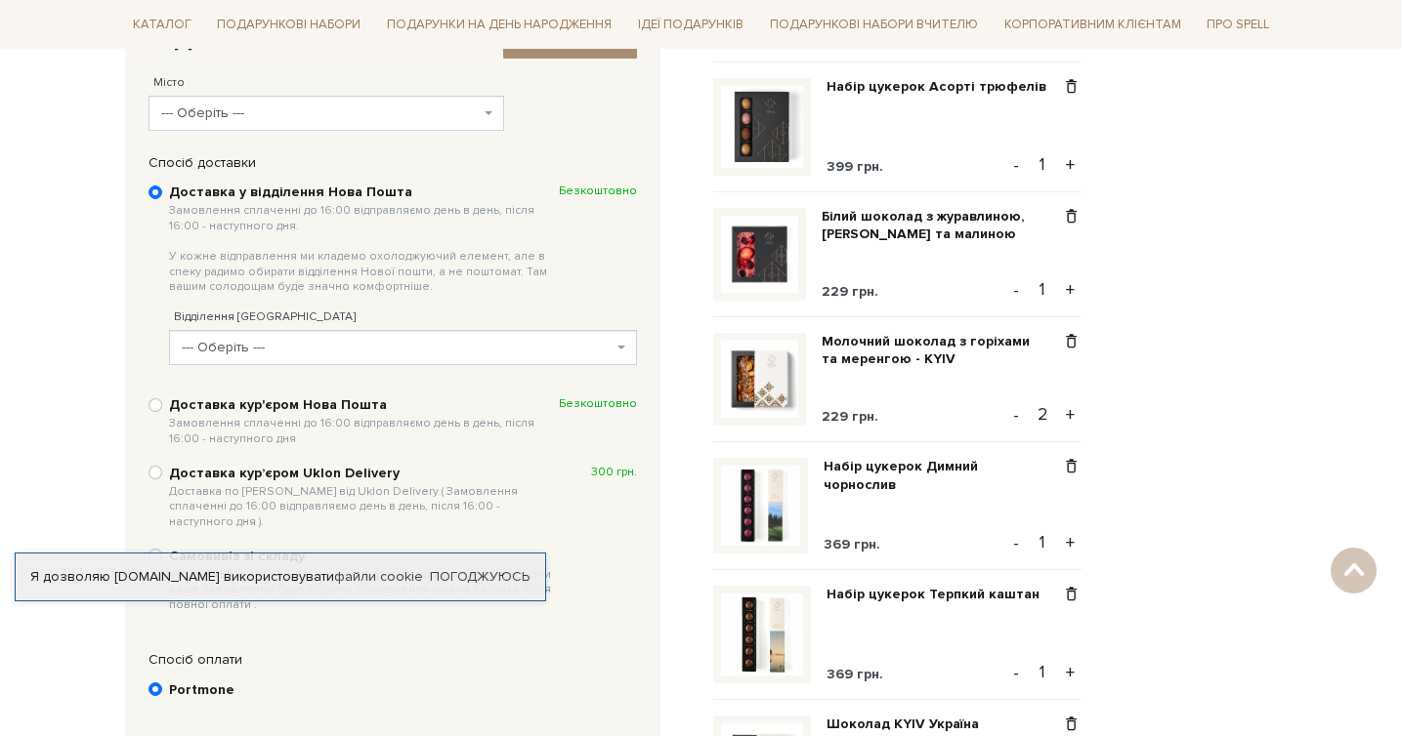
click at [195, 110] on span "--- Оберіть ---" at bounding box center [320, 114] width 319 height 20
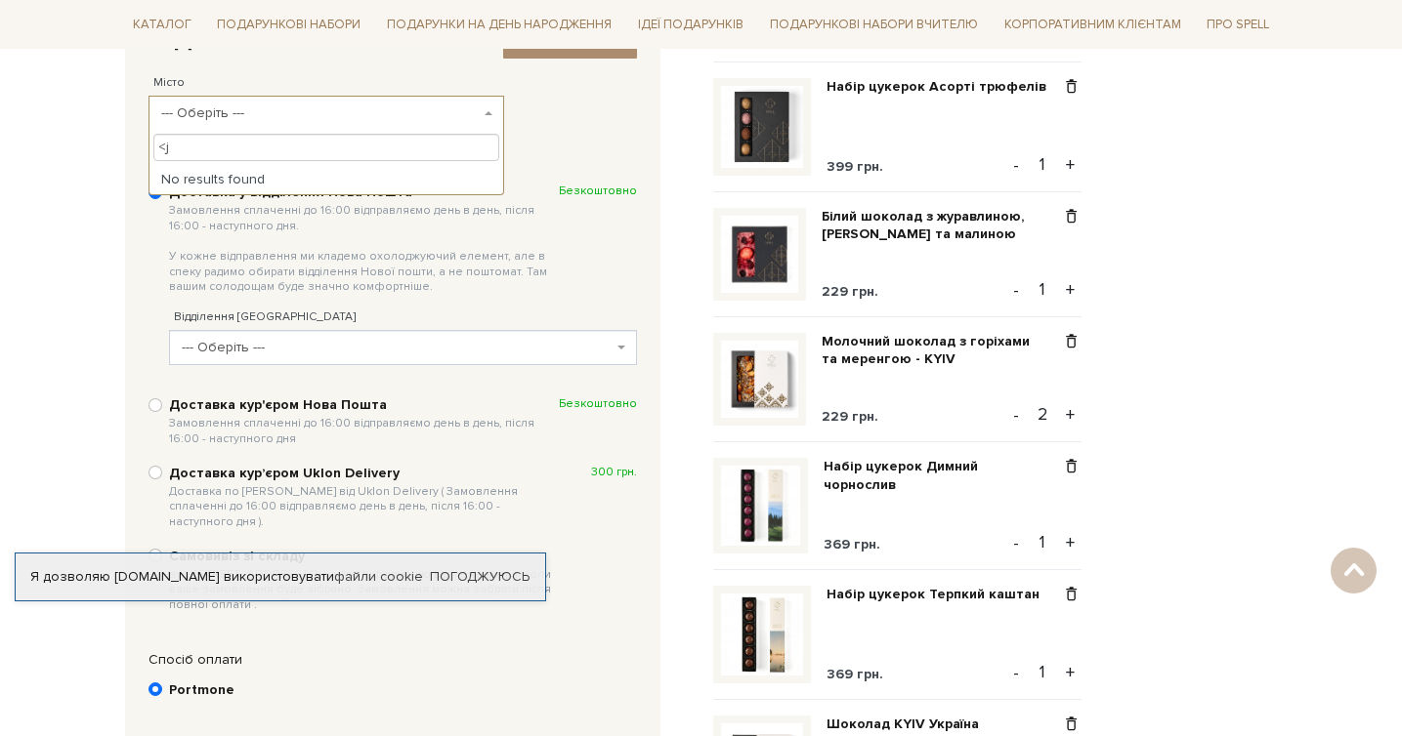
type input "<"
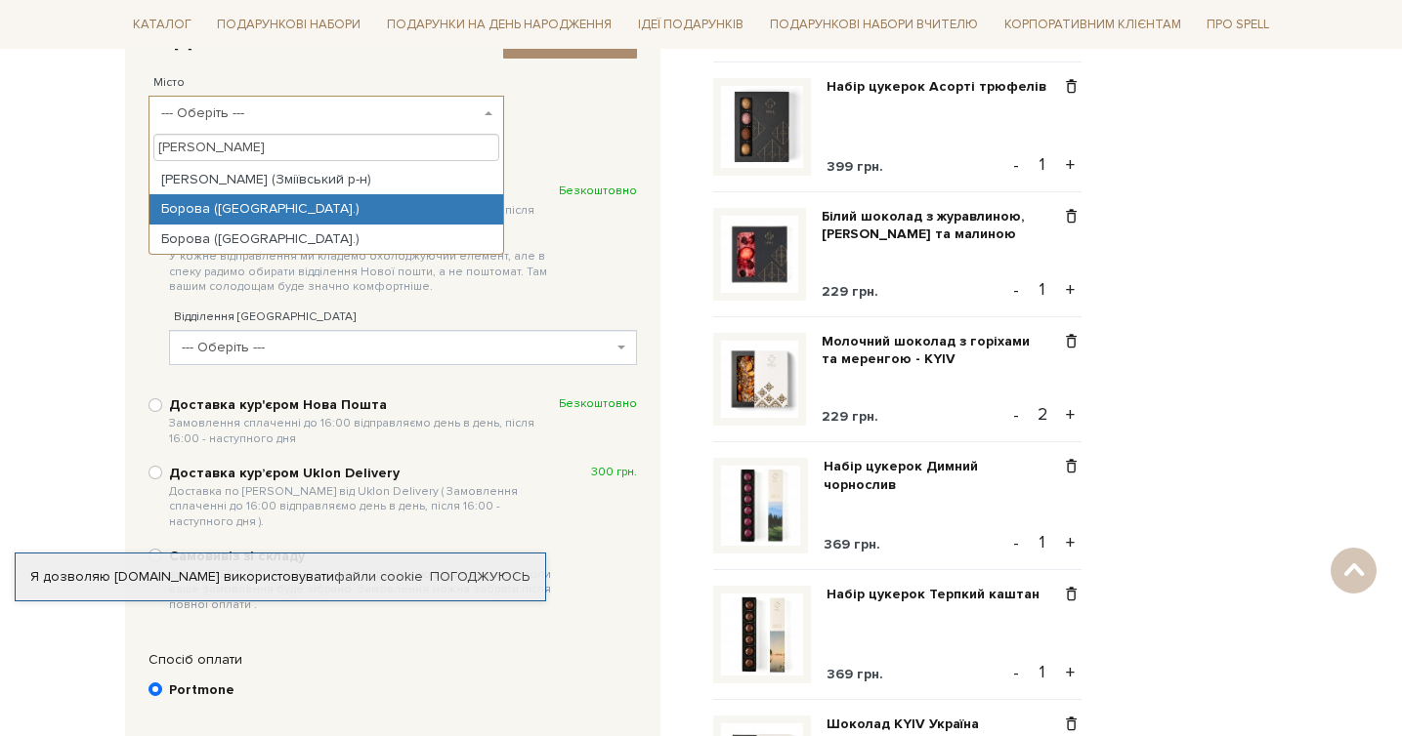
type input "[PERSON_NAME]"
select select "Борова ([GEOGRAPHIC_DATA].)"
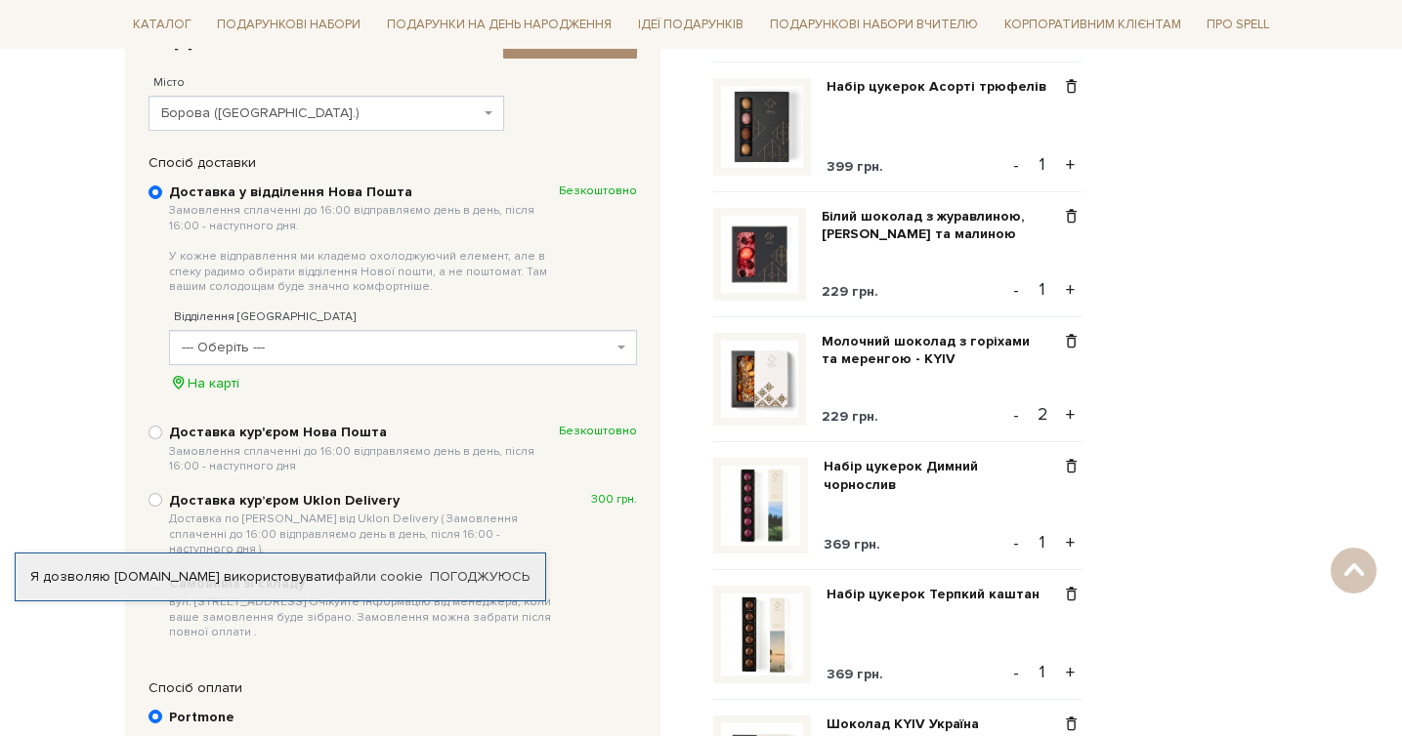
click at [319, 345] on span "--- Оберіть ---" at bounding box center [397, 348] width 431 height 20
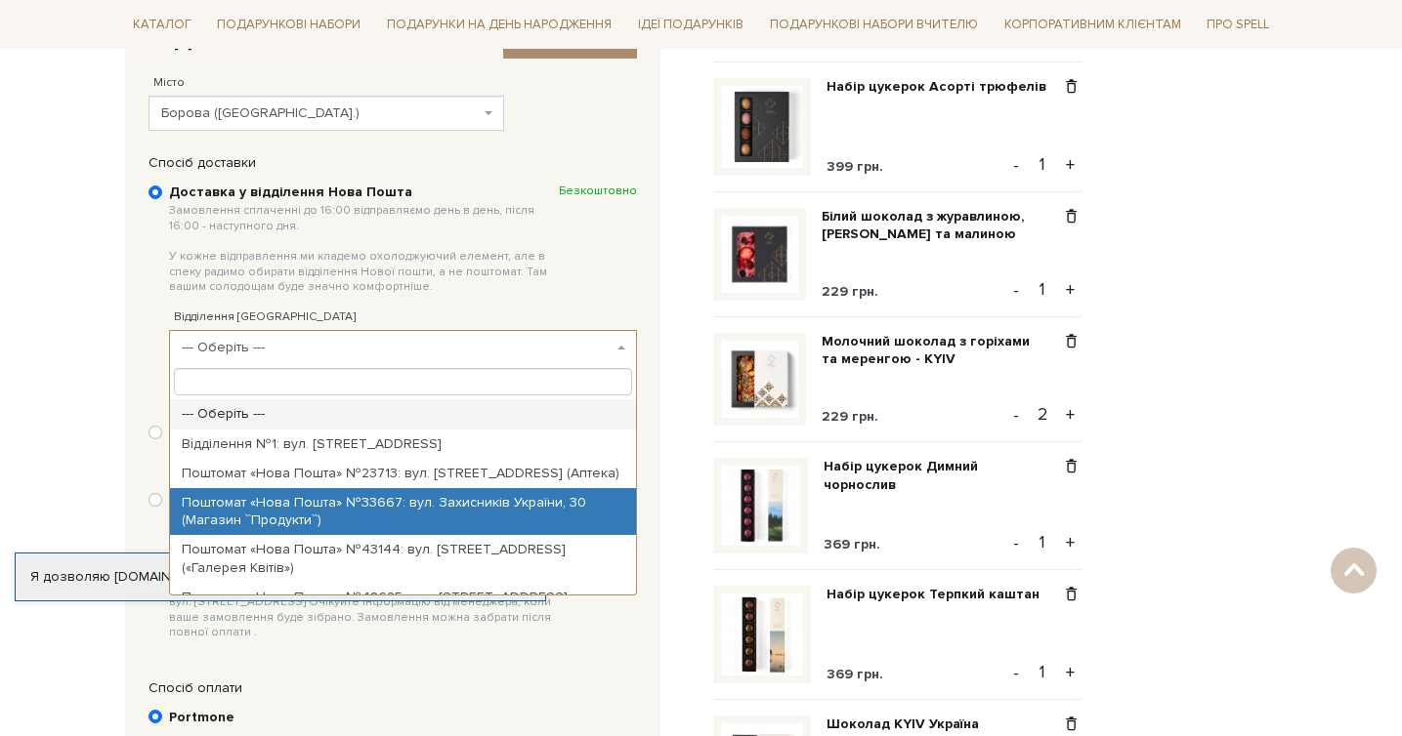
select select "Поштомат «Нова Пошта» №33667: вул. Захисників України, 30 (Магазин ``Продукти``)"
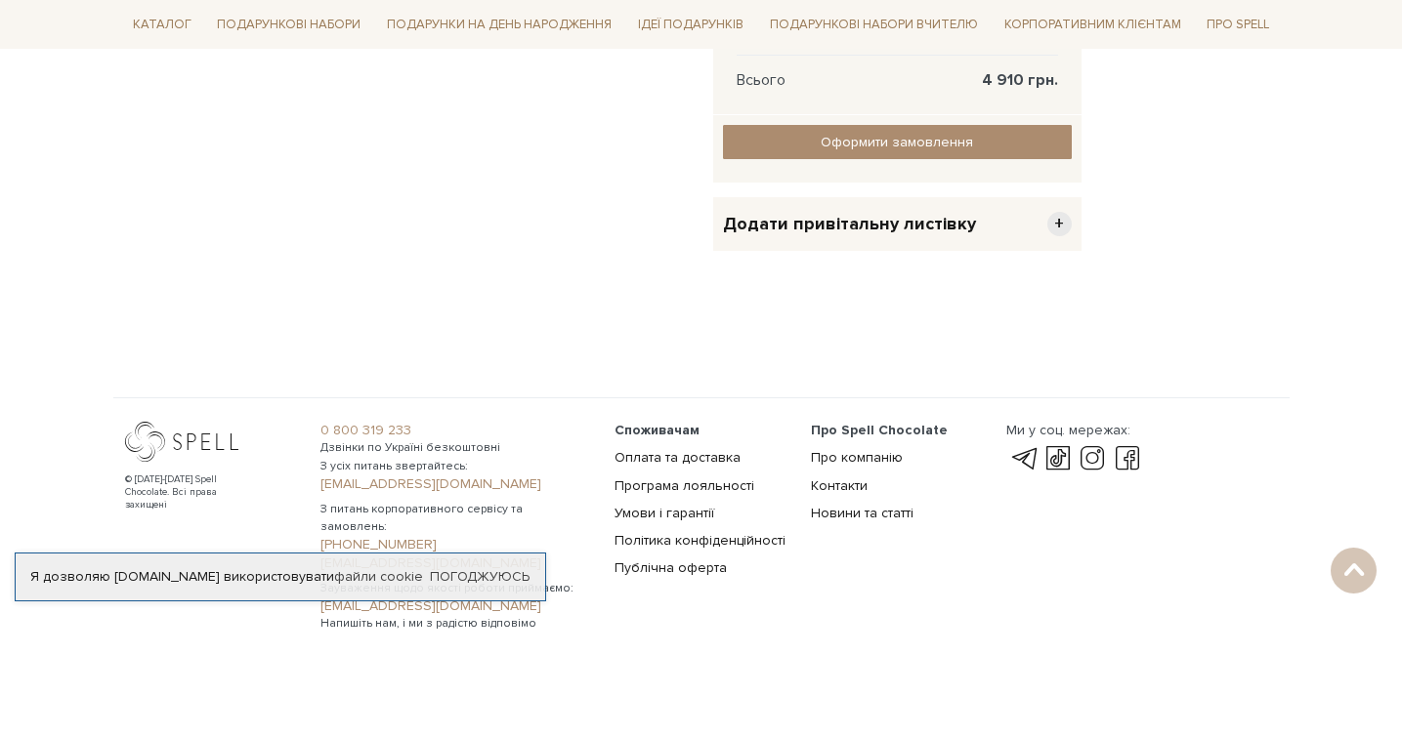
scroll to position [2263, 0]
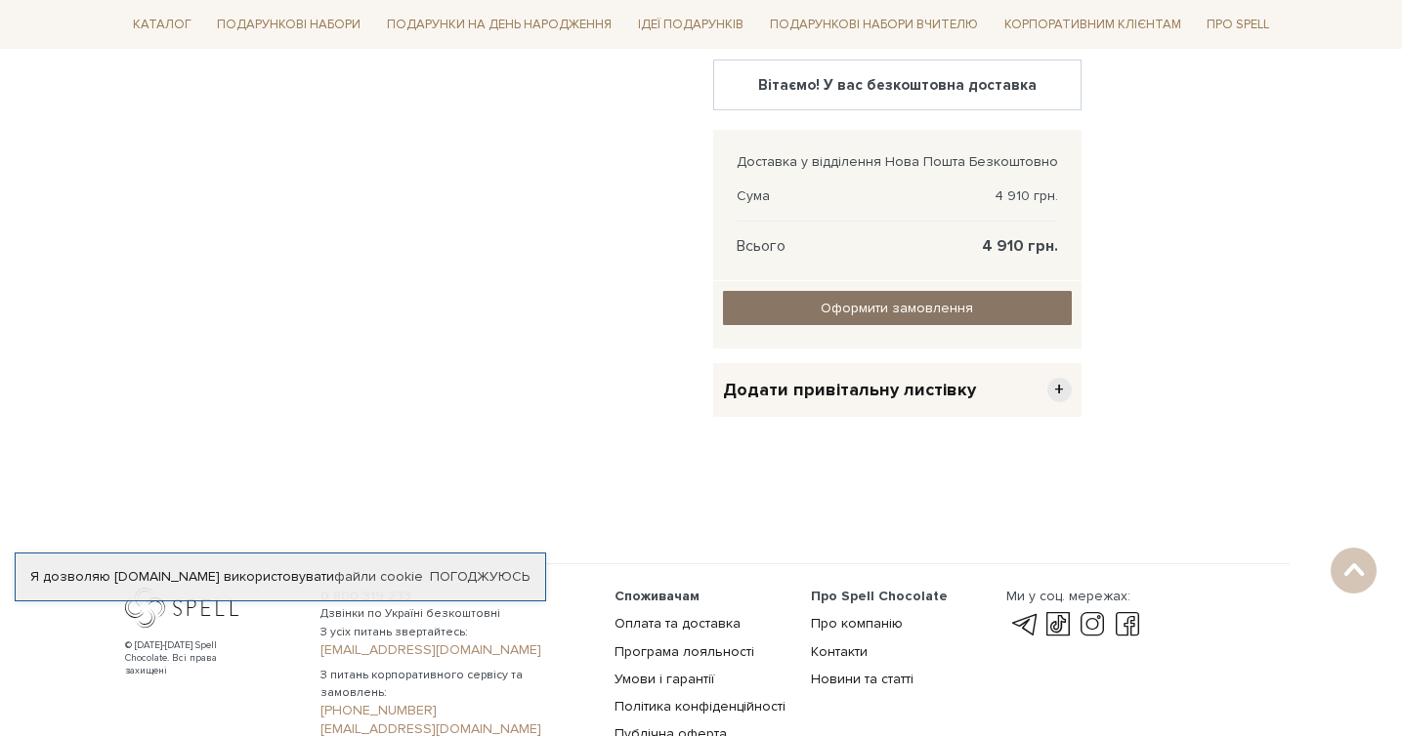
click at [861, 316] on input "Оформити замовлення" at bounding box center [897, 308] width 349 height 34
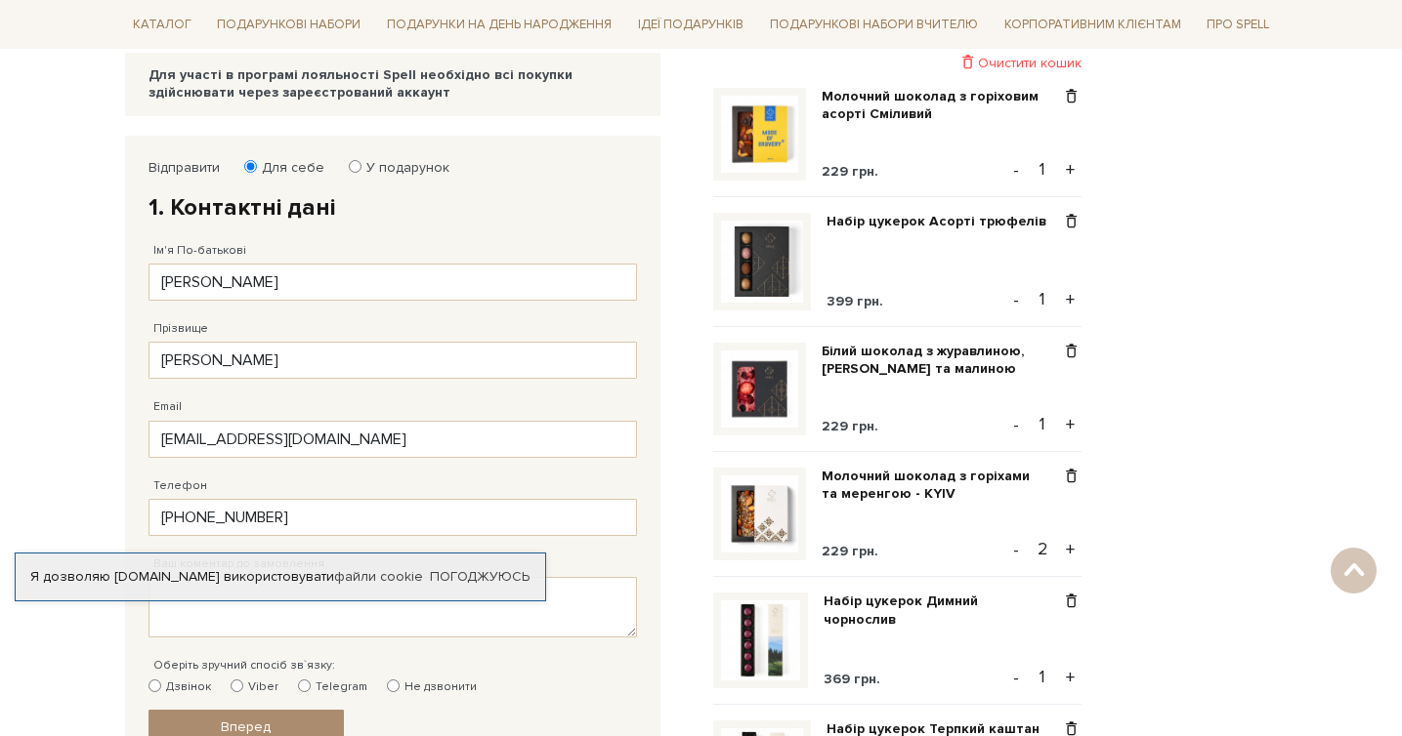
scroll to position [623, 0]
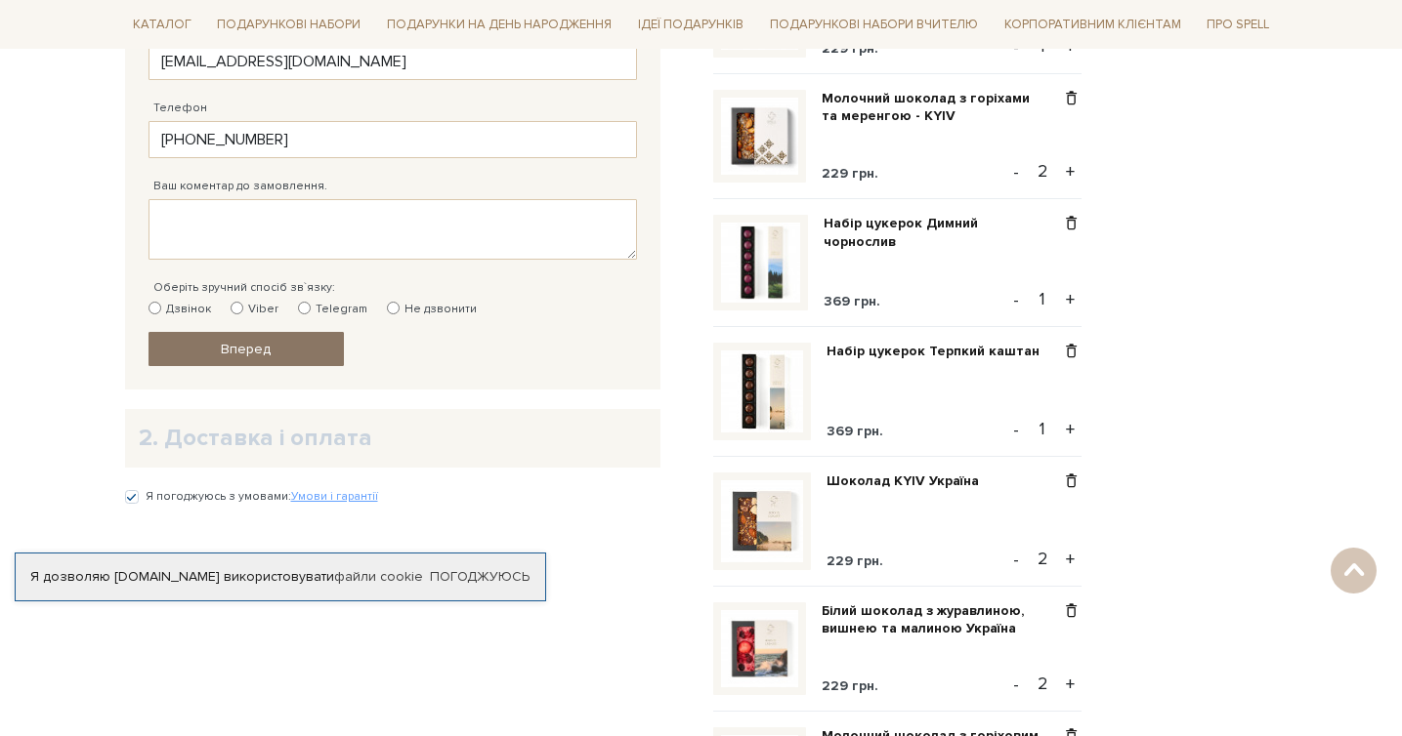
click at [216, 350] on link "Вперед" at bounding box center [245, 349] width 195 height 34
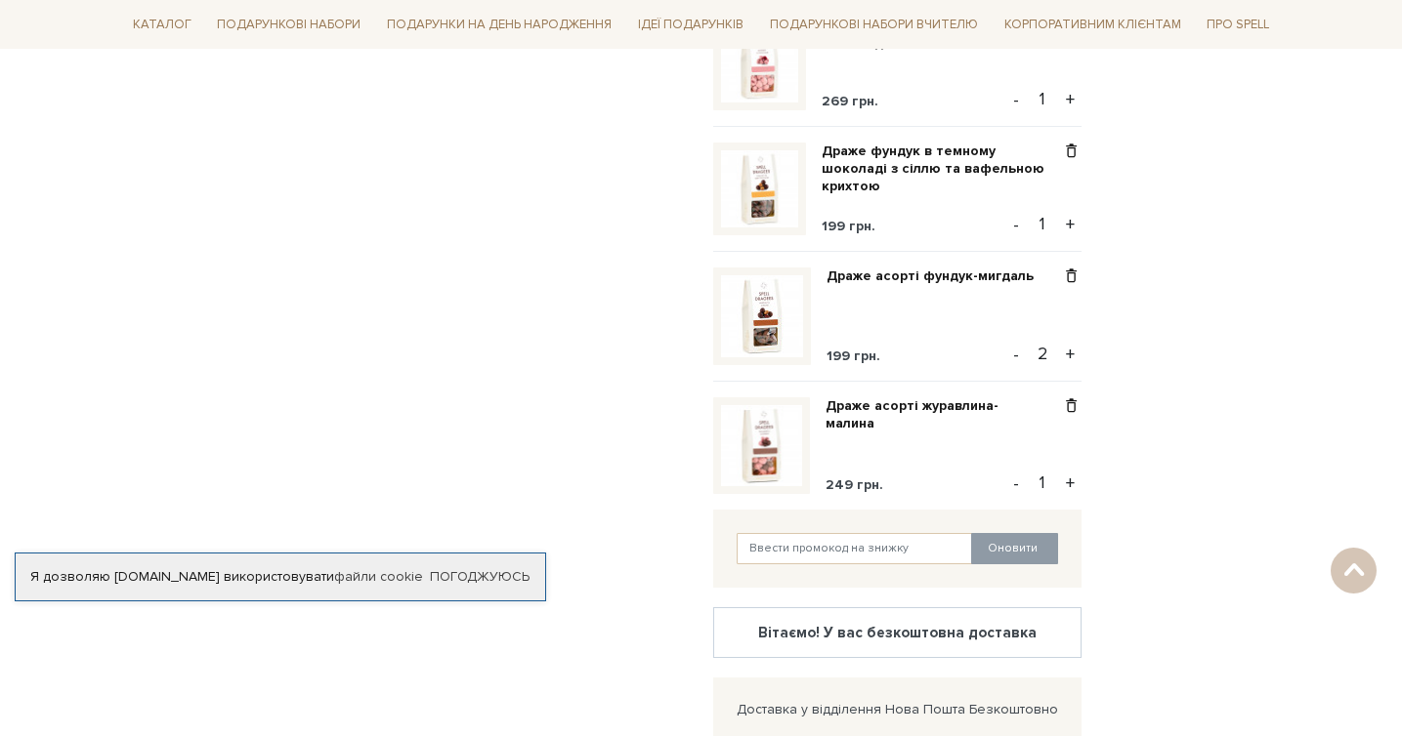
scroll to position [2294, 0]
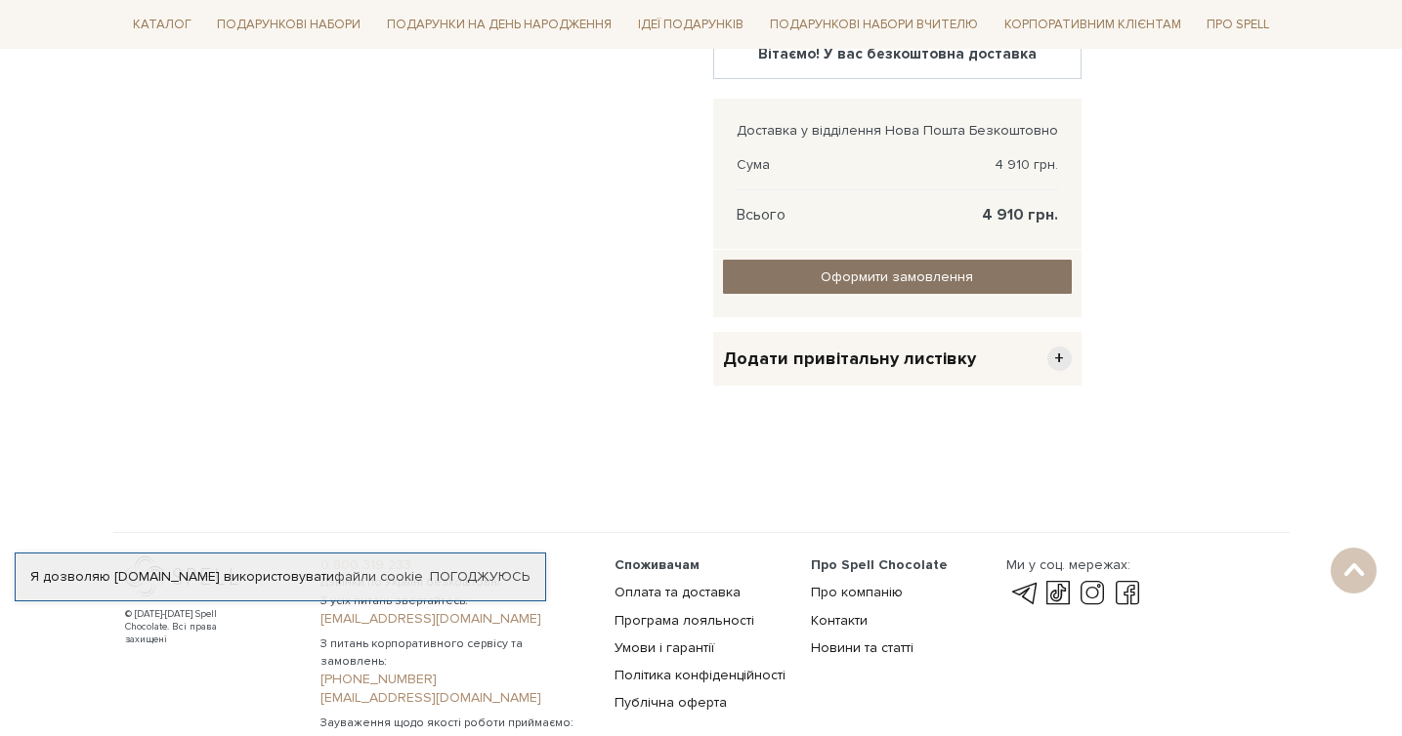
click at [786, 288] on input "Оформити замовлення" at bounding box center [897, 277] width 349 height 34
